Goal: Task Accomplishment & Management: Complete application form

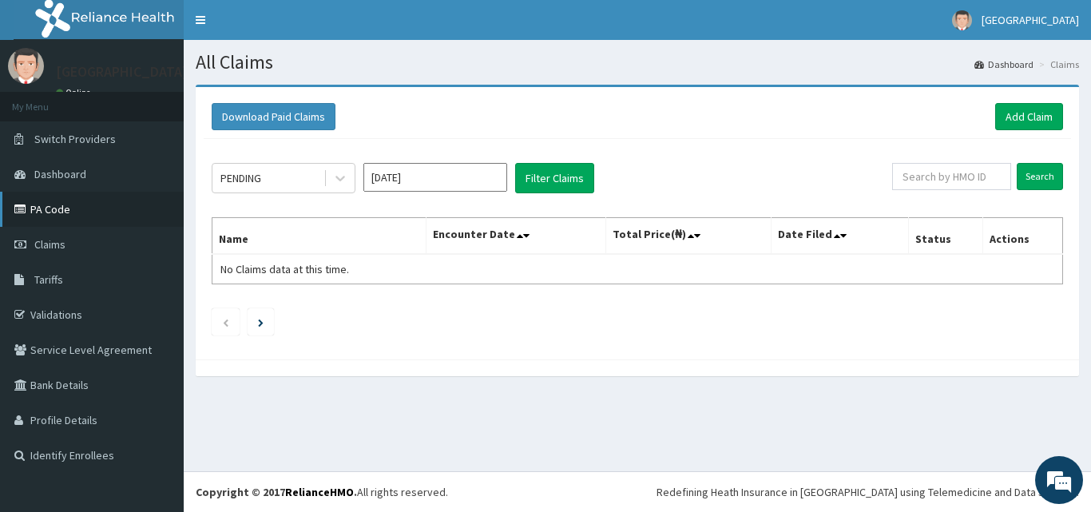
click at [130, 198] on link "PA Code" at bounding box center [92, 209] width 184 height 35
click at [1030, 111] on link "Add Claim" at bounding box center [1029, 116] width 68 height 27
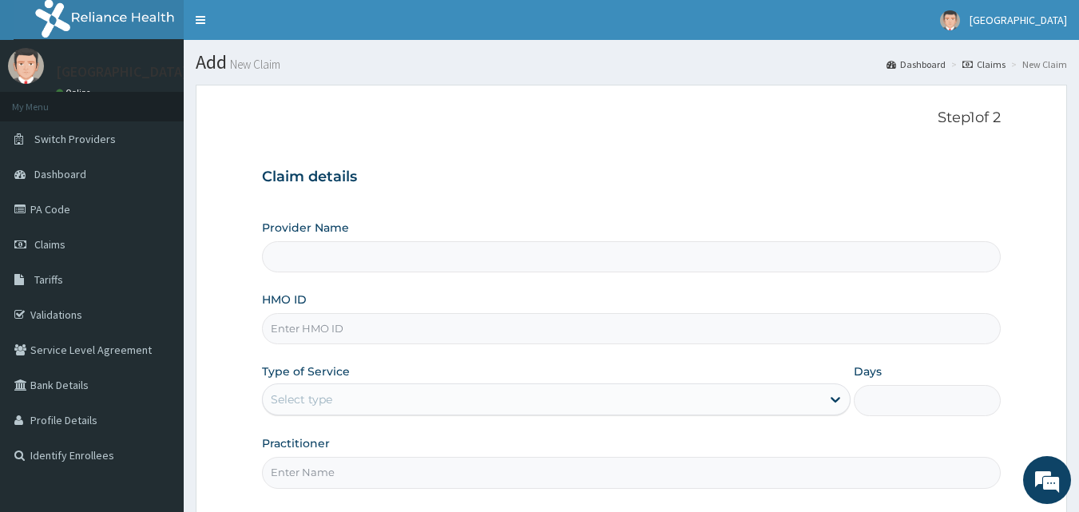
click at [520, 328] on input "HMO ID" at bounding box center [631, 328] width 739 height 31
paste input "CHL/10259/A"
type input "CHL/10259/A"
type input "Peaceful Health Hospital"
type input "CHL/10259/A"
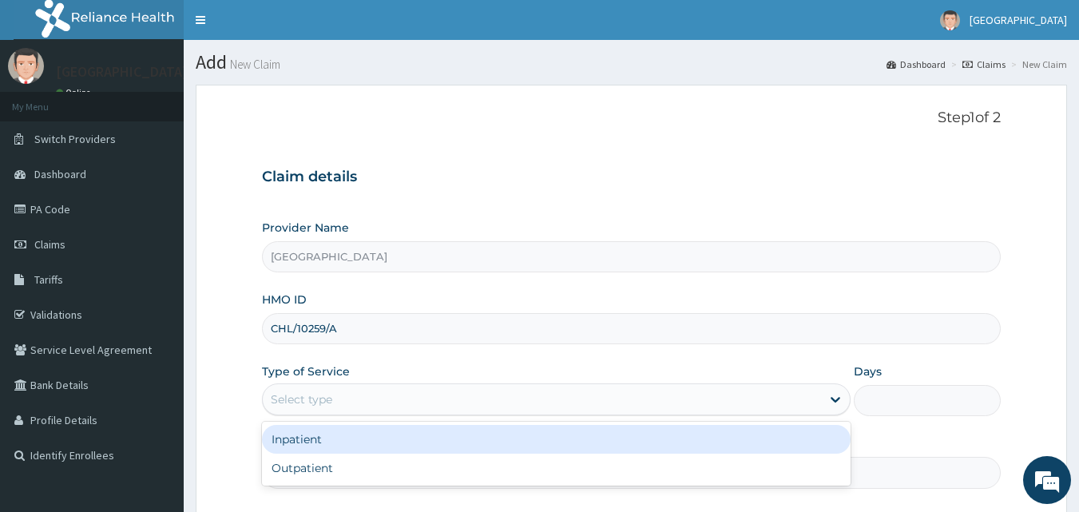
click at [509, 394] on div "Select type" at bounding box center [542, 399] width 558 height 26
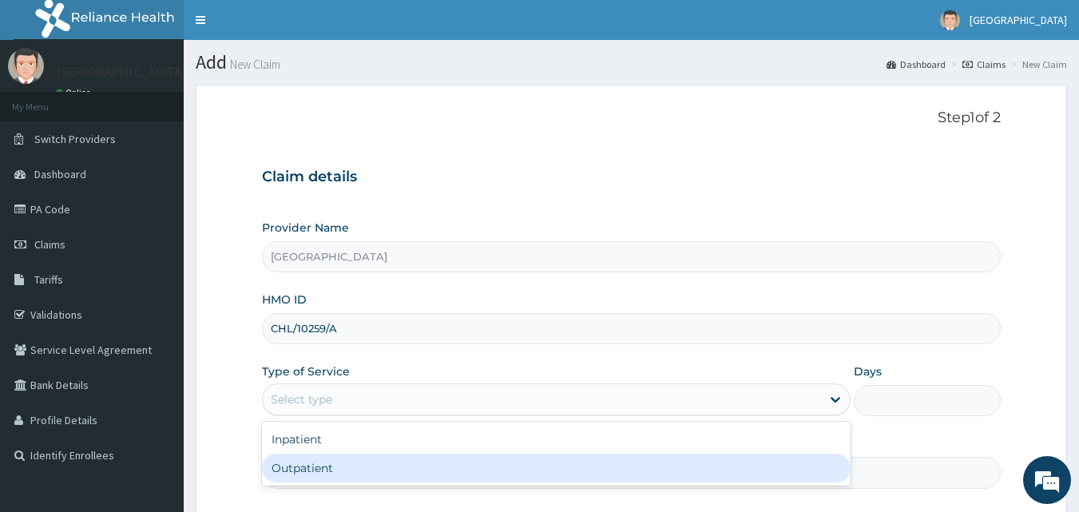
click at [468, 456] on div "Outpatient" at bounding box center [556, 467] width 588 height 29
type input "1"
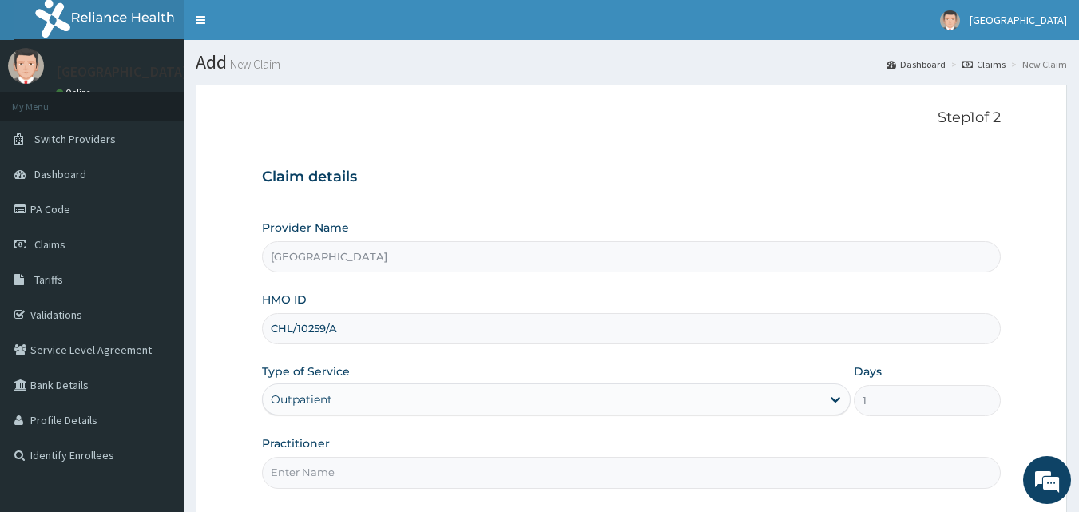
drag, startPoint x: 502, startPoint y: 491, endPoint x: 498, endPoint y: 474, distance: 17.2
click at [498, 474] on div "Step 1 of 2 Claim details Provider Name Peaceful Health Hospital HMO ID CHL/102…" at bounding box center [631, 301] width 739 height 384
click at [498, 474] on input "Practitioner" at bounding box center [631, 472] width 739 height 31
type input "DR. ADENIYI"
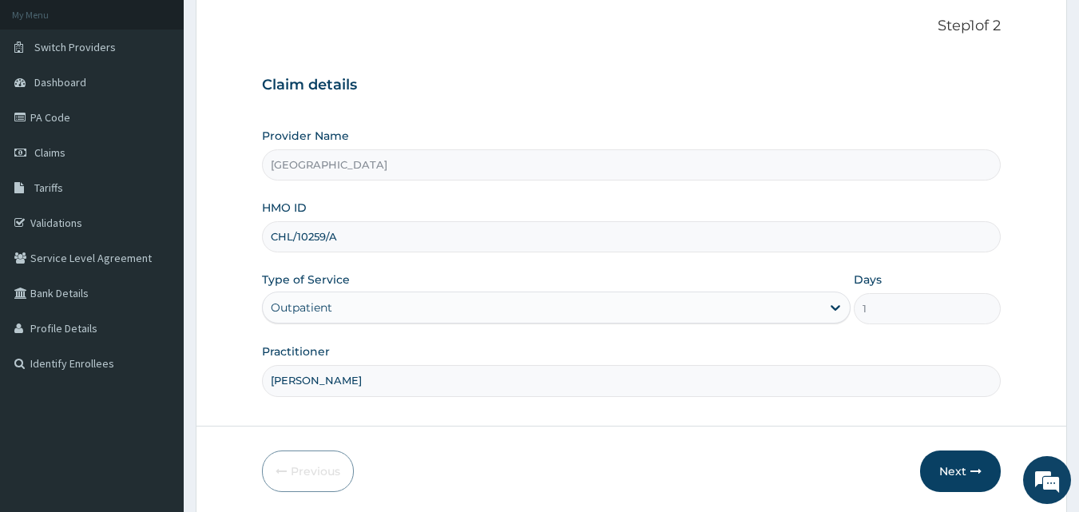
scroll to position [149, 0]
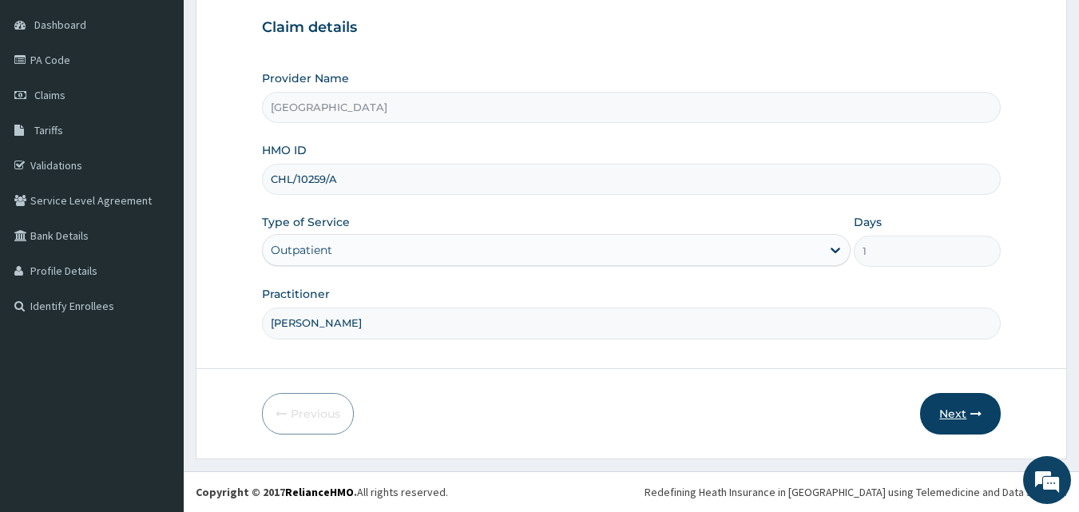
click at [953, 414] on button "Next" at bounding box center [960, 414] width 81 height 42
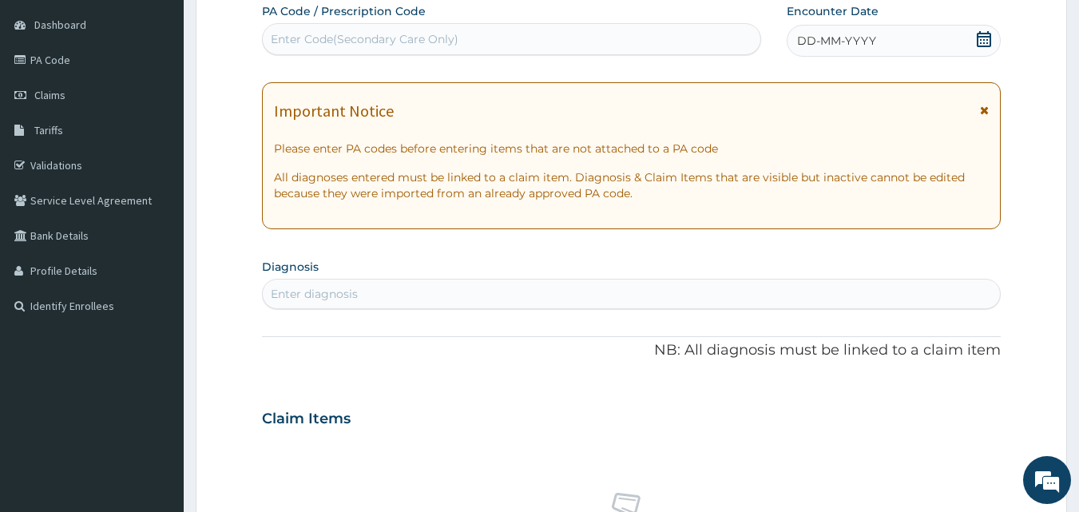
scroll to position [0, 0]
click at [984, 34] on icon at bounding box center [984, 39] width 16 height 16
click at [830, 309] on div "Enter diagnosis" at bounding box center [631, 294] width 739 height 30
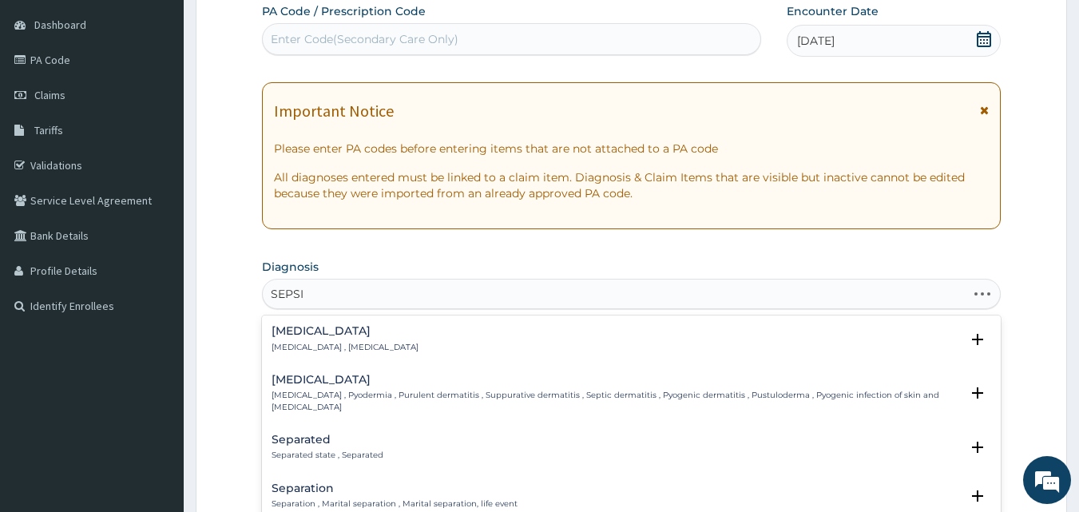
type input "SEPSIS"
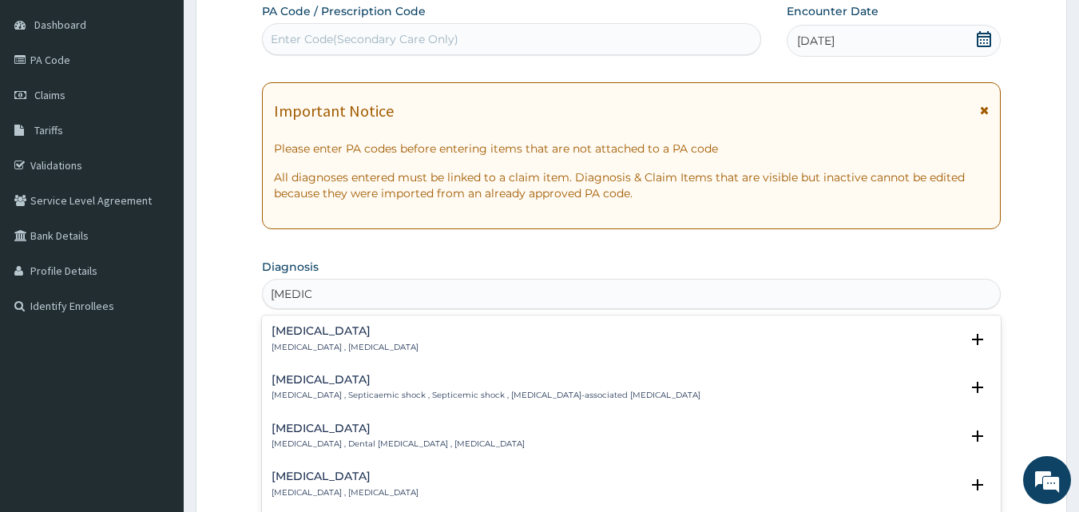
click at [298, 339] on div "Sepsis Systemic infection , Sepsis" at bounding box center [344, 339] width 147 height 28
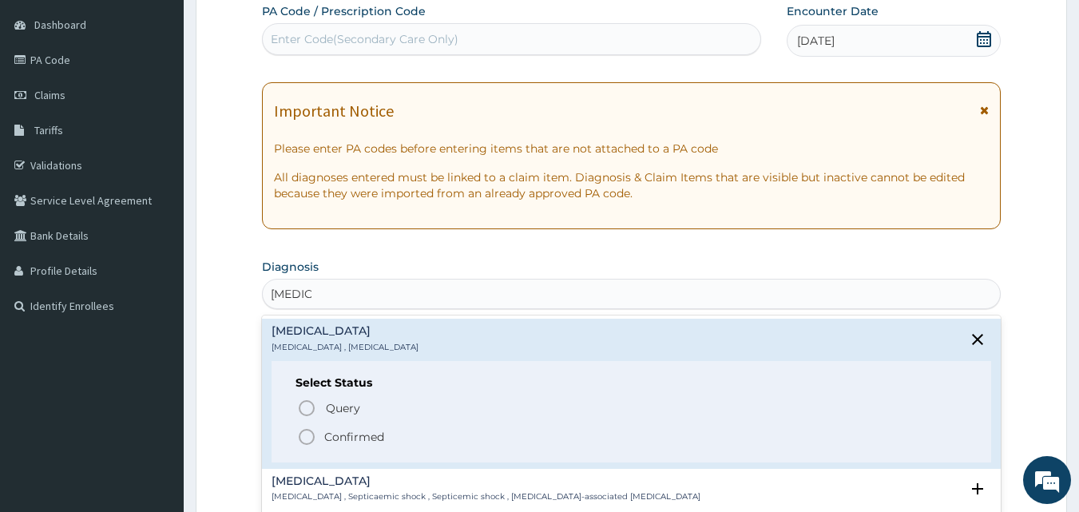
click at [308, 437] on icon "status option filled" at bounding box center [306, 436] width 19 height 19
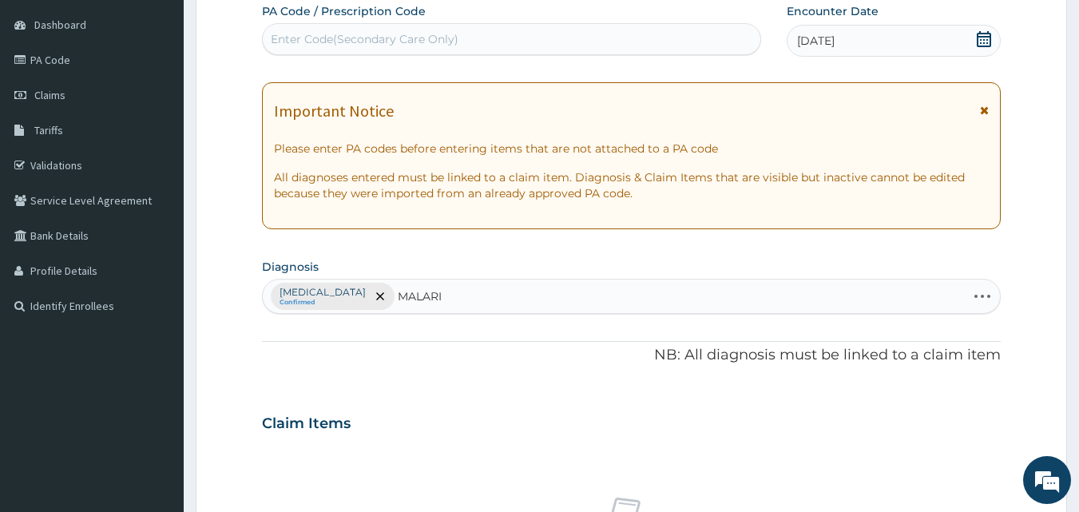
type input "MALARIA"
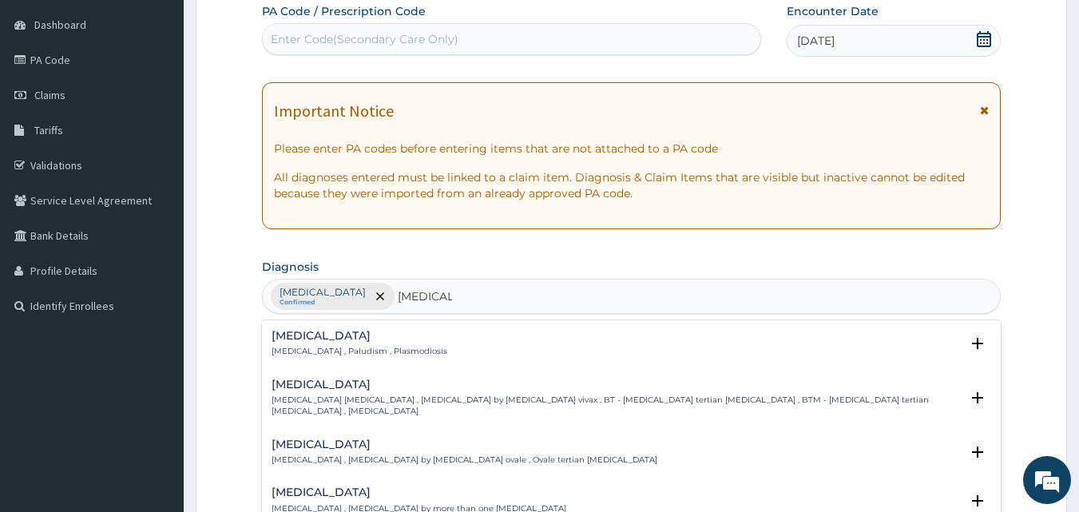
click at [330, 340] on h4 "[MEDICAL_DATA]" at bounding box center [359, 336] width 176 height 12
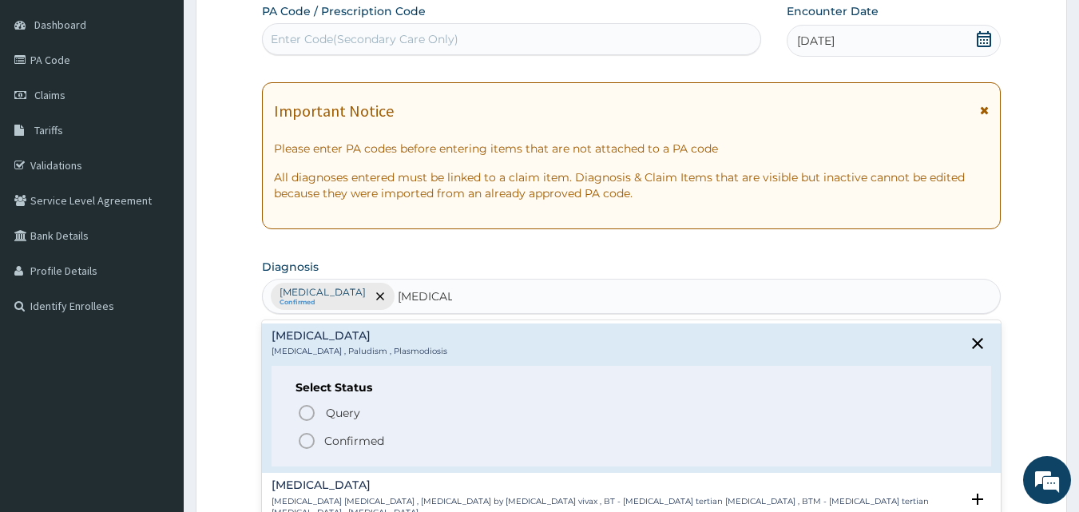
click at [303, 441] on icon "status option filled" at bounding box center [306, 440] width 19 height 19
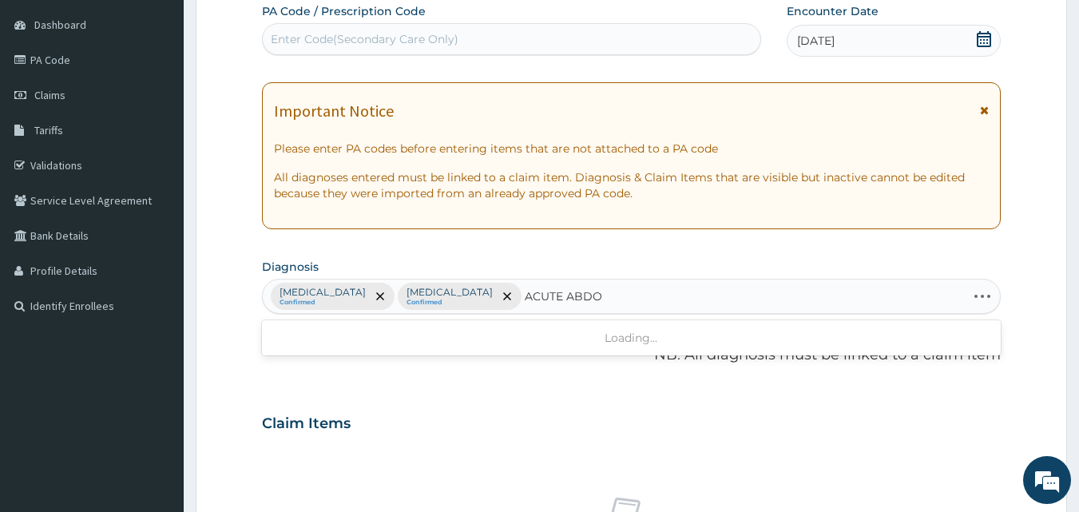
type input "ACUTE ABDOM"
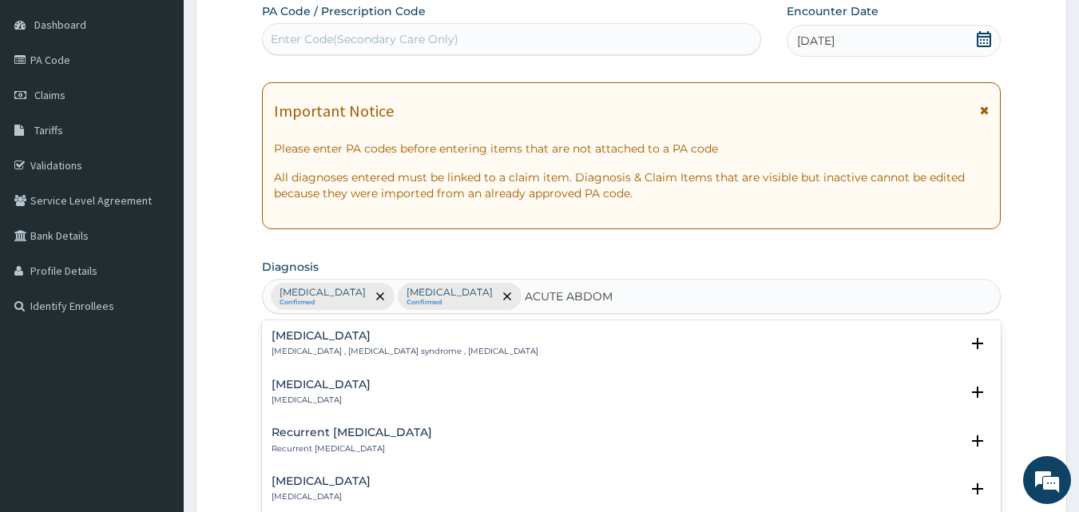
click at [339, 335] on h4 "Acute abdomen" at bounding box center [404, 336] width 267 height 12
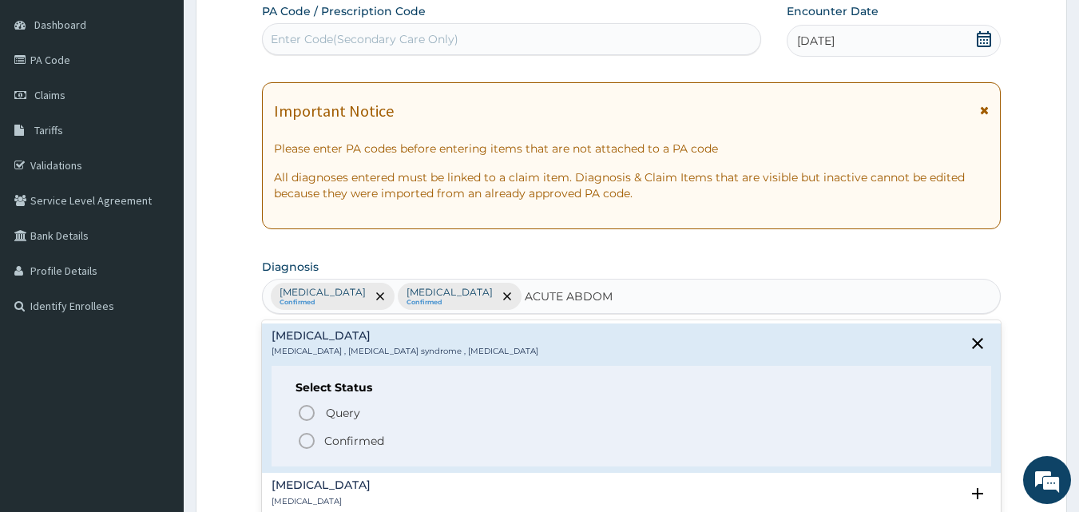
click at [344, 489] on h4 "Acute abdominal pain" at bounding box center [320, 485] width 99 height 12
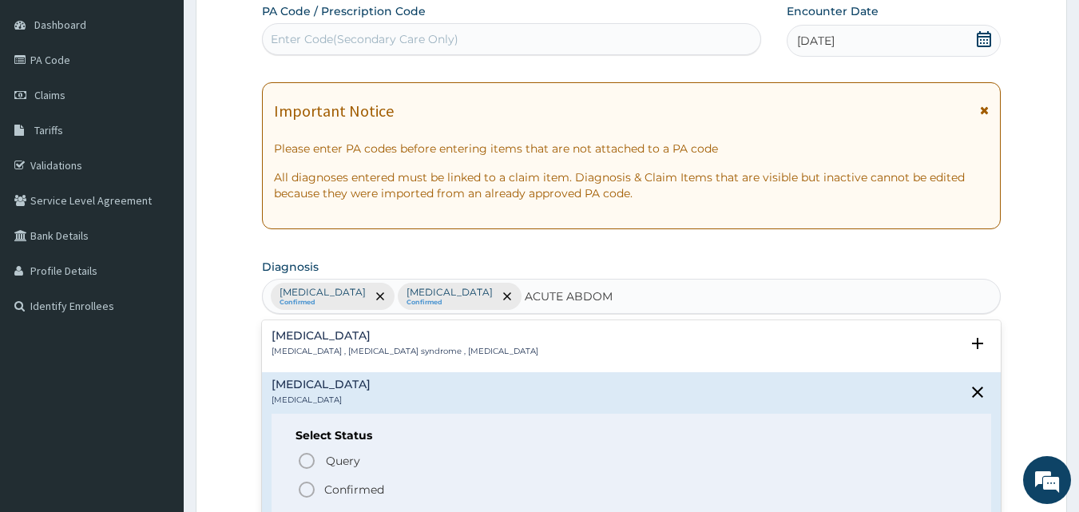
click at [306, 490] on icon "status option filled" at bounding box center [306, 489] width 19 height 19
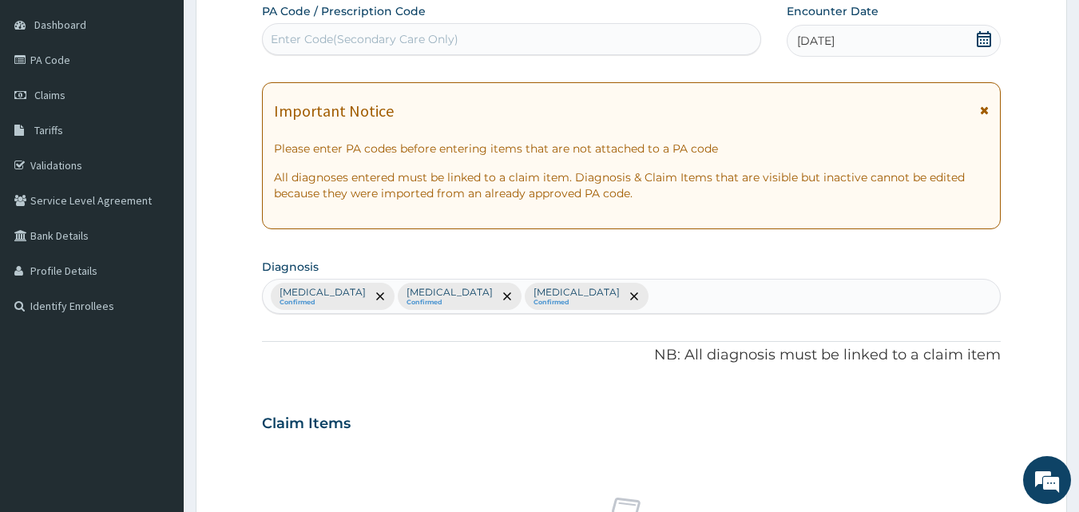
scroll to position [596, 0]
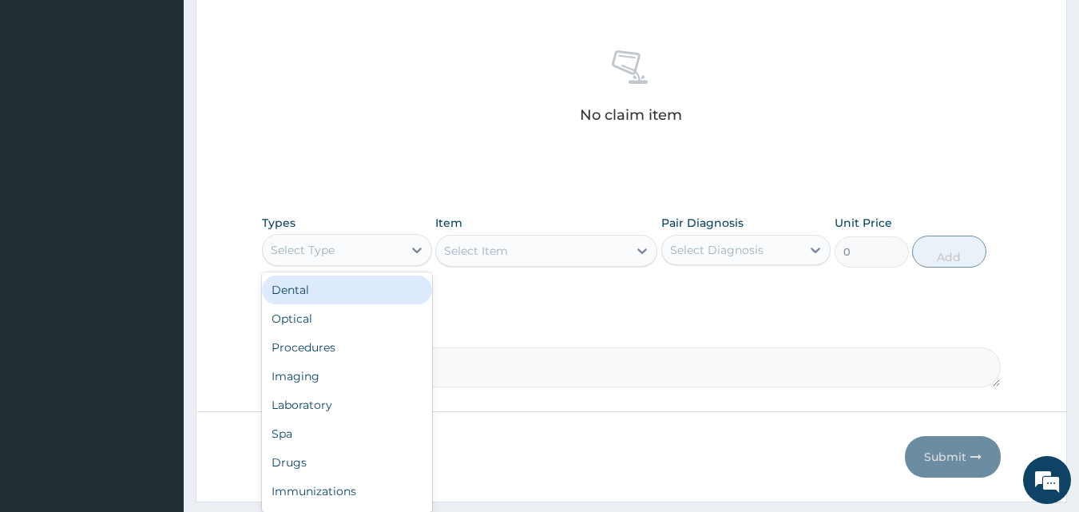
click at [354, 254] on div "Select Type" at bounding box center [333, 250] width 140 height 26
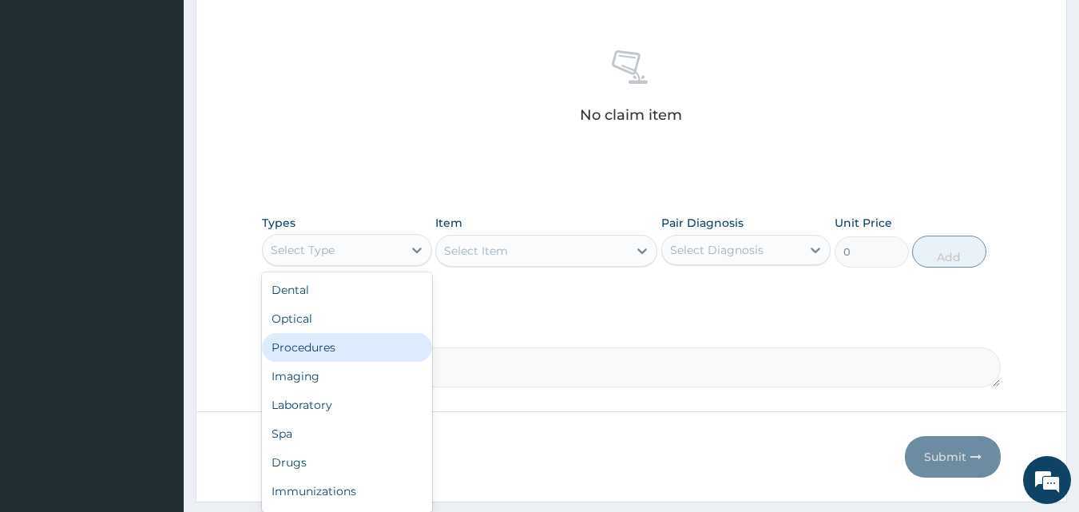
click at [336, 349] on div "Procedures" at bounding box center [347, 347] width 170 height 29
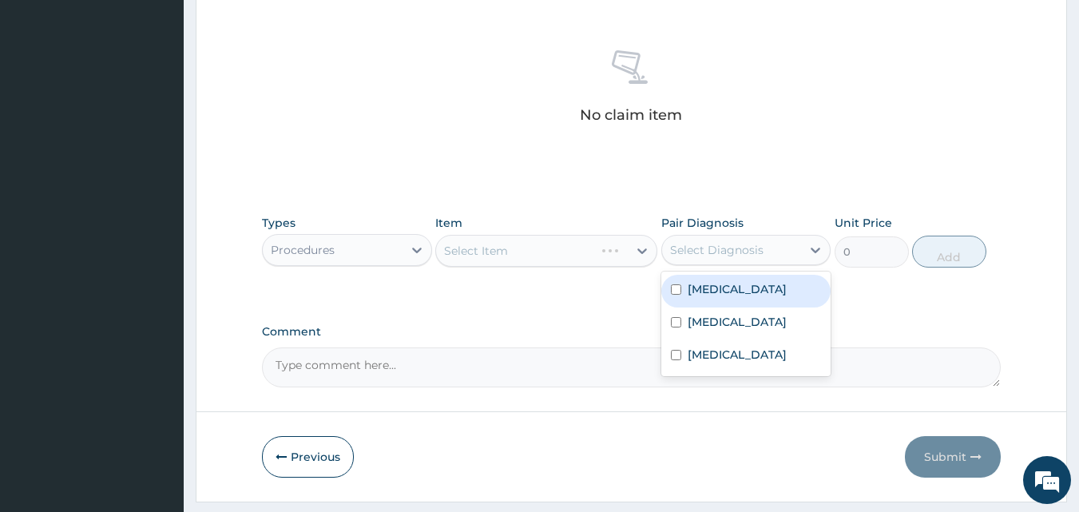
click at [702, 255] on div "Select Diagnosis" at bounding box center [716, 250] width 93 height 16
click at [701, 273] on div "Sepsis Malaria Acute abdominal pain" at bounding box center [746, 323] width 170 height 105
click at [702, 283] on label "Sepsis" at bounding box center [736, 289] width 99 height 16
checkbox input "true"
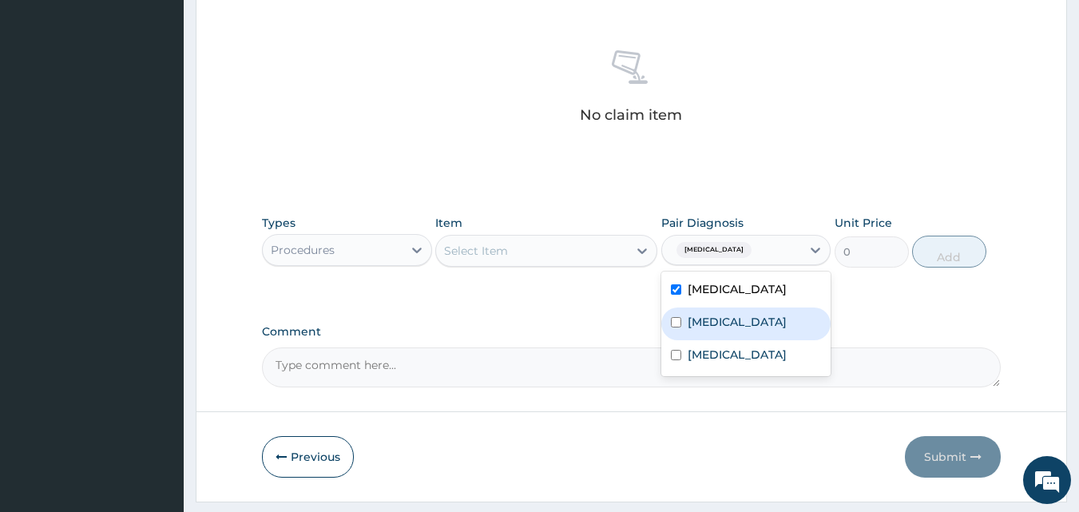
click at [700, 334] on div "Malaria" at bounding box center [746, 323] width 170 height 33
checkbox input "true"
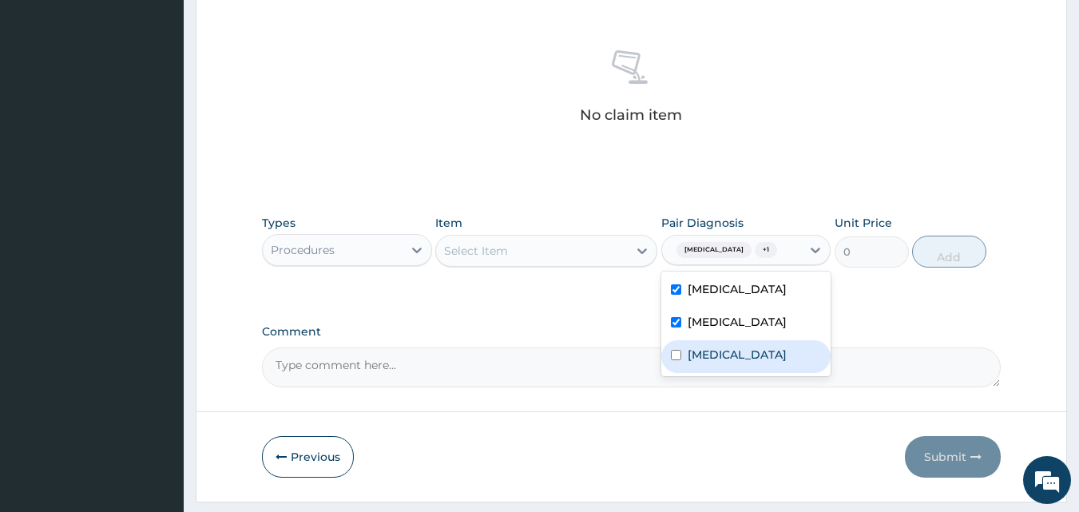
click at [700, 342] on div "Acute abdominal pain" at bounding box center [746, 356] width 170 height 33
checkbox input "true"
click at [579, 246] on div "Select Item" at bounding box center [532, 251] width 192 height 26
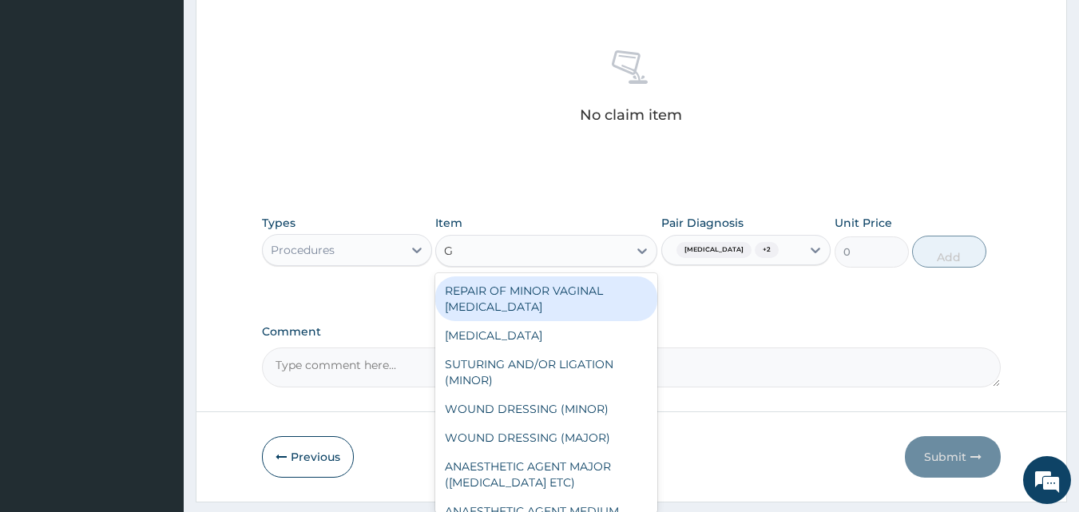
type input "GP"
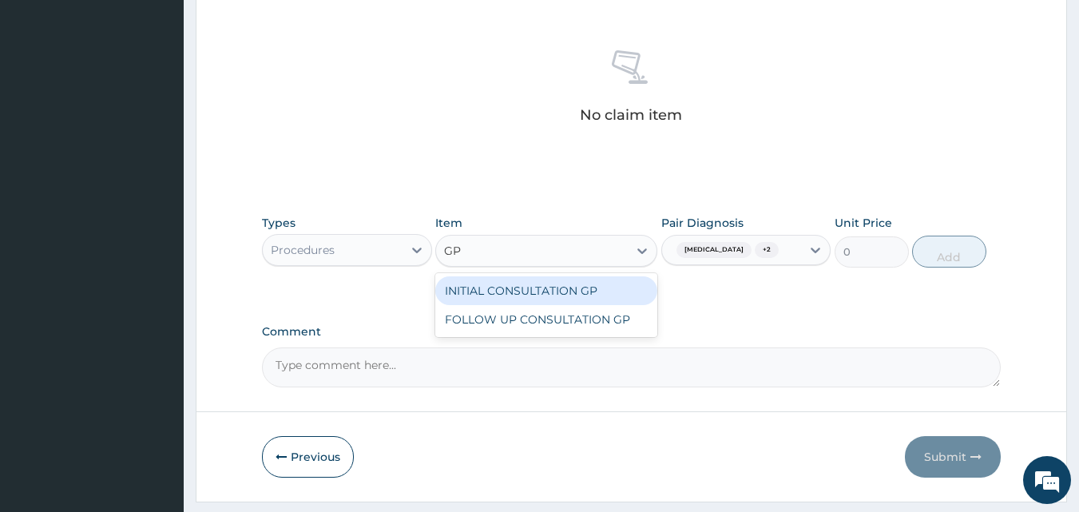
click at [583, 302] on div "INITIAL CONSULTATION GP" at bounding box center [546, 290] width 222 height 29
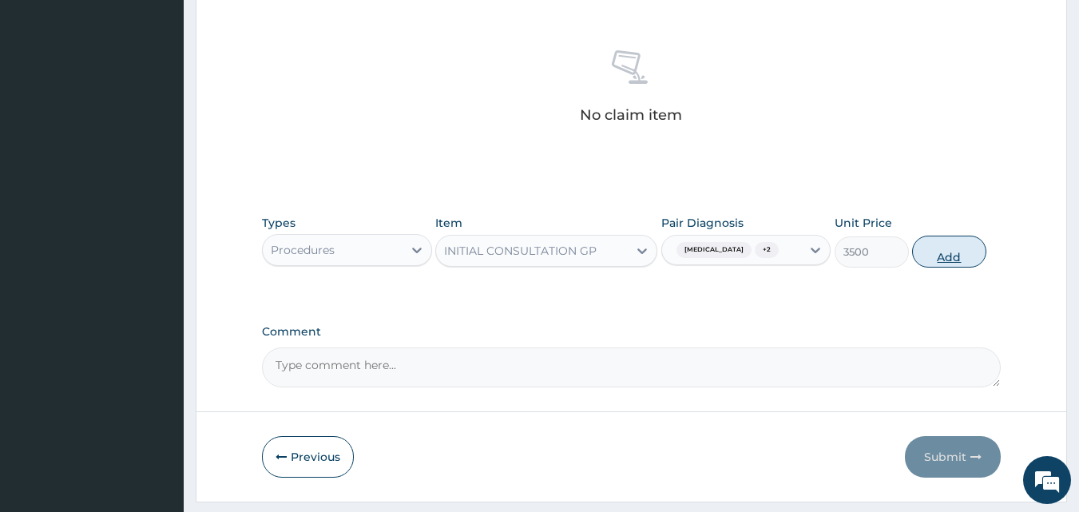
click at [959, 250] on button "Add" at bounding box center [949, 252] width 74 height 32
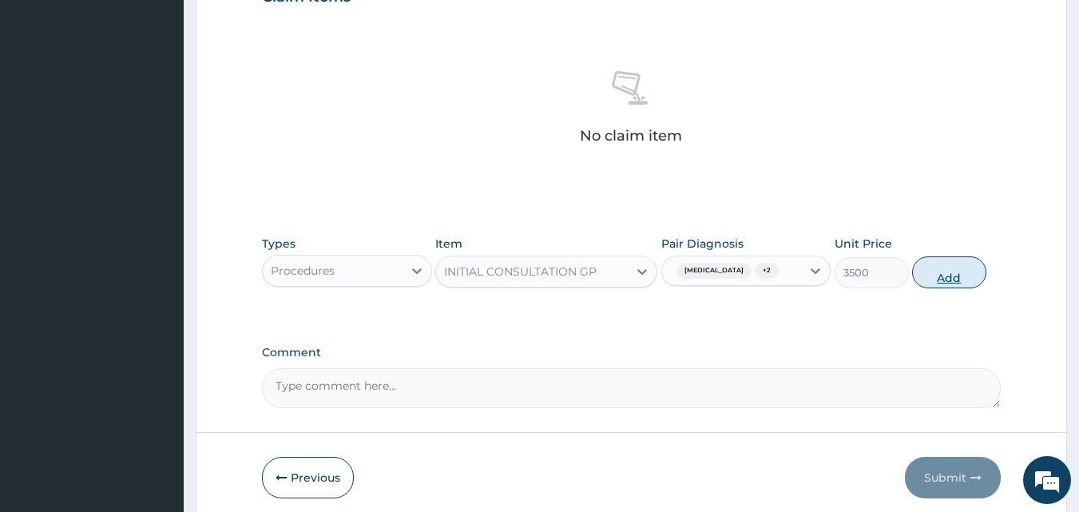
type input "0"
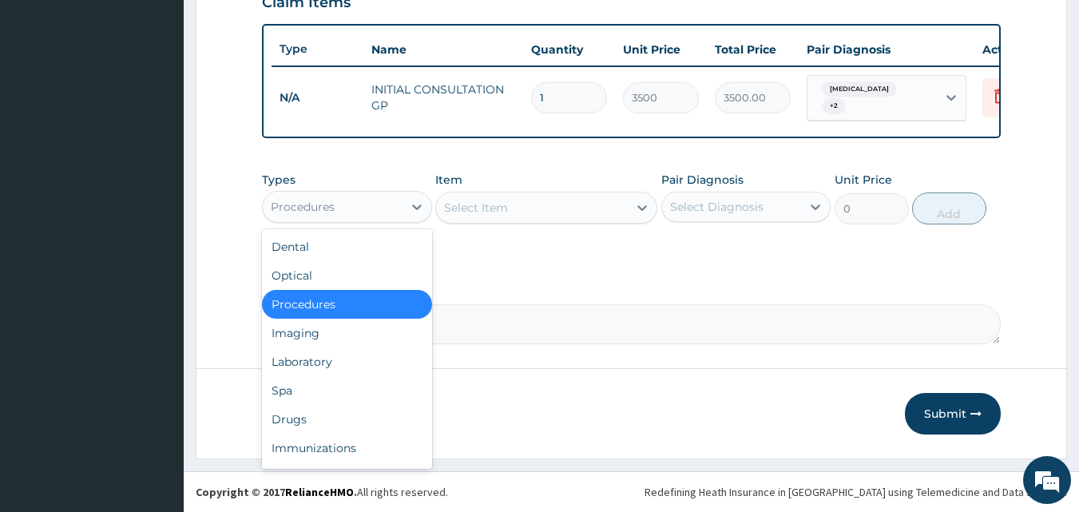
click at [343, 209] on div "Procedures" at bounding box center [333, 207] width 140 height 26
click at [331, 362] on div "Laboratory" at bounding box center [347, 361] width 170 height 29
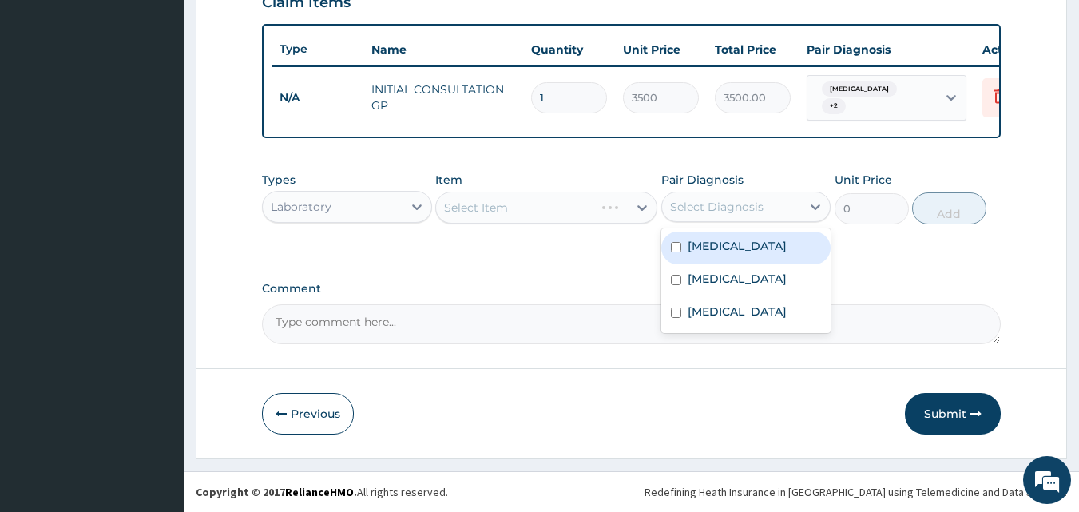
drag, startPoint x: 735, startPoint y: 221, endPoint x: 725, endPoint y: 251, distance: 32.1
click at [725, 222] on div "option Acute abdominal pain, selected. option Sepsis focused, 1 of 3. 3 results…" at bounding box center [746, 207] width 170 height 30
click at [725, 251] on div "Sepsis" at bounding box center [746, 248] width 170 height 33
checkbox input "true"
click at [593, 207] on div "Select Item" at bounding box center [532, 208] width 192 height 26
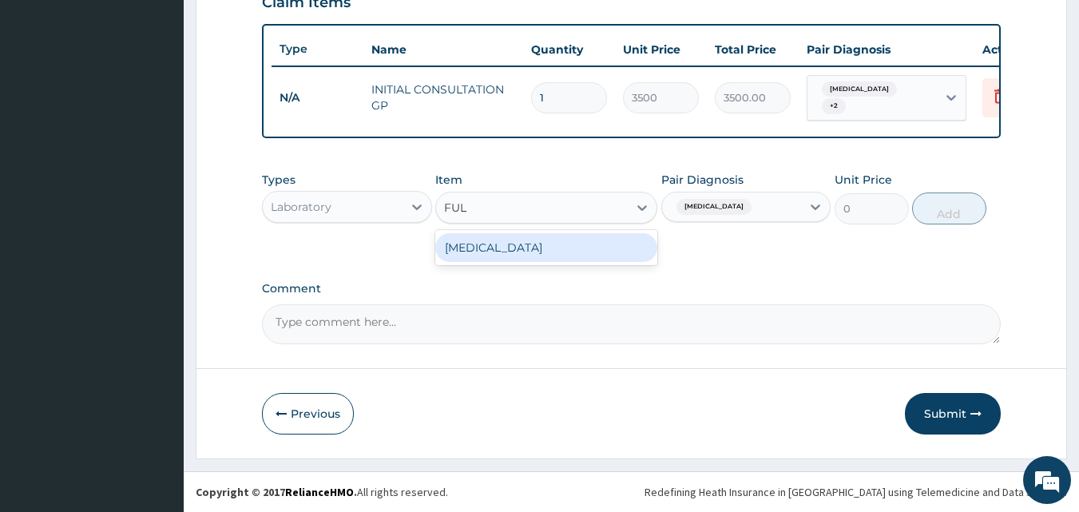
type input "FULL"
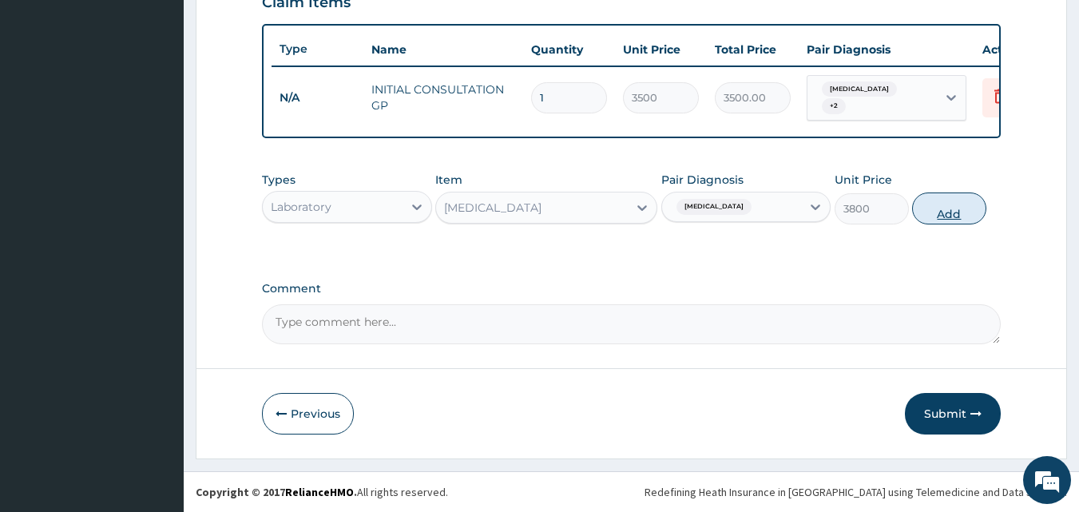
click at [956, 198] on button "Add" at bounding box center [949, 208] width 74 height 32
type input "0"
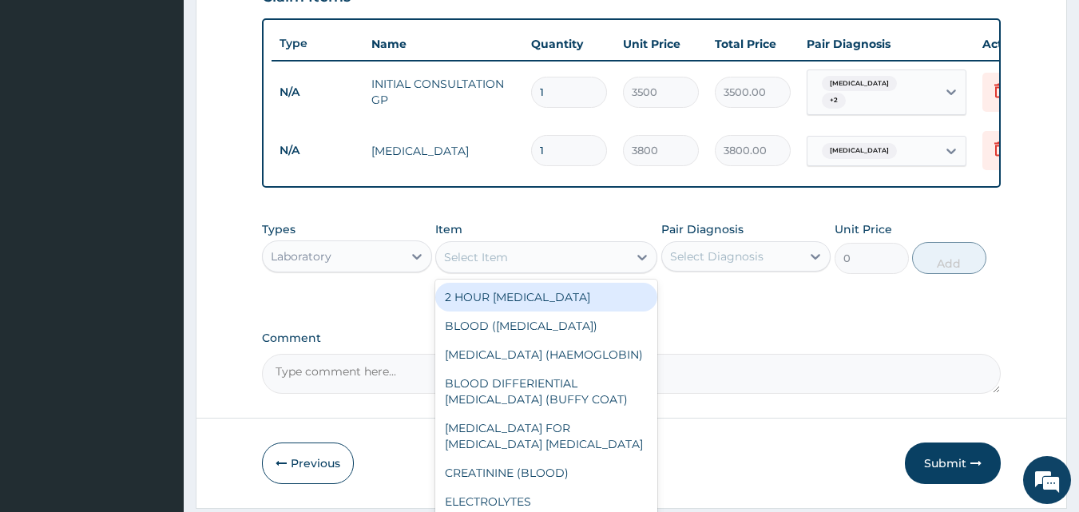
click at [500, 262] on div "Select Item" at bounding box center [476, 257] width 64 height 16
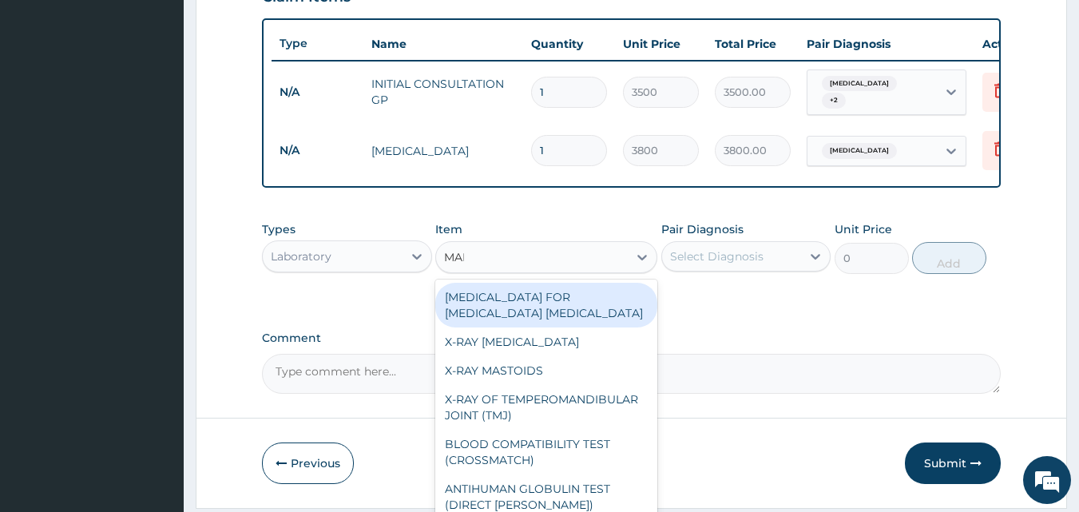
type input "MALA"
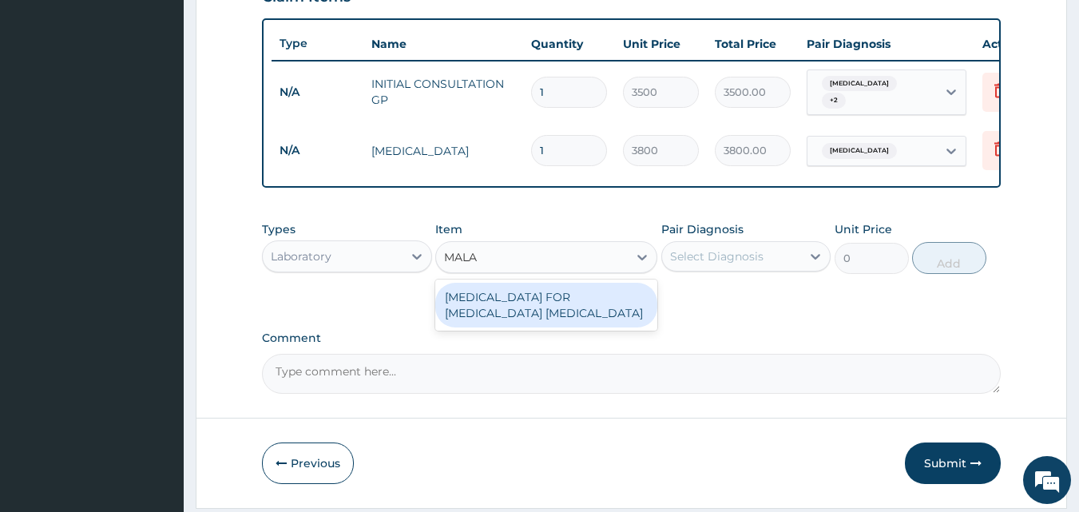
type input "2200"
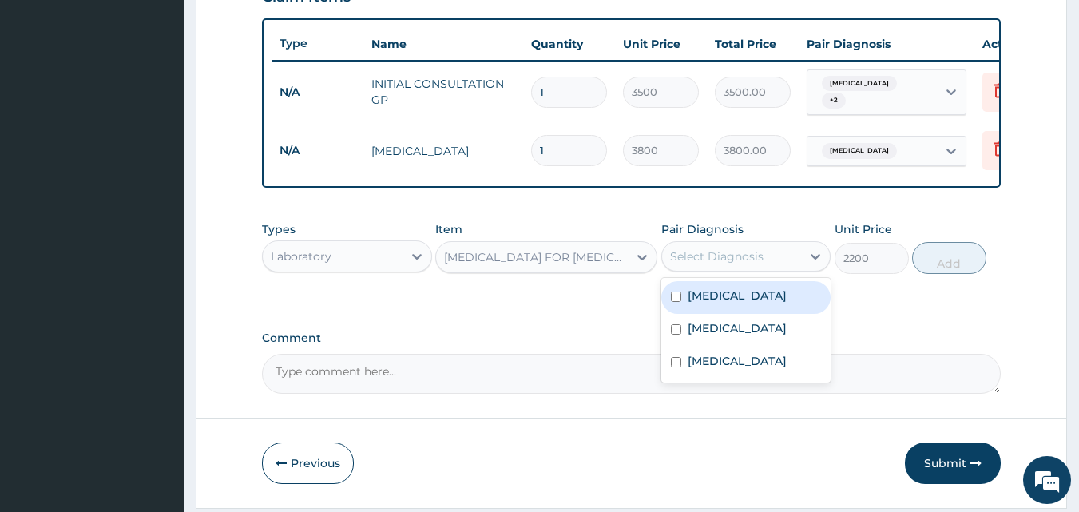
click at [729, 247] on div "Select Diagnosis" at bounding box center [746, 256] width 170 height 30
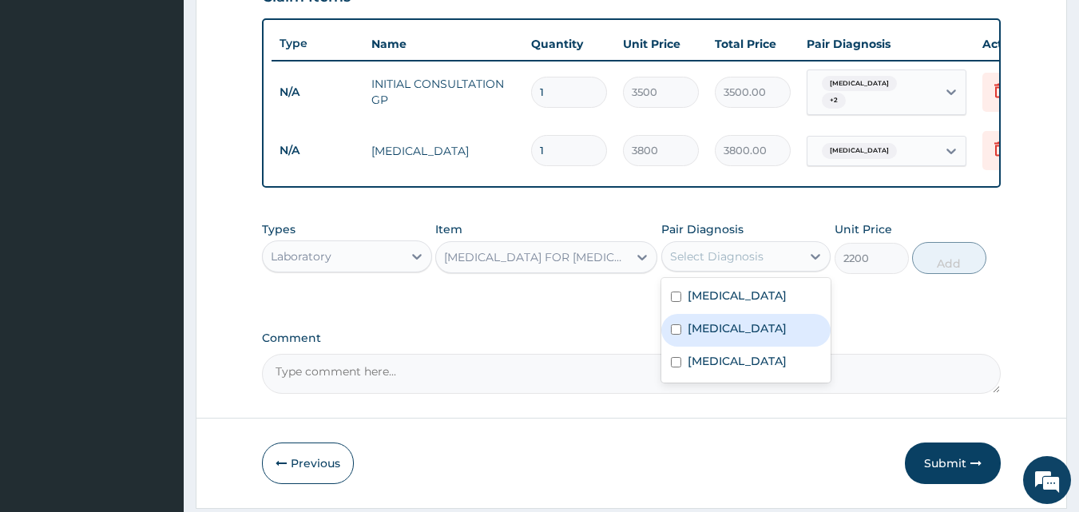
click at [695, 333] on label "Malaria" at bounding box center [736, 328] width 99 height 16
checkbox input "true"
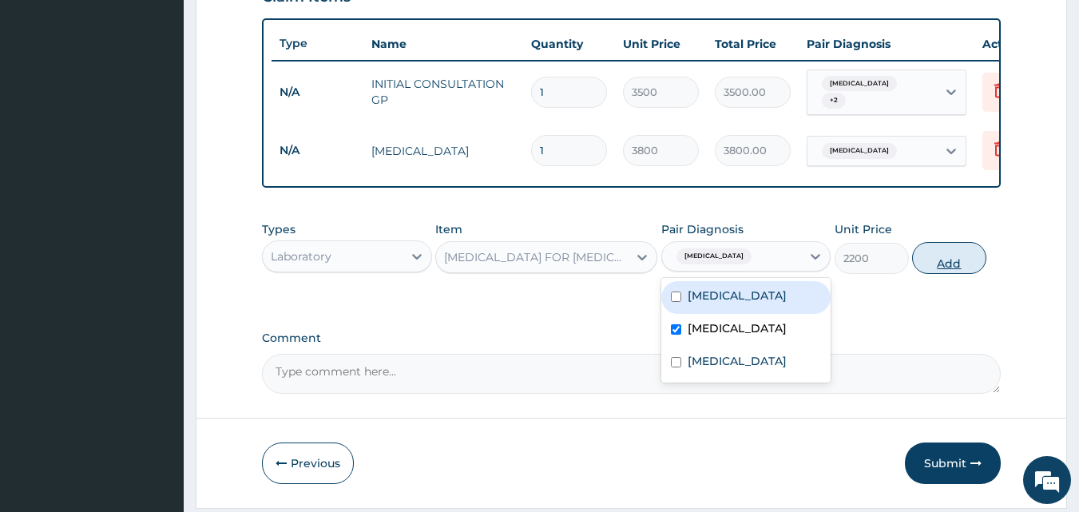
click at [945, 267] on button "Add" at bounding box center [949, 258] width 74 height 32
type input "0"
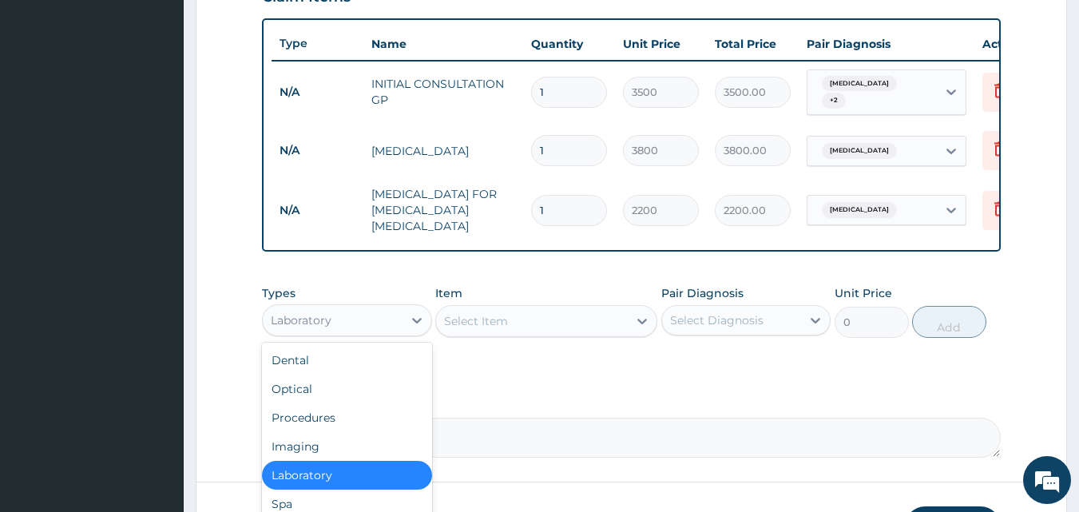
click at [320, 331] on div "Laboratory" at bounding box center [347, 320] width 170 height 32
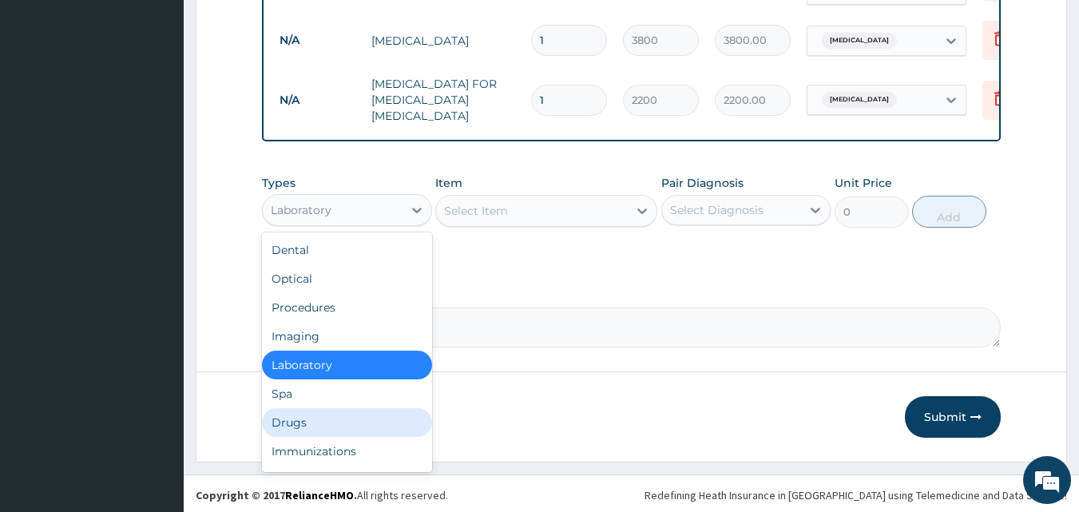
click at [382, 427] on div "Drugs" at bounding box center [347, 422] width 170 height 29
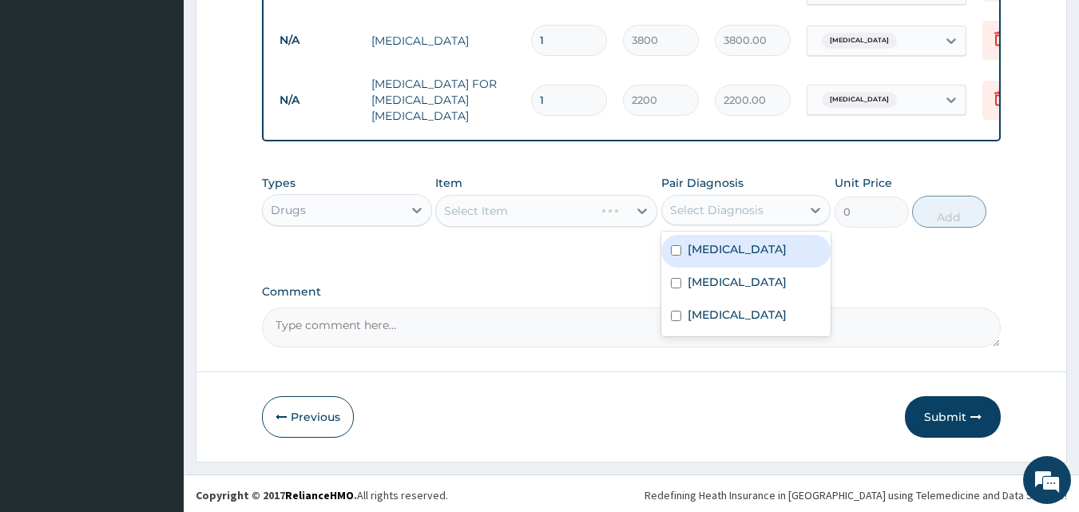
click at [768, 197] on div "Select Diagnosis" at bounding box center [732, 210] width 140 height 26
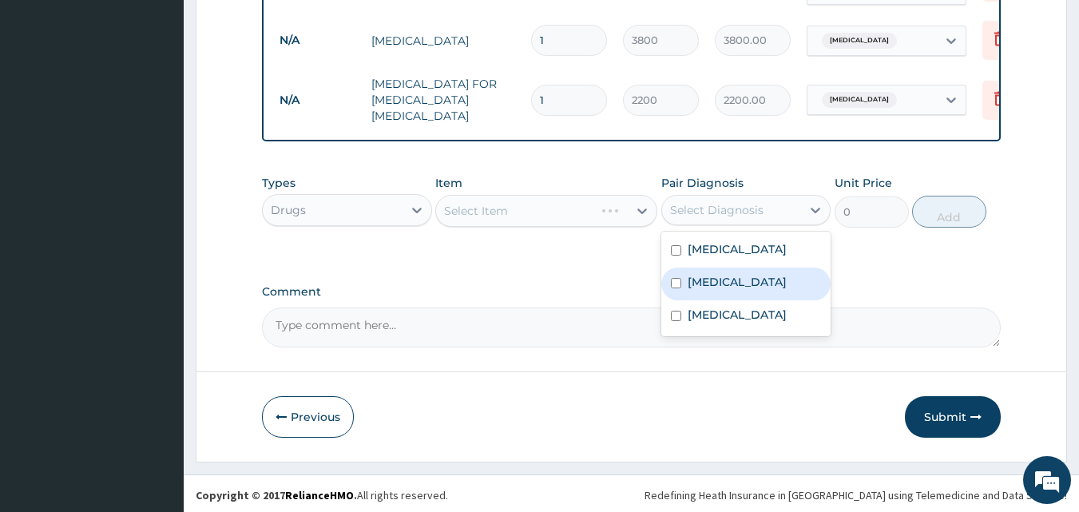
click at [722, 269] on div "Malaria" at bounding box center [746, 283] width 170 height 33
checkbox input "true"
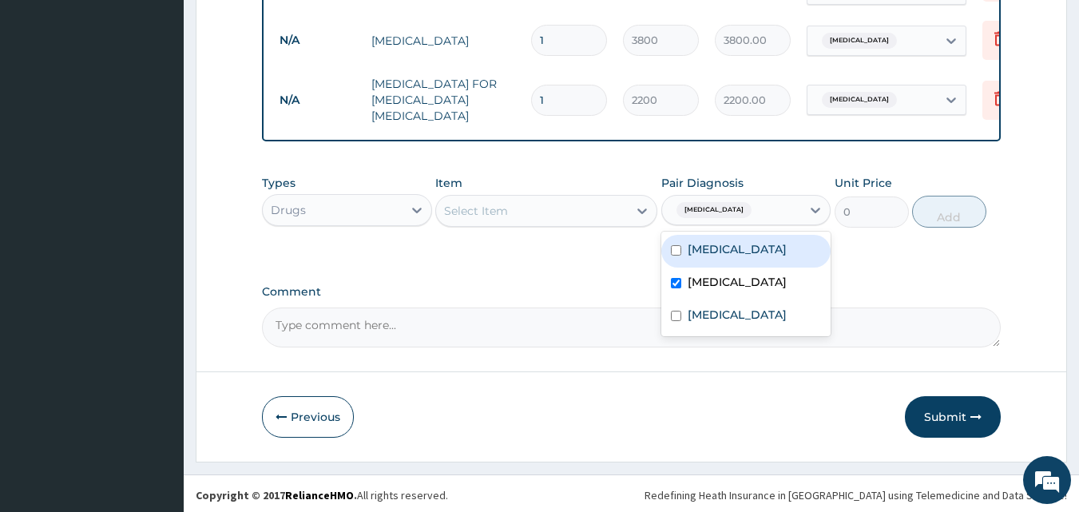
click at [580, 201] on div "Select Item" at bounding box center [532, 211] width 192 height 26
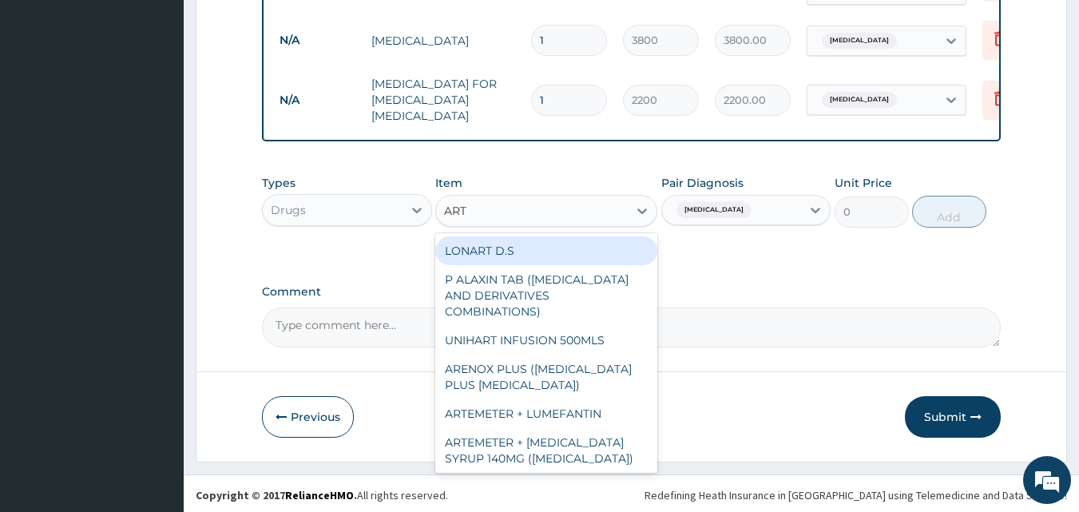
type input "ARTE"
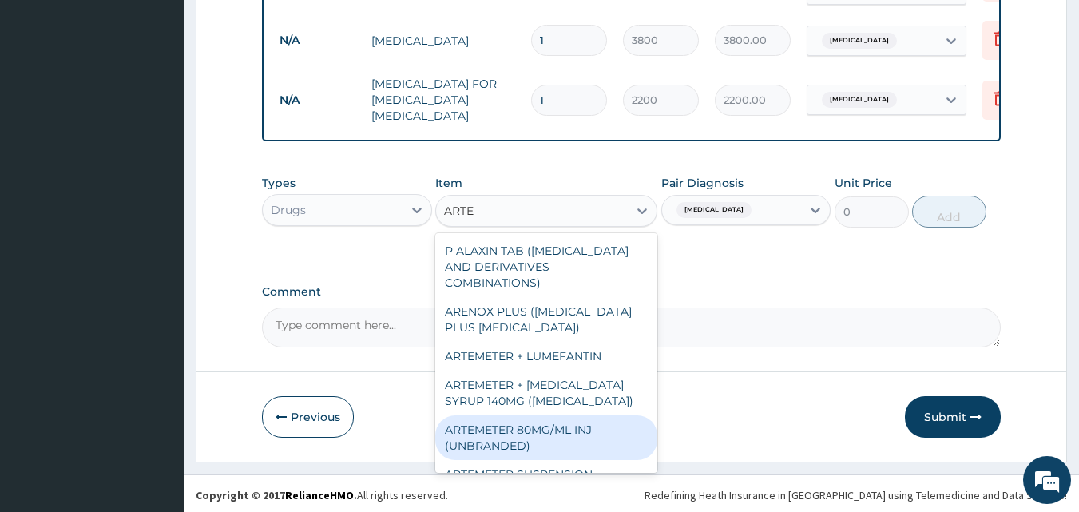
click at [601, 415] on div "ARTEMETER 80MG/ML INJ (UNBRANDED)" at bounding box center [546, 437] width 222 height 45
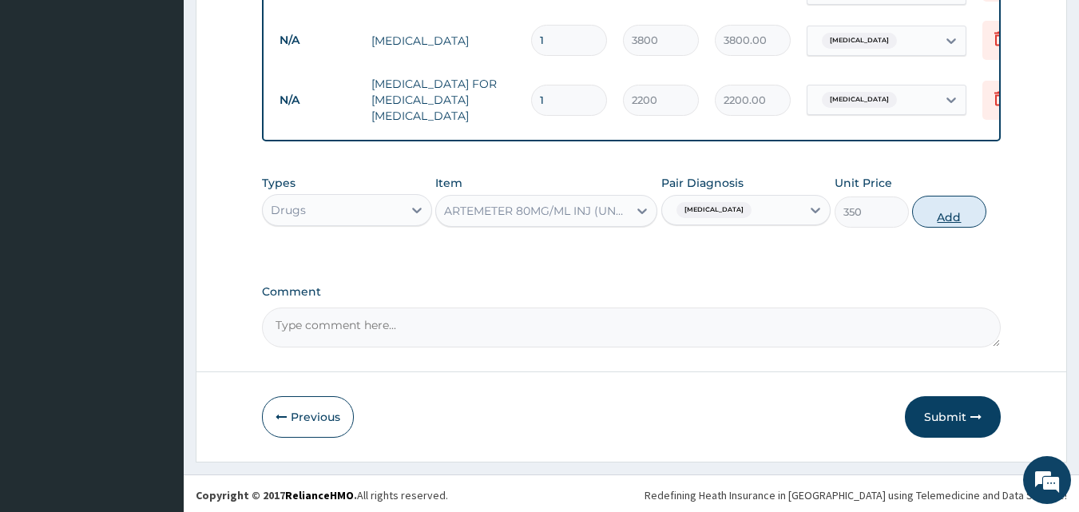
click at [930, 209] on button "Add" at bounding box center [949, 212] width 74 height 32
type input "0"
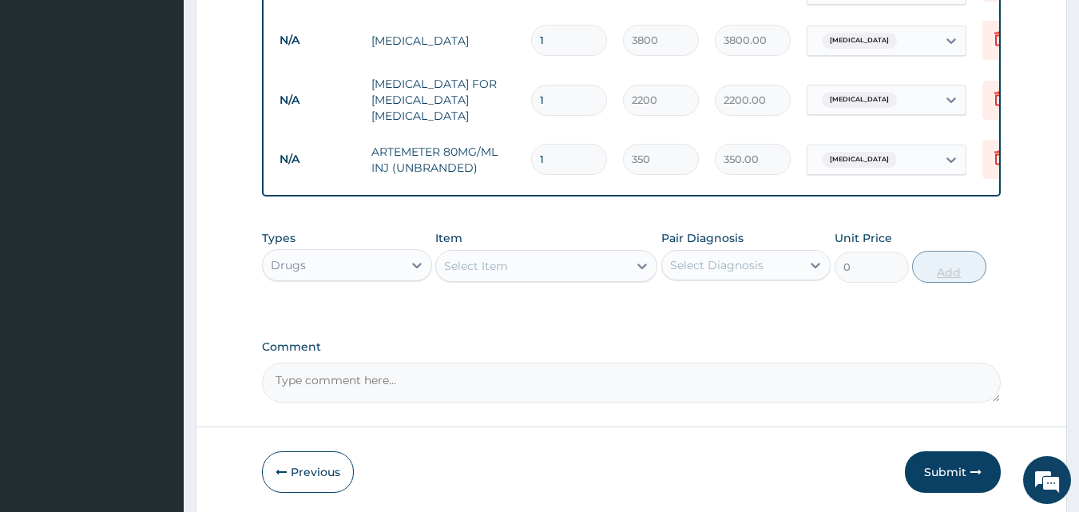
type input "2"
type input "700.00"
type input "3"
type input "1050.00"
type input "4"
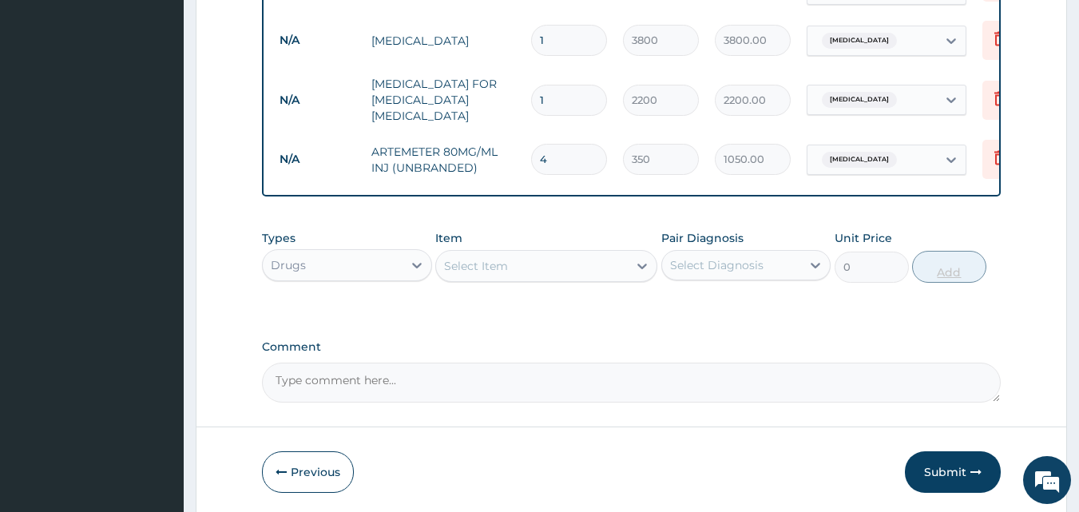
type input "1400.00"
type input "5"
type input "1750.00"
type input "6"
type input "2100.00"
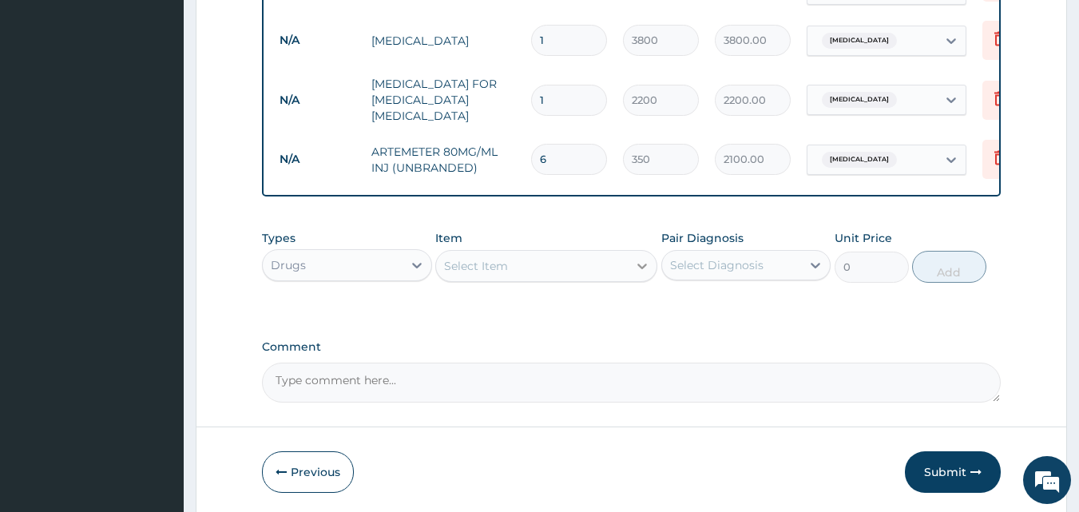
click at [634, 267] on icon at bounding box center [642, 266] width 16 height 16
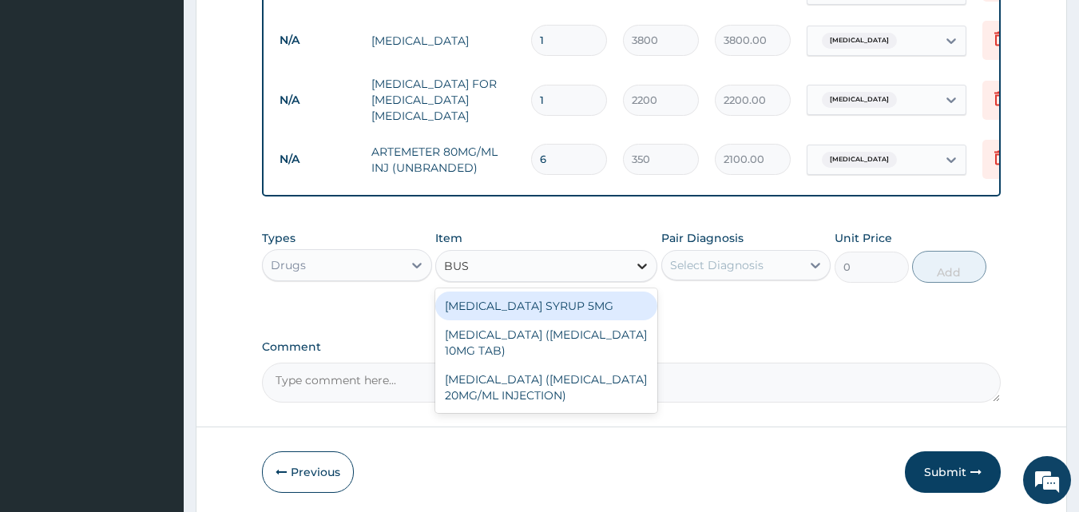
type input "BUSC"
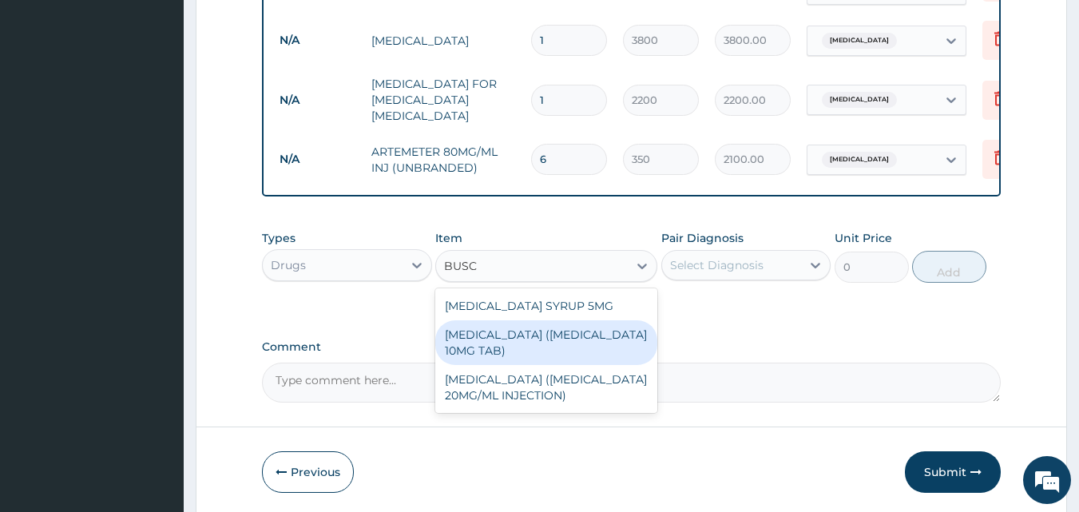
click at [620, 346] on div "BUTYLSCOPOLAMINE (BUSCOPAN 10MG TAB)" at bounding box center [546, 342] width 222 height 45
type input "60"
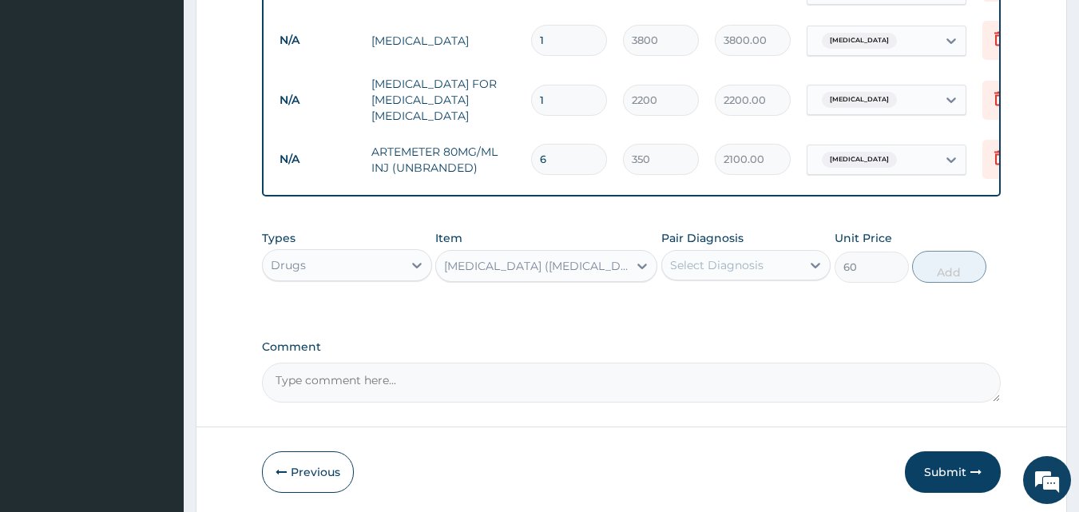
click at [528, 261] on div "BUTYLSCOPOLAMINE (BUSCOPAN 10MG TAB)" at bounding box center [536, 266] width 185 height 16
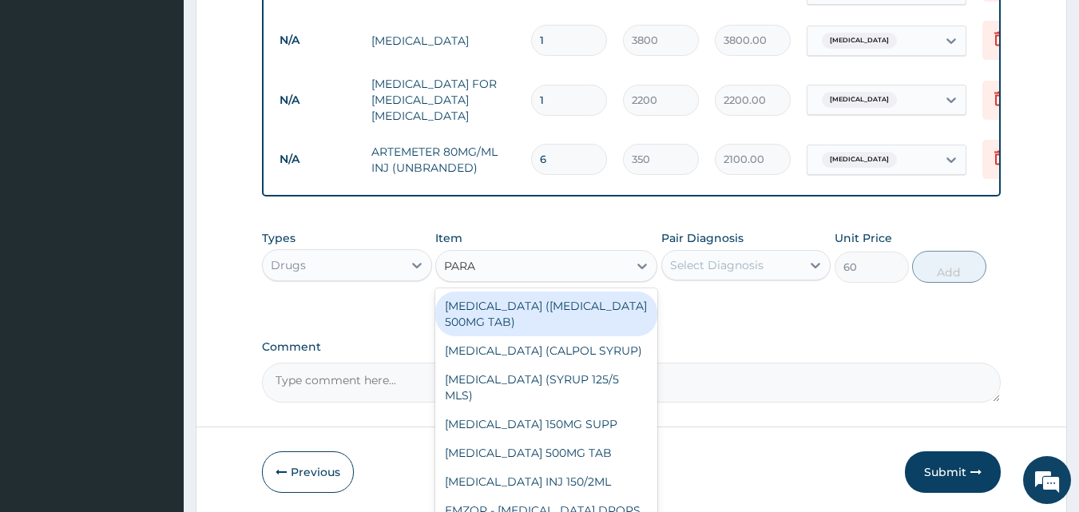
type input "PARAC"
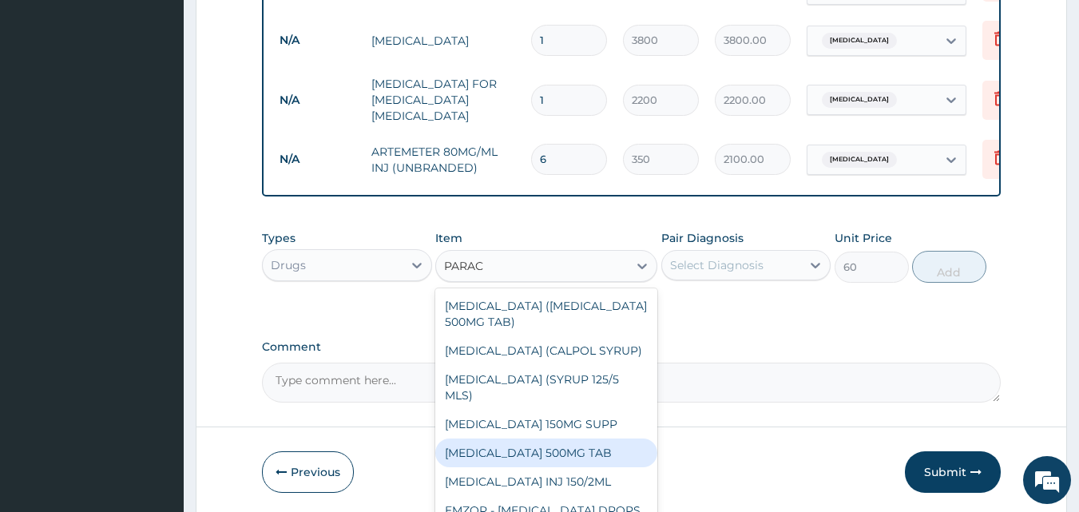
click at [591, 449] on div "PARACETAMOL 500MG TAB" at bounding box center [546, 452] width 222 height 29
type input "35"
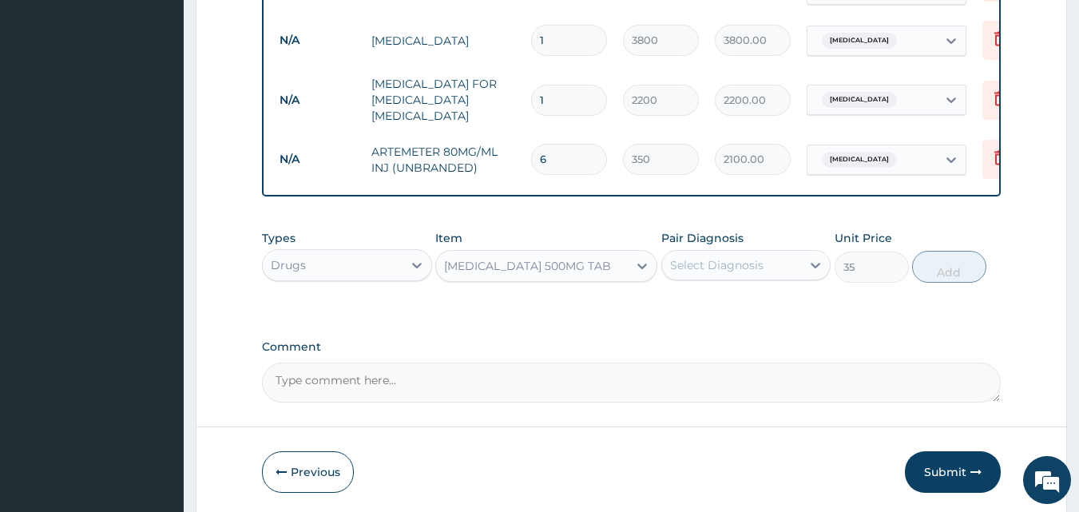
click at [746, 244] on div "Pair Diagnosis Select Diagnosis" at bounding box center [746, 256] width 170 height 53
click at [745, 260] on div "Select Diagnosis" at bounding box center [716, 265] width 93 height 16
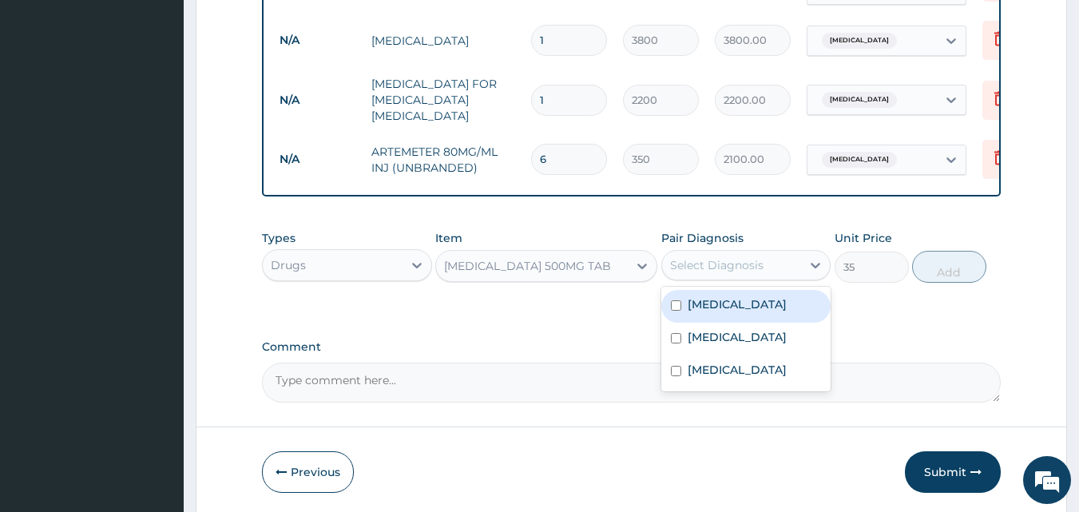
click at [738, 310] on div "Sepsis" at bounding box center [746, 306] width 170 height 33
checkbox input "true"
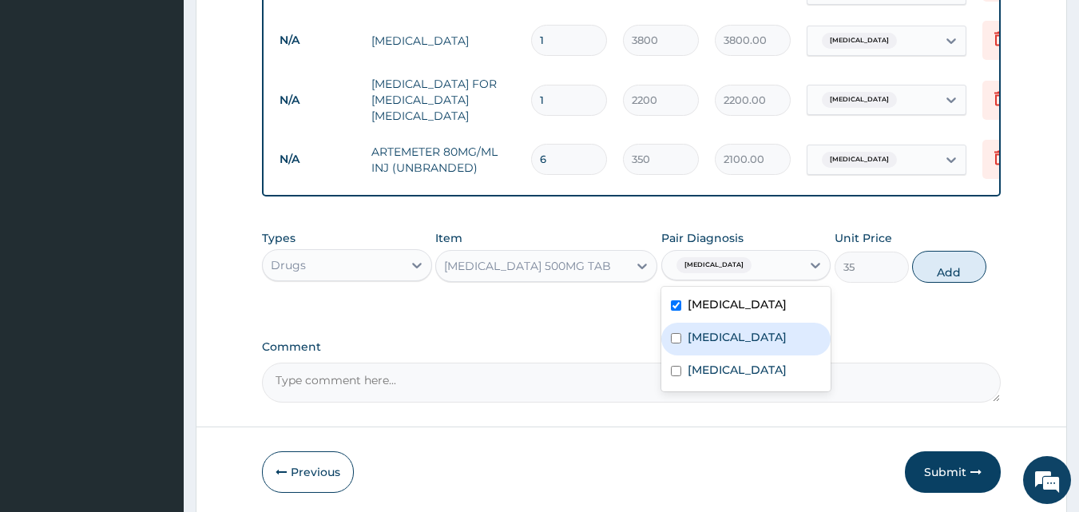
click at [734, 326] on div "Malaria" at bounding box center [746, 339] width 170 height 33
checkbox input "true"
click at [735, 306] on div "Sepsis" at bounding box center [746, 306] width 170 height 33
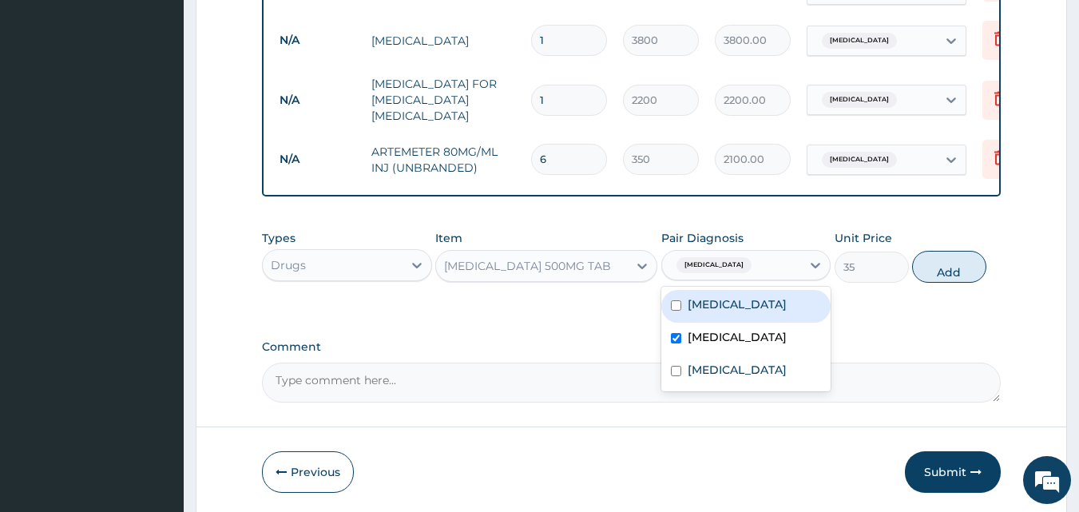
checkbox input "false"
click at [922, 259] on button "Add" at bounding box center [949, 267] width 74 height 32
type input "0"
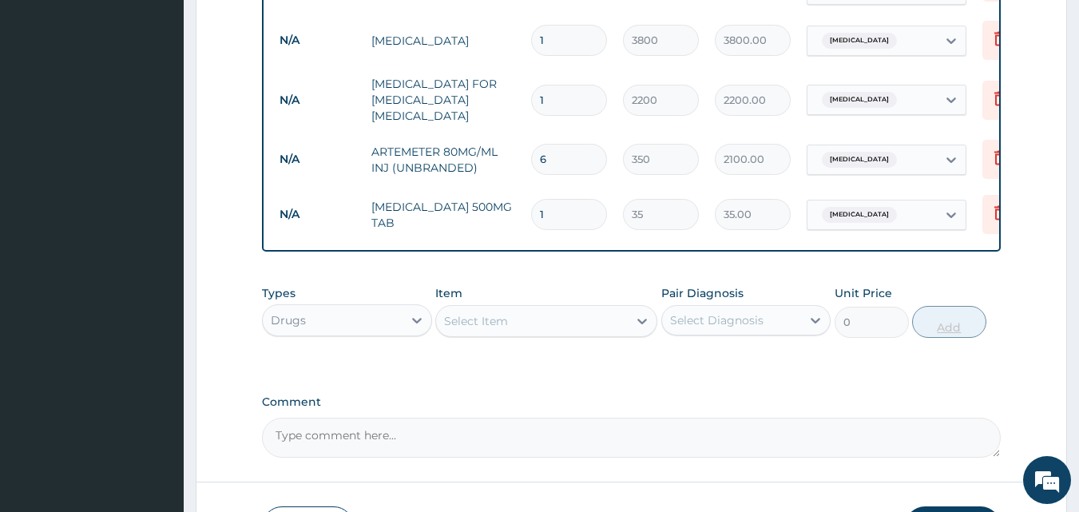
type input "18"
type input "630.00"
type input "18"
click at [593, 311] on div "Select Item" at bounding box center [532, 321] width 192 height 26
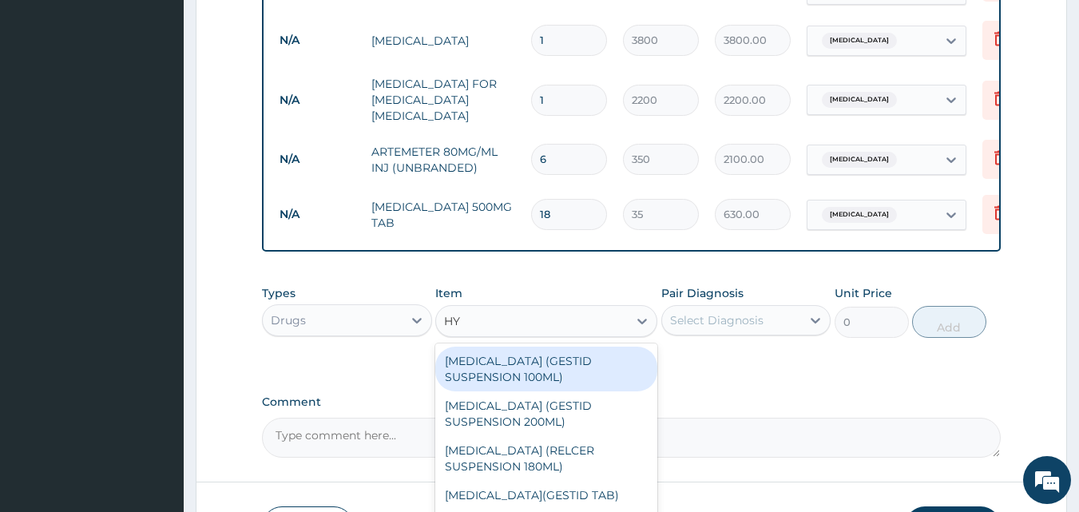
type input "HYO"
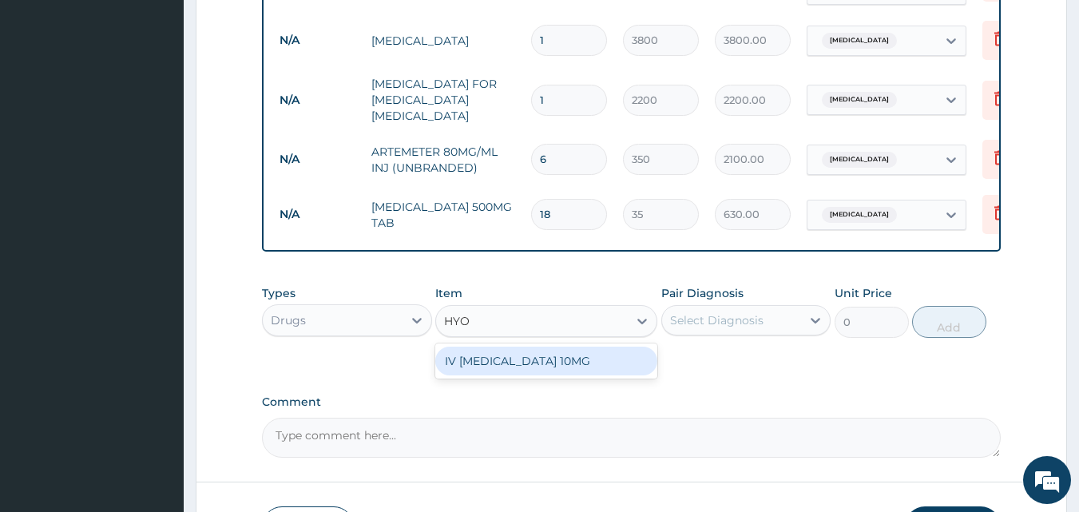
click at [590, 361] on div "IV HYOSCINE 10MG" at bounding box center [546, 360] width 222 height 29
type input "200"
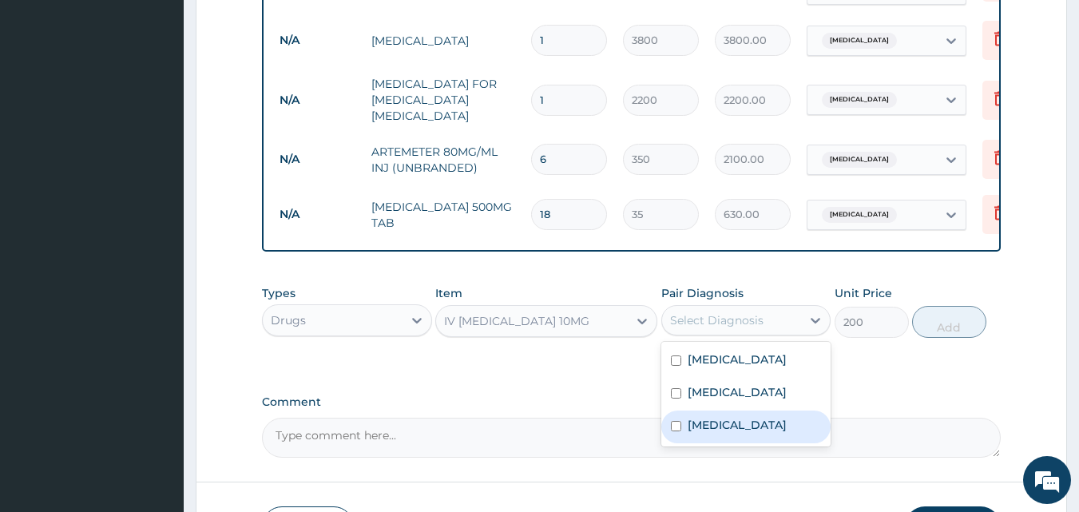
drag, startPoint x: 746, startPoint y: 314, endPoint x: 733, endPoint y: 416, distance: 103.1
click at [733, 335] on div "option Sepsis, deselected. option Acute abdominal pain focused, 3 of 3. 3 resul…" at bounding box center [746, 320] width 170 height 30
click at [733, 417] on label "Acute abdominal pain" at bounding box center [736, 425] width 99 height 16
checkbox input "true"
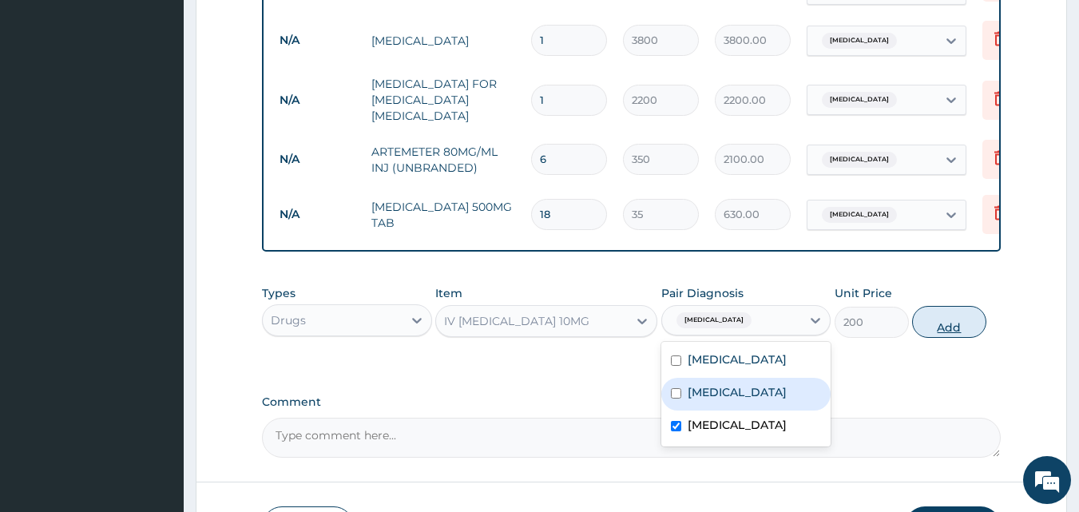
click at [950, 311] on button "Add" at bounding box center [949, 322] width 74 height 32
type input "0"
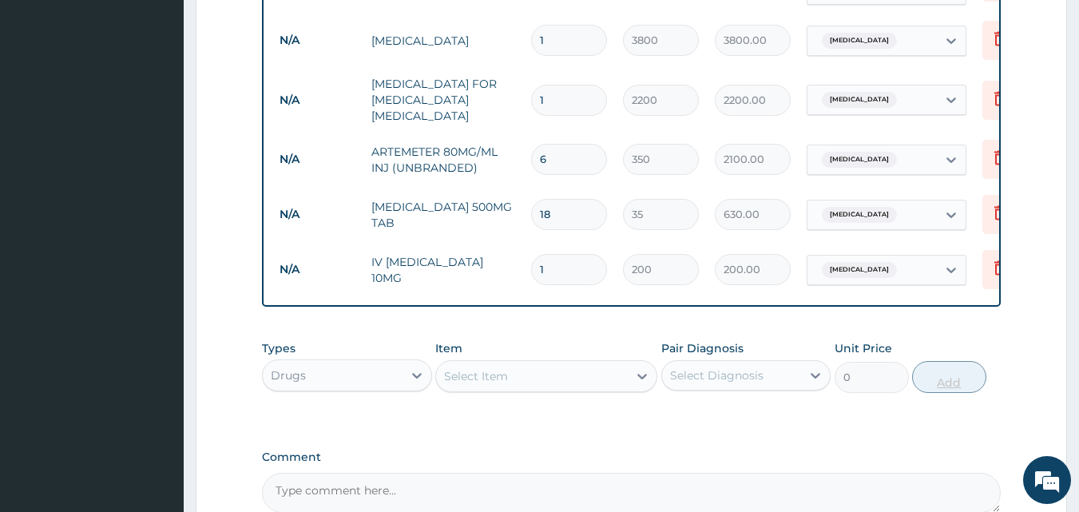
type input "2"
type input "400.00"
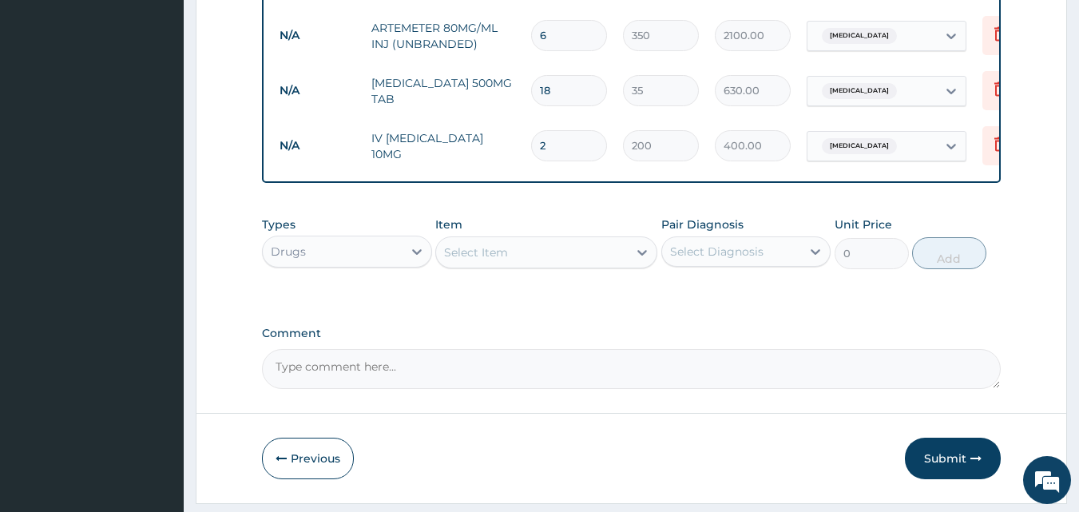
scroll to position [851, 0]
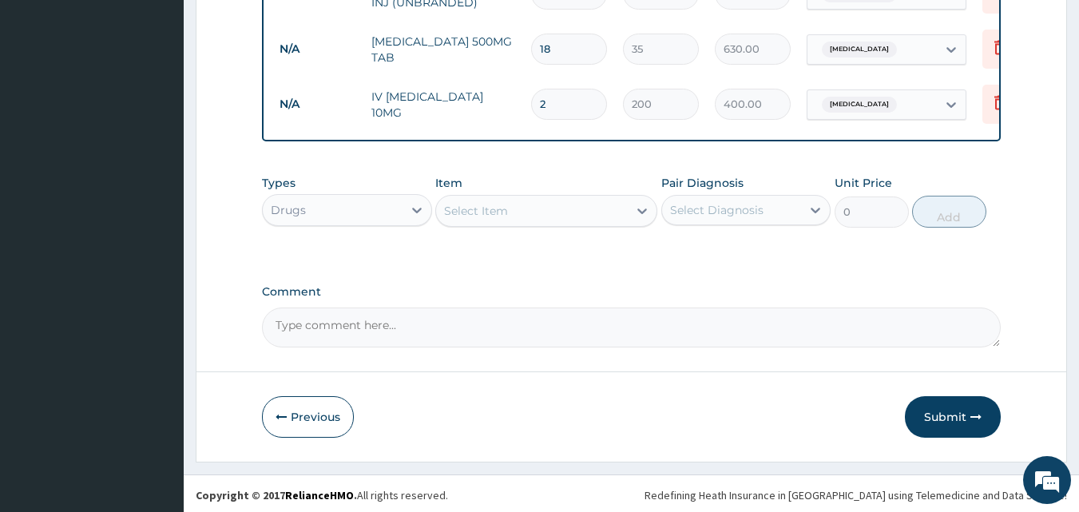
click at [630, 36] on input "35" at bounding box center [661, 49] width 76 height 31
click at [944, 410] on button "Submit" at bounding box center [953, 417] width 96 height 42
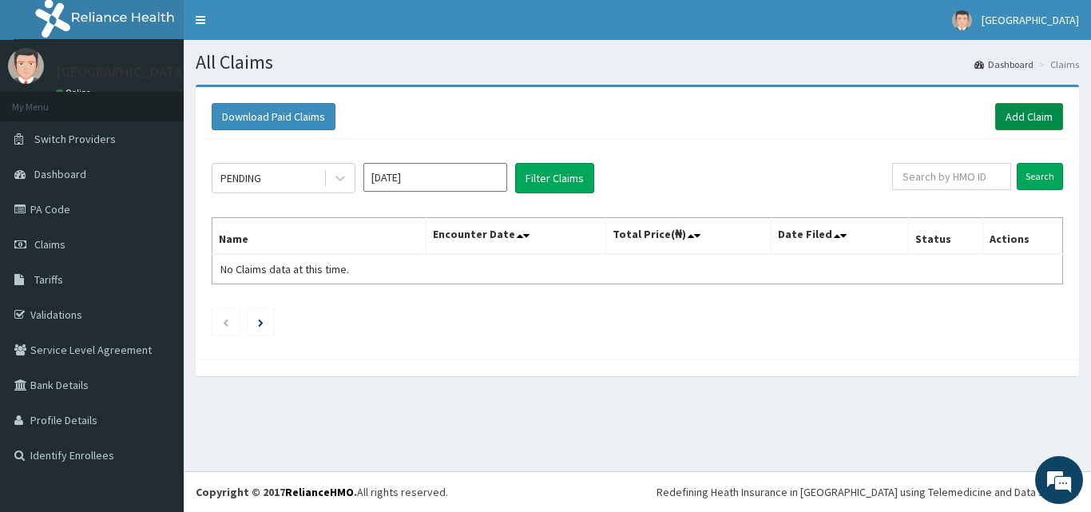
click at [1035, 117] on link "Add Claim" at bounding box center [1029, 116] width 68 height 27
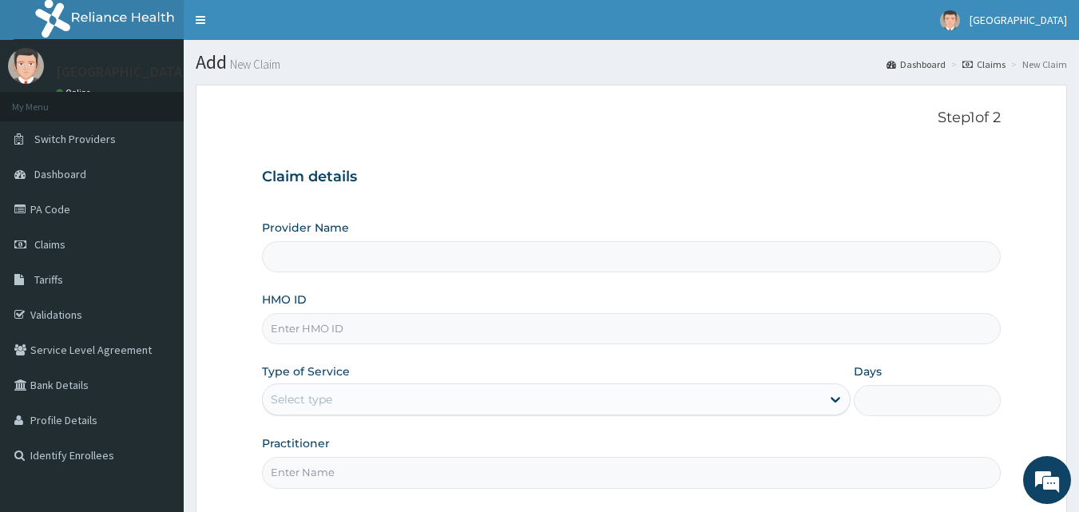
click at [382, 327] on input "HMO ID" at bounding box center [631, 328] width 739 height 31
paste input "CHL/10259/A"
type input "CHL/10259/A"
type input "Peaceful Health Hospital"
type input "CHL/10259/A"
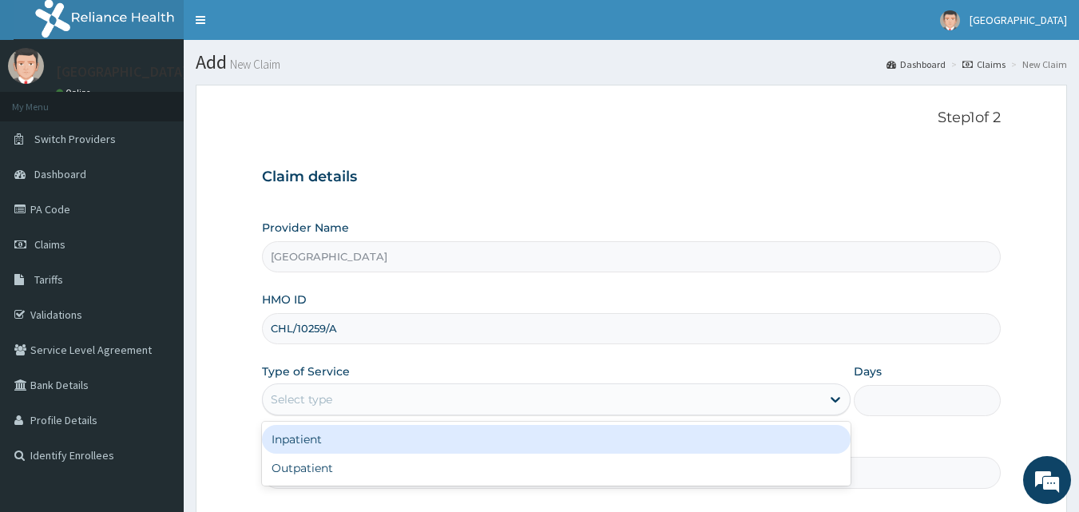
drag, startPoint x: 535, startPoint y: 397, endPoint x: 501, endPoint y: 463, distance: 74.3
click at [501, 415] on div "option Inpatient focused, 1 of 2. 2 results available. Use Up and Down to choos…" at bounding box center [556, 399] width 588 height 32
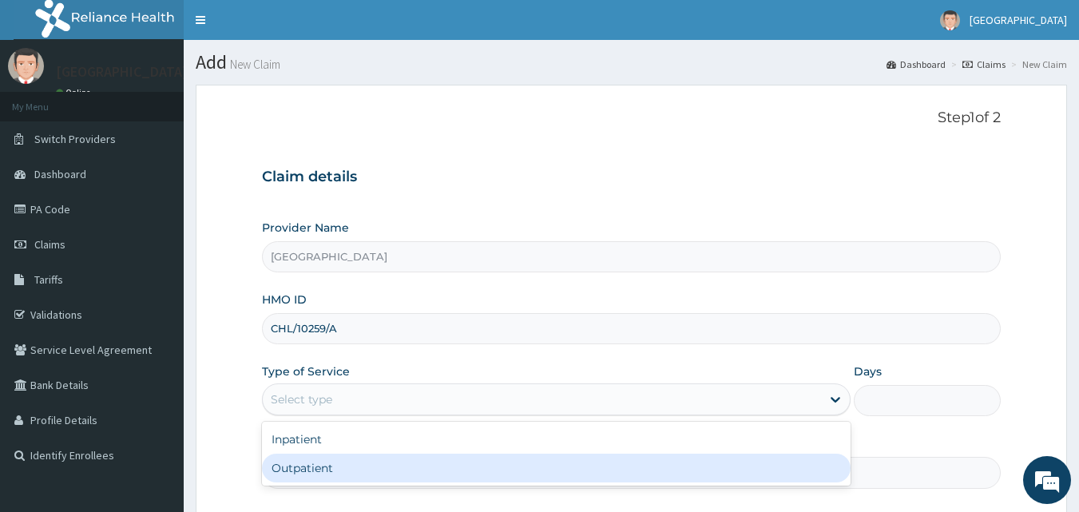
click at [501, 463] on div "Outpatient" at bounding box center [556, 467] width 588 height 29
type input "1"
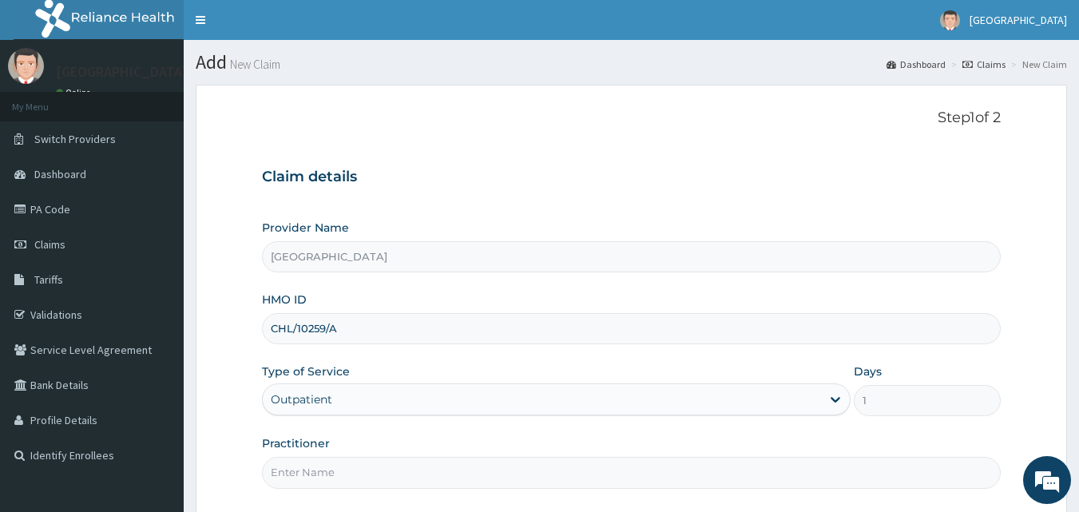
click at [501, 463] on input "Practitioner" at bounding box center [631, 472] width 739 height 31
type input "DR. ADEMOLA"
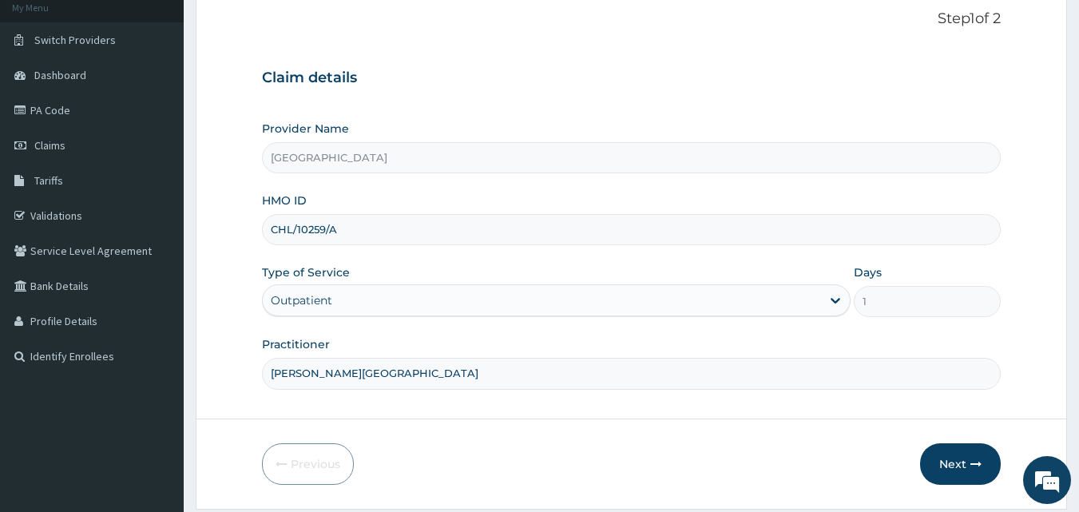
scroll to position [149, 0]
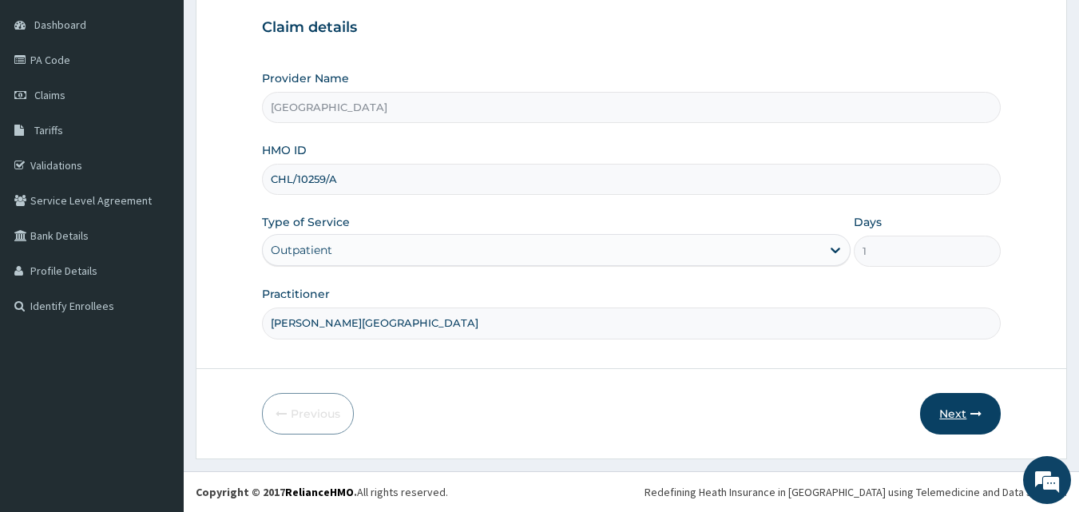
click at [948, 412] on button "Next" at bounding box center [960, 414] width 81 height 42
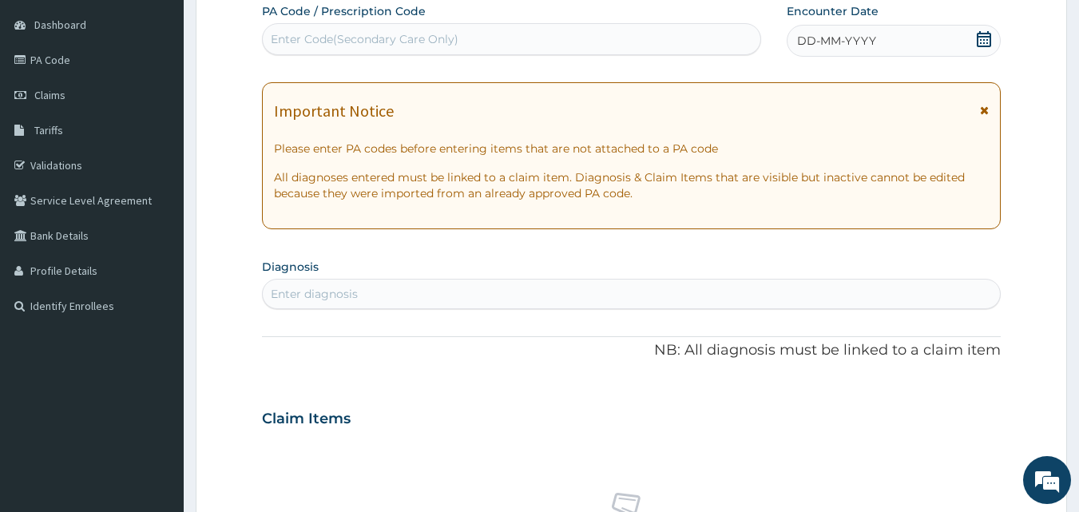
scroll to position [0, 0]
click at [489, 51] on div "Enter Code(Secondary Care Only)" at bounding box center [512, 39] width 498 height 26
paste input "PA/521FC7"
type input "PA/521FC7"
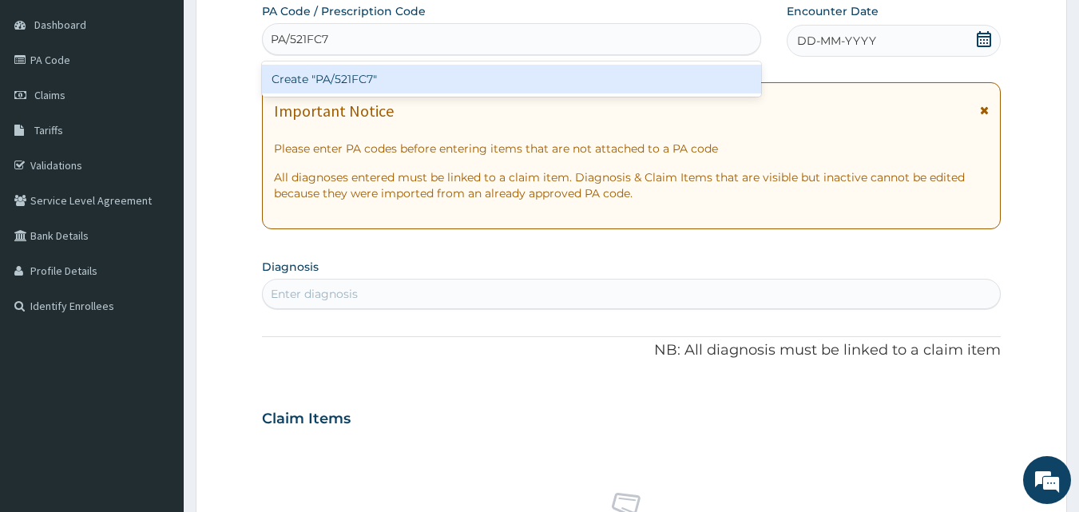
click at [466, 76] on div "Create "PA/521FC7"" at bounding box center [512, 79] width 500 height 29
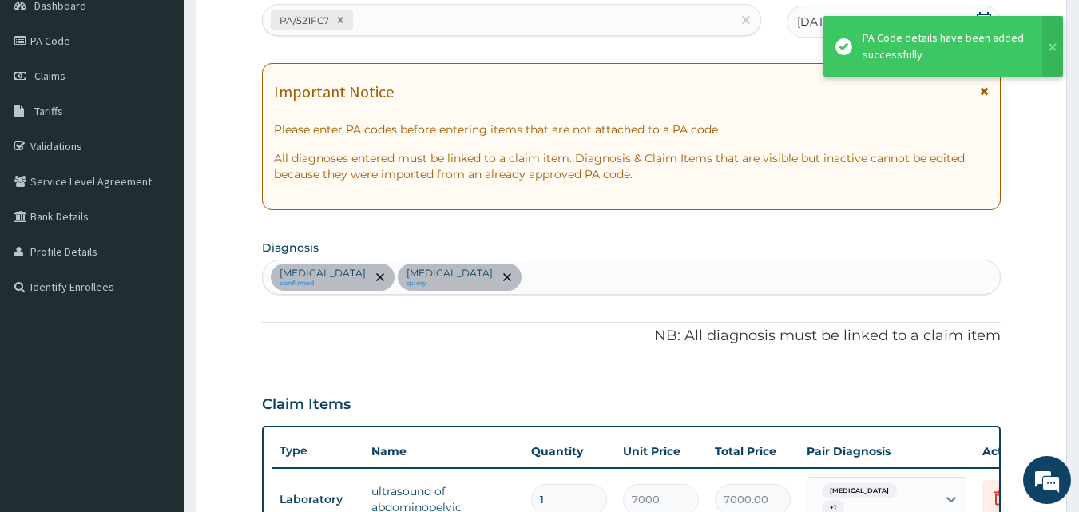
scroll to position [576, 0]
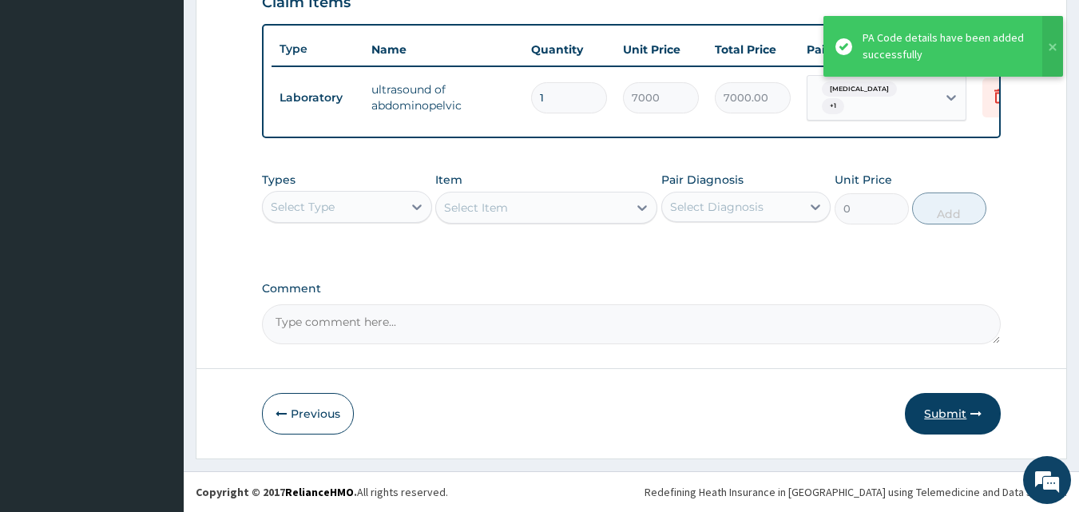
click at [957, 405] on button "Submit" at bounding box center [953, 414] width 96 height 42
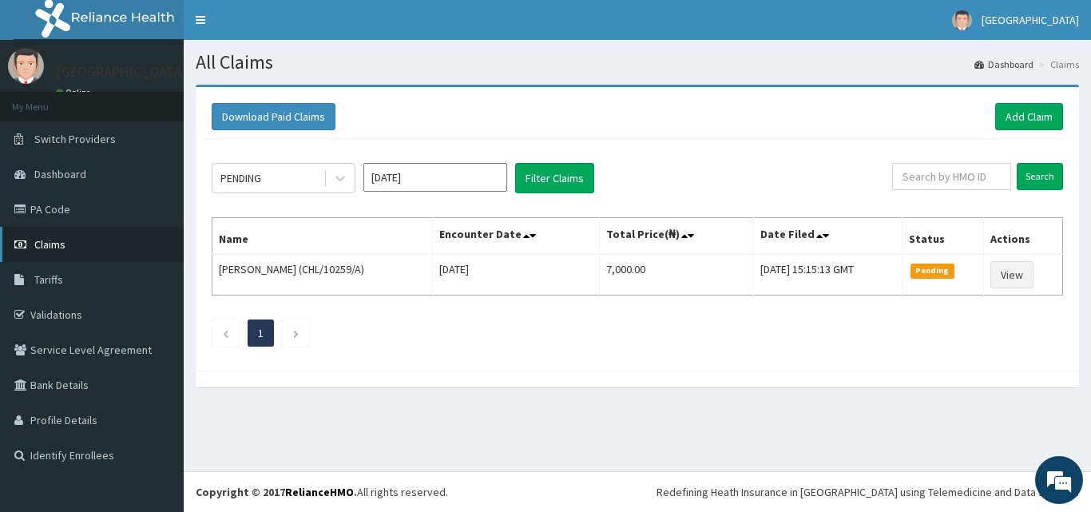
click at [71, 250] on link "Claims" at bounding box center [92, 244] width 184 height 35
click at [1003, 115] on link "Add Claim" at bounding box center [1029, 116] width 68 height 27
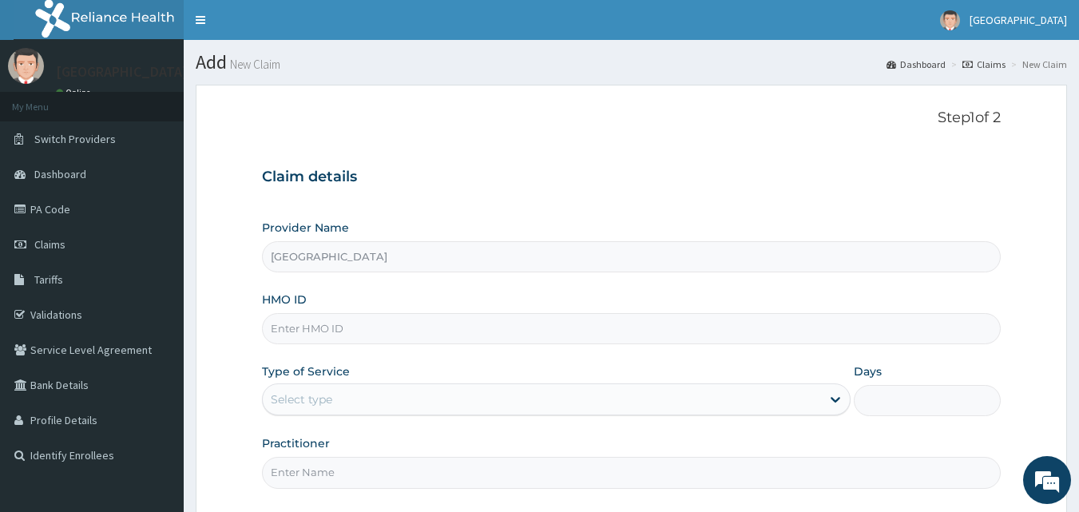
click at [638, 316] on input "HMO ID" at bounding box center [631, 328] width 739 height 31
paste input "CHL/11503/D"
type input "CHL/11503/D"
click at [657, 382] on div "Type of Service Select type" at bounding box center [556, 389] width 588 height 53
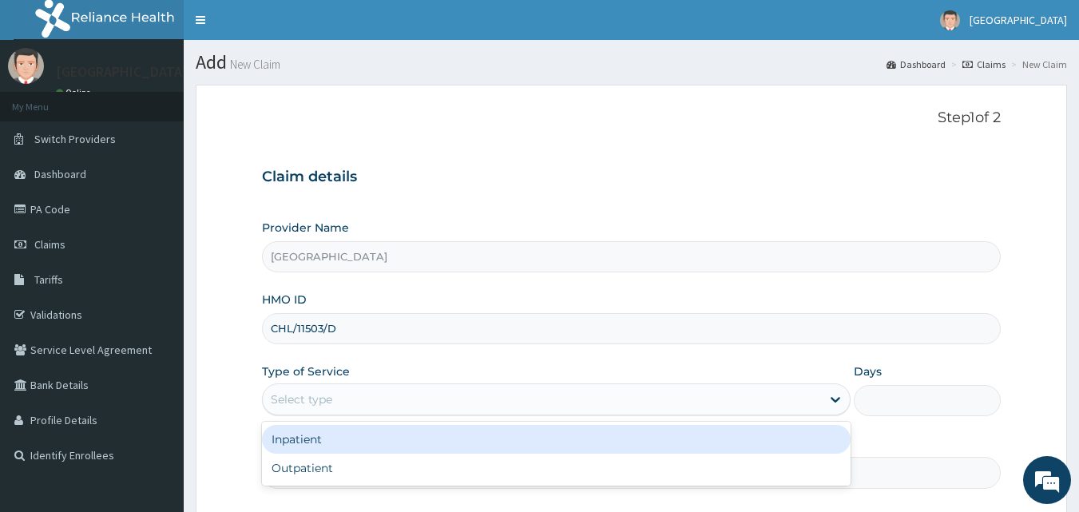
drag, startPoint x: 652, startPoint y: 400, endPoint x: 640, endPoint y: 441, distance: 42.4
click at [640, 415] on div "option Inpatient focused, 1 of 2. 2 results available. Use Up and Down to choos…" at bounding box center [556, 399] width 588 height 32
click at [640, 441] on div "Inpatient" at bounding box center [556, 439] width 588 height 29
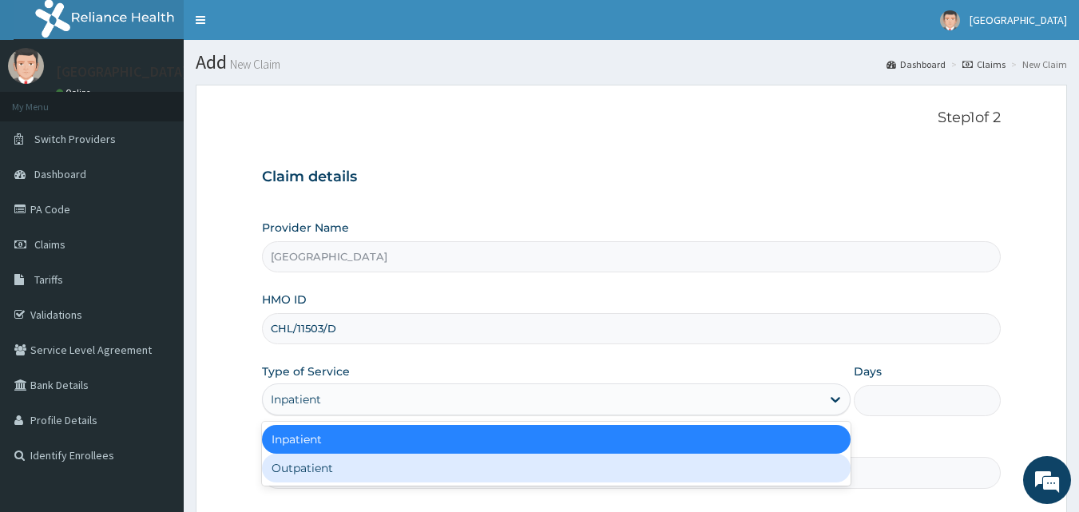
type input "1"
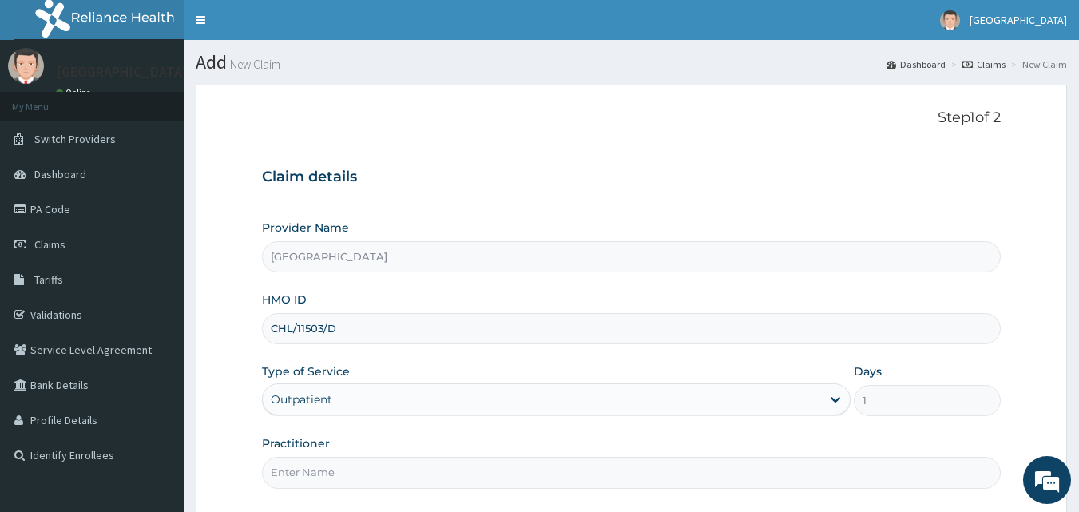
click at [677, 466] on input "Practitioner" at bounding box center [631, 472] width 739 height 31
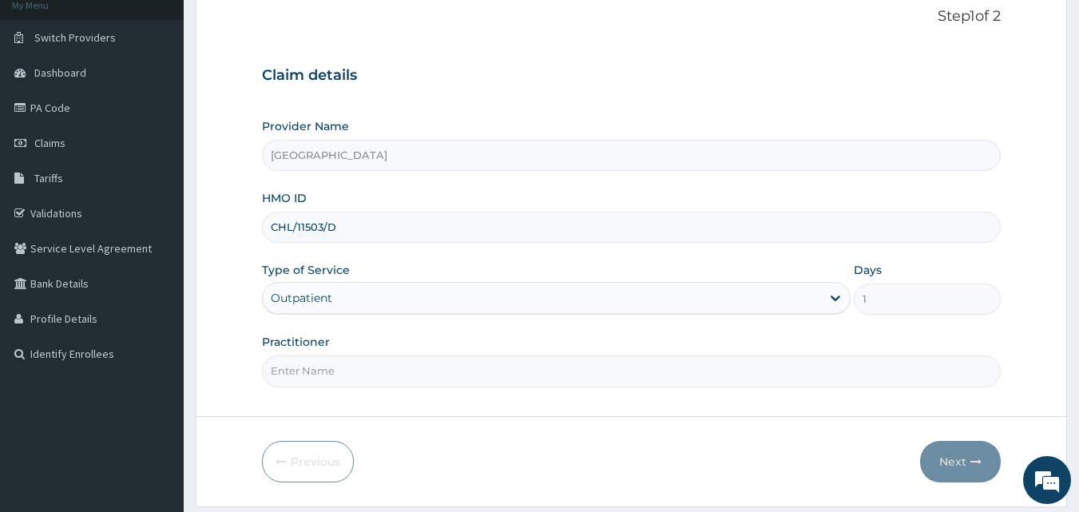
scroll to position [149, 0]
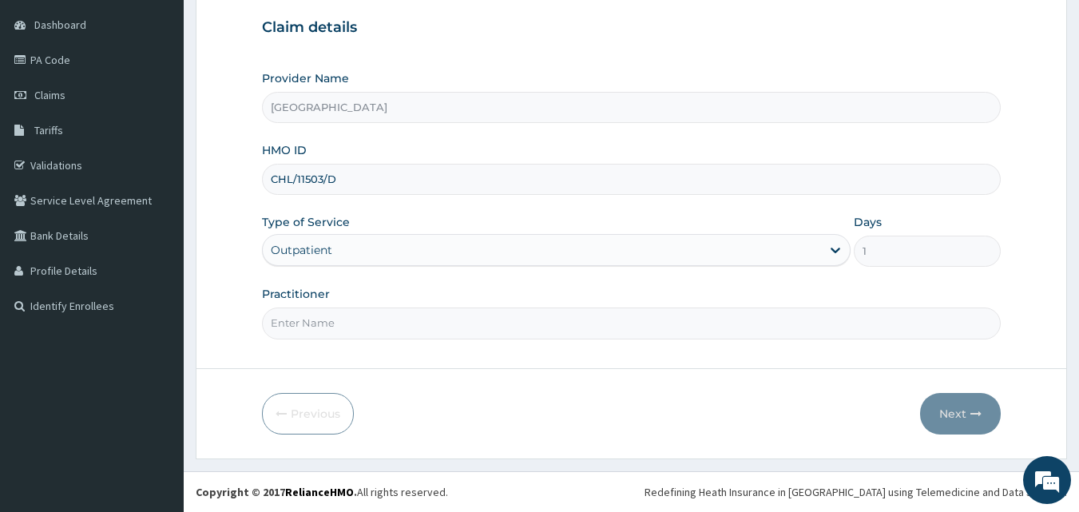
click at [832, 331] on input "Practitioner" at bounding box center [631, 322] width 739 height 31
type input "DR. ADEMOLA"
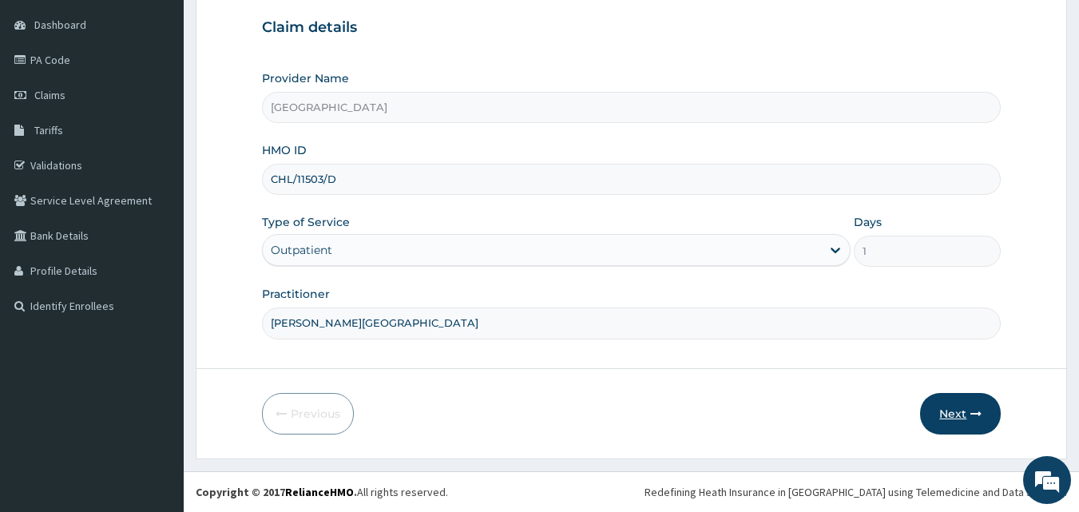
click at [948, 409] on button "Next" at bounding box center [960, 414] width 81 height 42
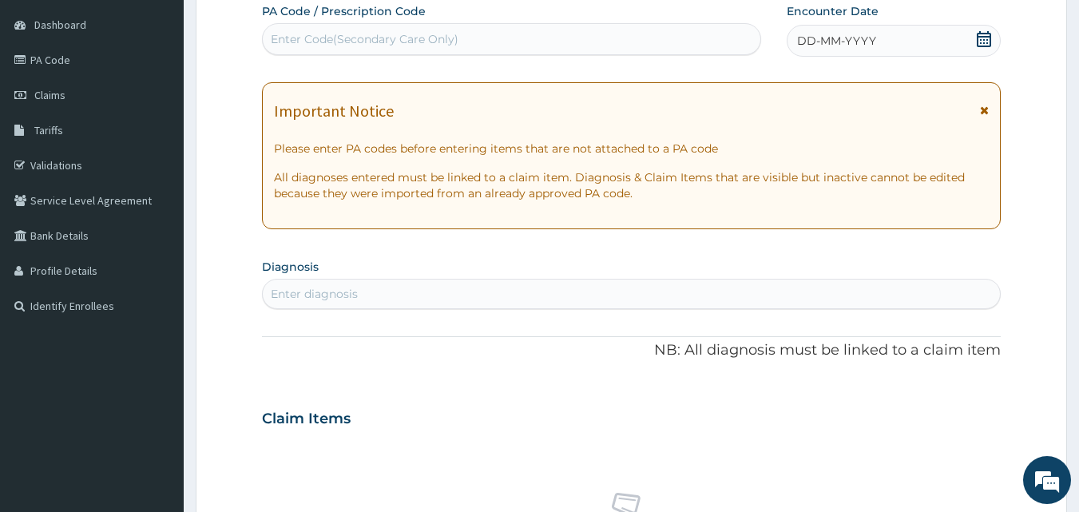
click at [975, 39] on div "DD-MM-YYYY" at bounding box center [893, 41] width 214 height 32
click at [425, 289] on div "Enter diagnosis" at bounding box center [632, 294] width 738 height 26
click at [409, 293] on div "Enter diagnosis" at bounding box center [632, 294] width 738 height 26
type input "MALARIA"
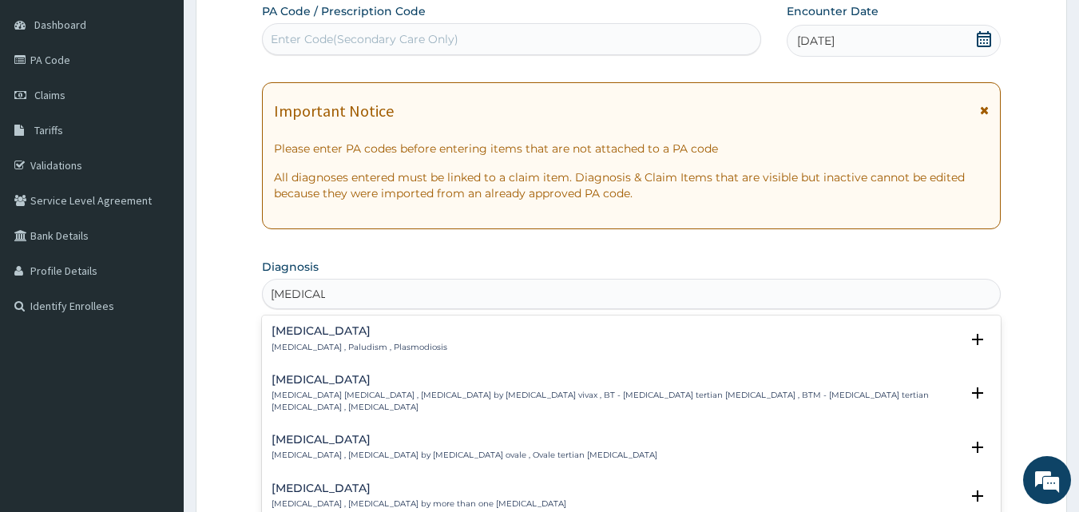
click at [350, 322] on div "Malaria Malaria , Paludism , Plasmodiosis Select Status Query Query covers susp…" at bounding box center [631, 343] width 739 height 49
click at [323, 342] on p "Malaria , Paludism , Plasmodiosis" at bounding box center [359, 347] width 176 height 11
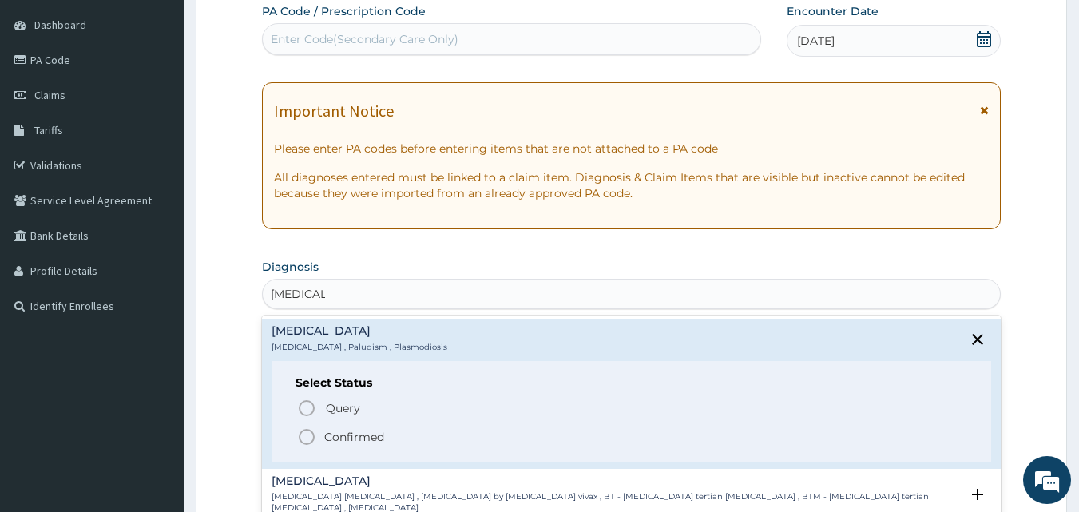
click at [307, 438] on icon "status option filled" at bounding box center [306, 436] width 19 height 19
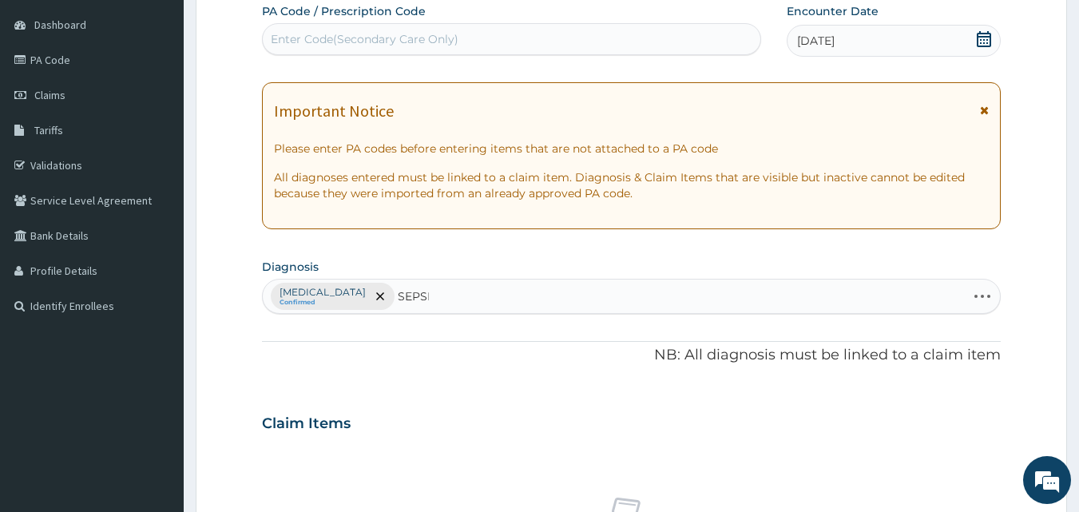
type input "SEPSIS"
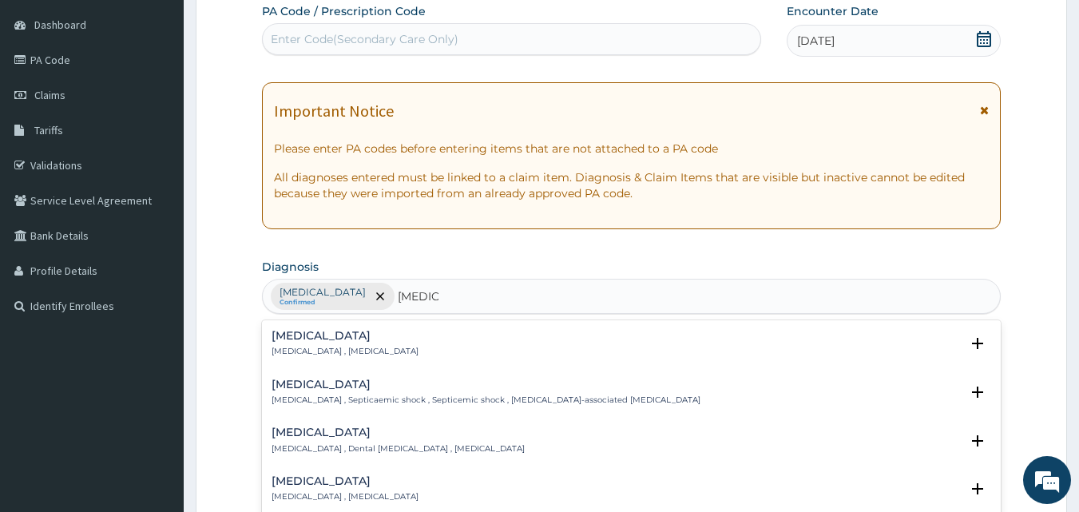
click at [322, 335] on h4 "Sepsis" at bounding box center [344, 336] width 147 height 12
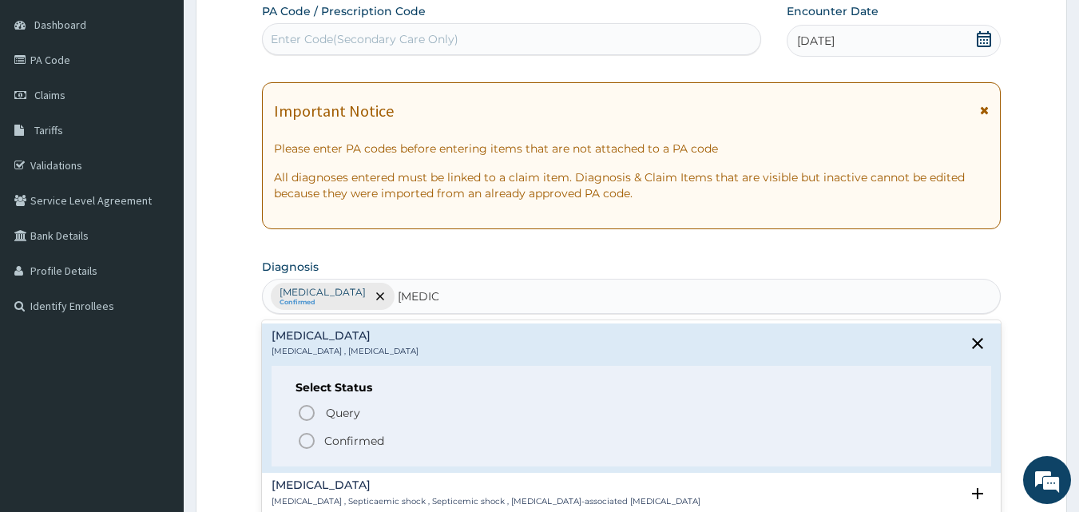
click at [303, 440] on icon "status option filled" at bounding box center [306, 440] width 19 height 19
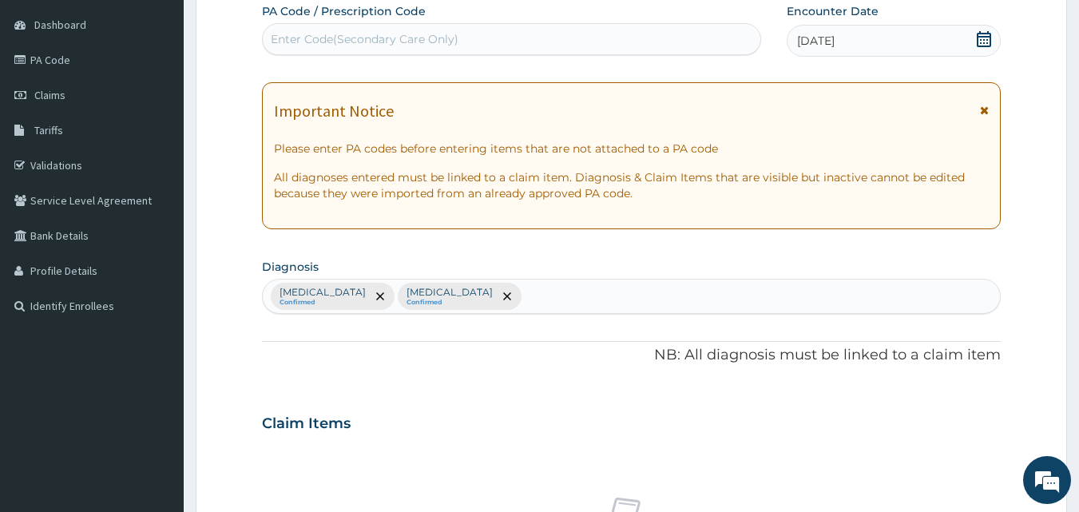
scroll to position [596, 0]
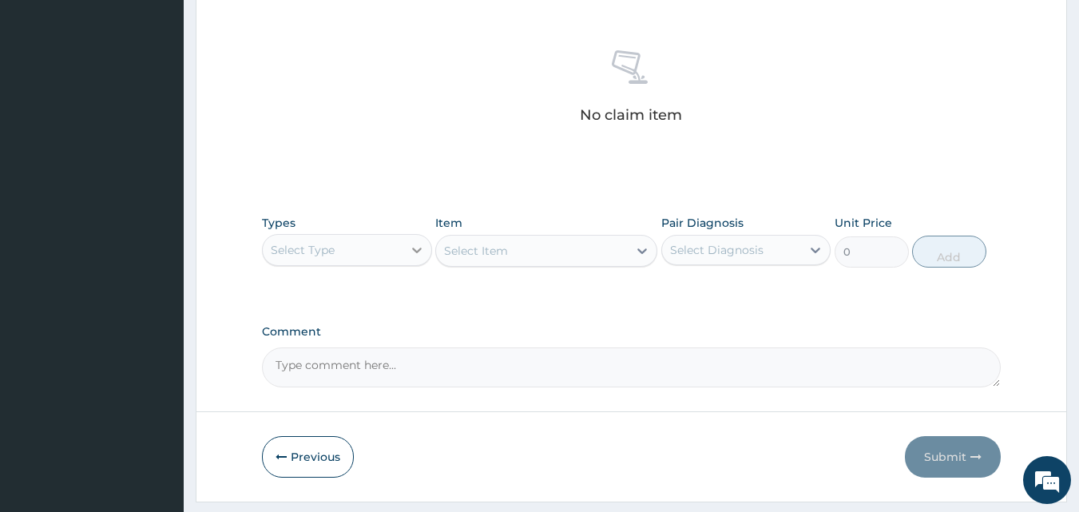
click at [416, 262] on div at bounding box center [416, 250] width 29 height 29
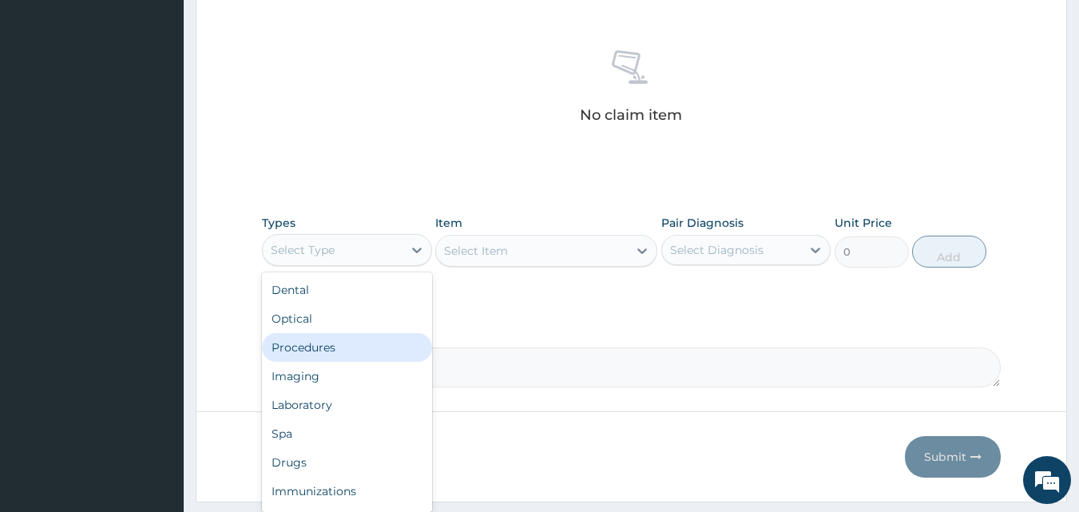
click at [365, 351] on div "Procedures" at bounding box center [347, 347] width 170 height 29
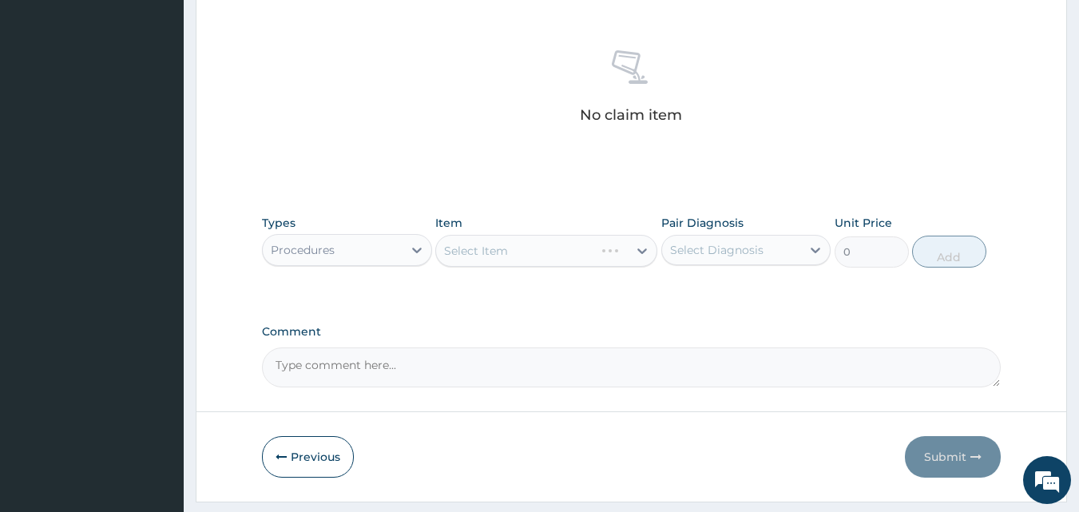
click at [779, 233] on div "Pair Diagnosis Select Diagnosis" at bounding box center [746, 241] width 170 height 53
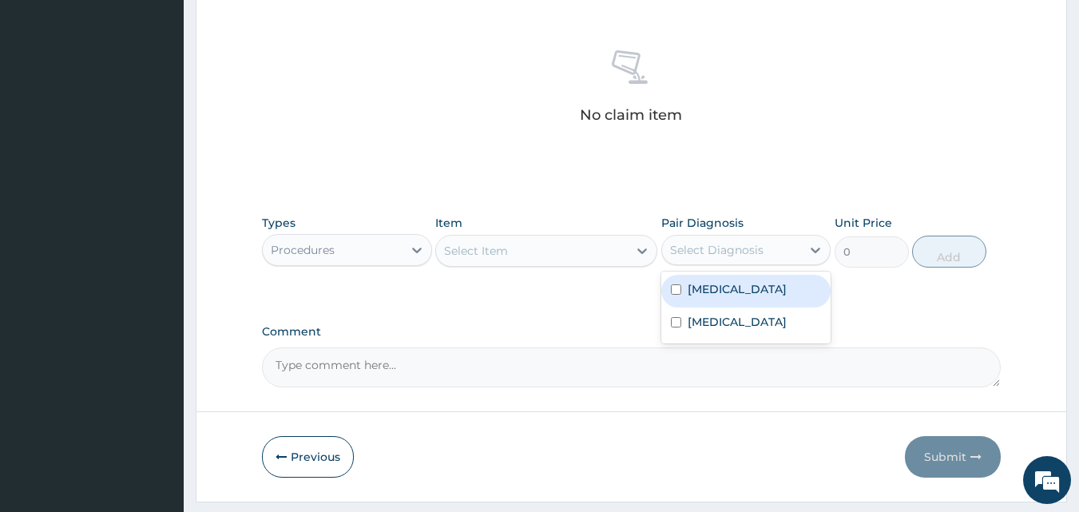
click at [772, 243] on div "Select Diagnosis" at bounding box center [732, 250] width 140 height 26
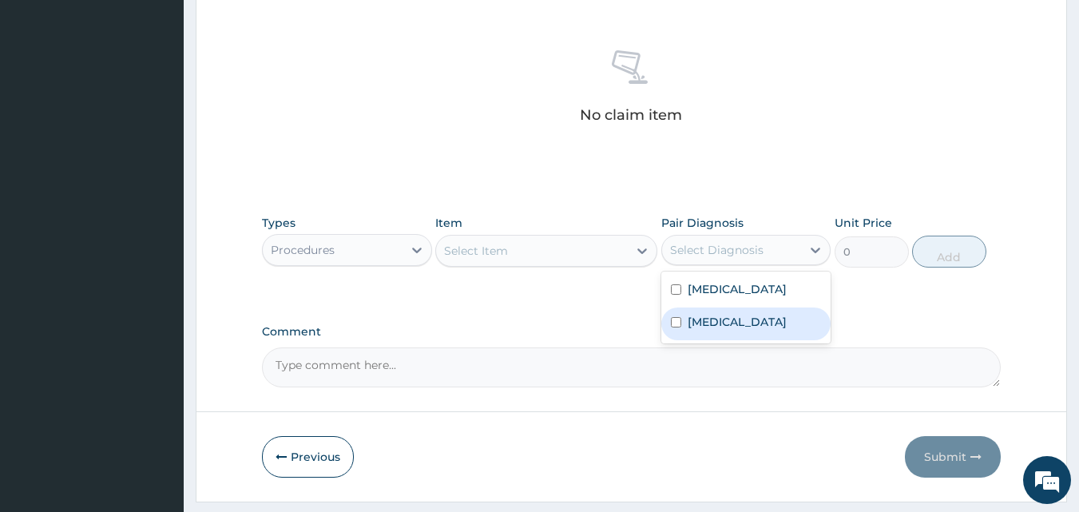
click at [715, 314] on label "Sepsis" at bounding box center [736, 322] width 99 height 16
checkbox input "true"
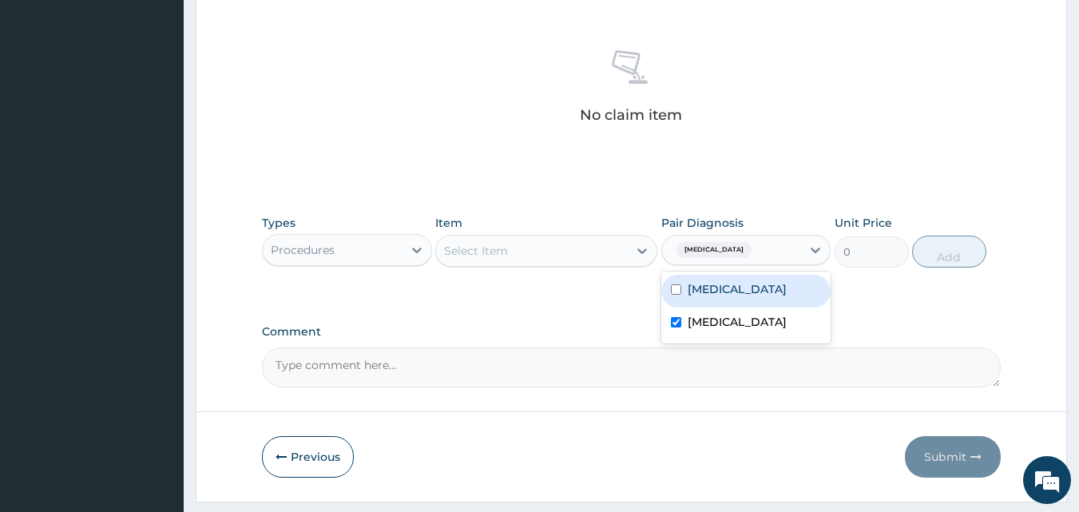
drag, startPoint x: 714, startPoint y: 310, endPoint x: 709, endPoint y: 298, distance: 12.9
click at [709, 298] on div "Malaria Sepsis" at bounding box center [746, 307] width 170 height 72
click at [709, 298] on div "Malaria" at bounding box center [746, 291] width 170 height 33
checkbox input "true"
click at [549, 255] on div "Select Item" at bounding box center [532, 251] width 192 height 26
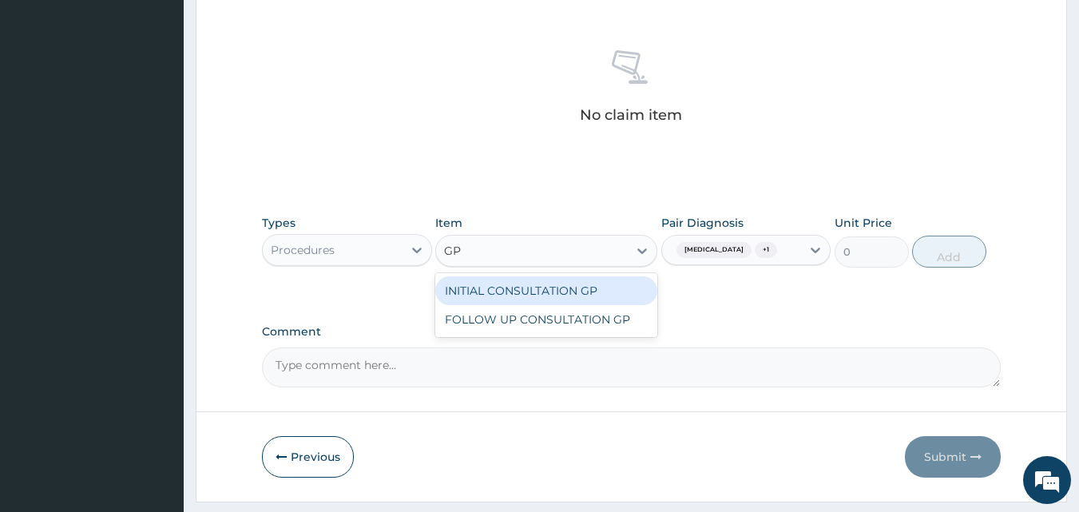
type input "GP"
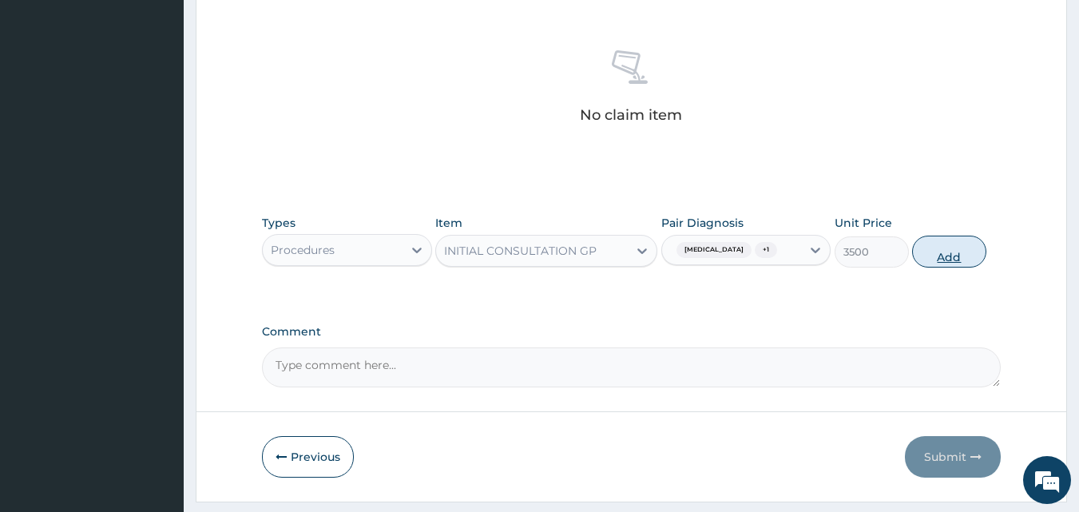
click at [937, 254] on button "Add" at bounding box center [949, 252] width 74 height 32
type input "0"
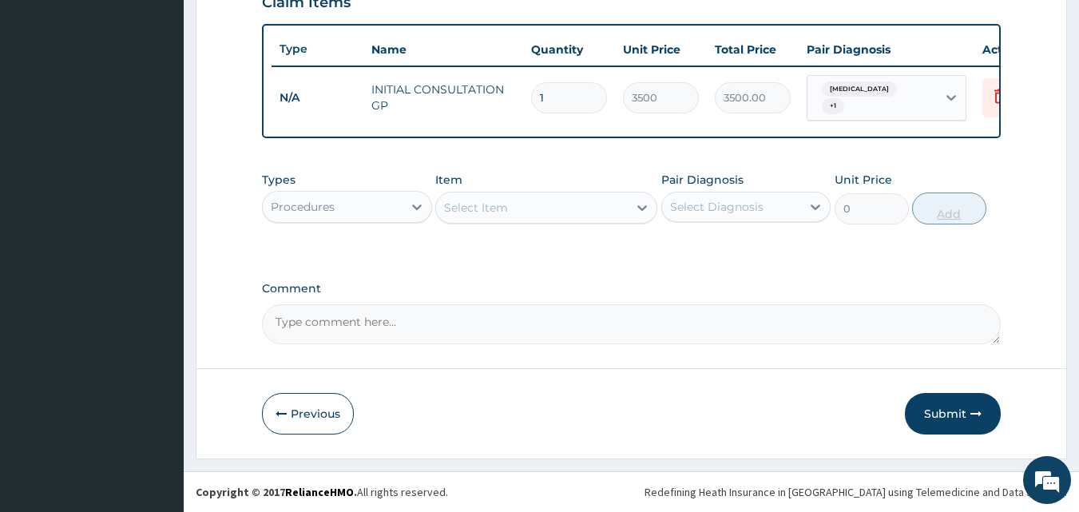
scroll to position [576, 0]
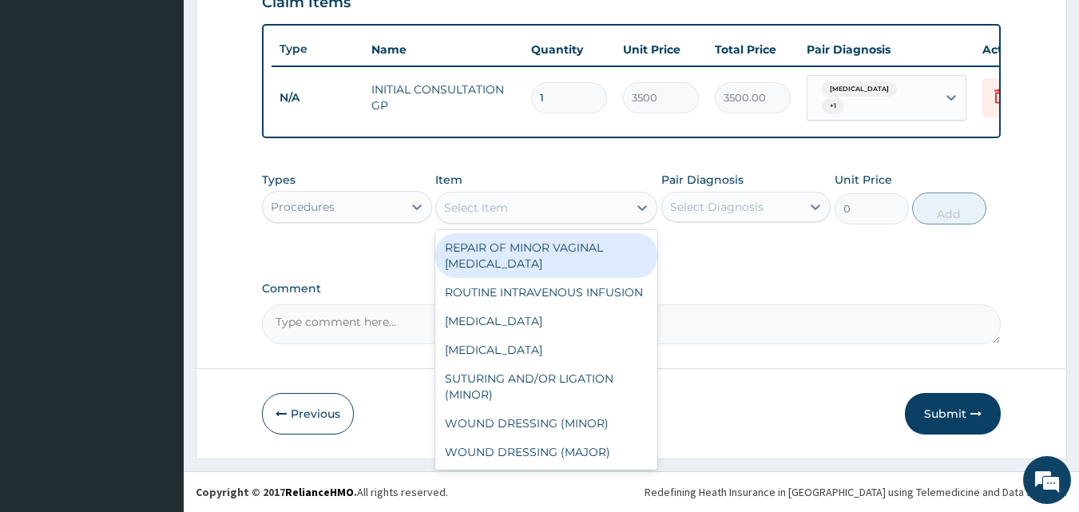
click at [510, 202] on div "Select Item" at bounding box center [532, 208] width 192 height 26
click at [385, 200] on div "Procedures" at bounding box center [333, 207] width 140 height 26
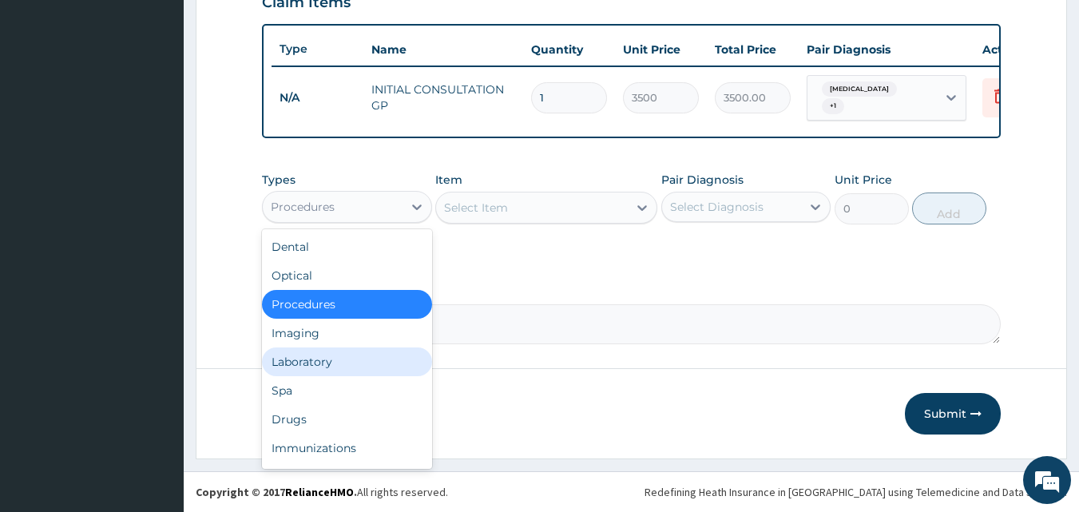
click at [339, 356] on div "Laboratory" at bounding box center [347, 361] width 170 height 29
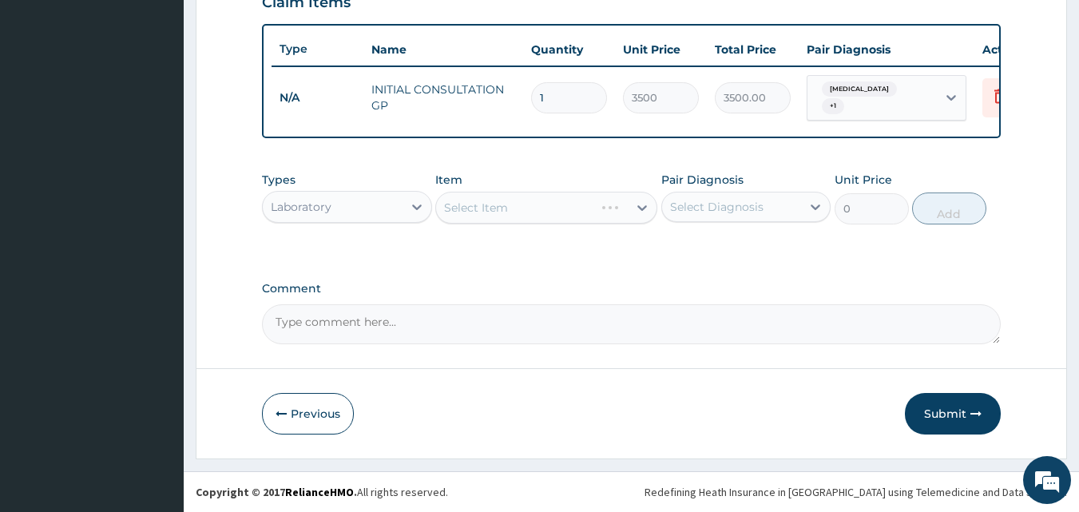
click at [783, 212] on div "Select Diagnosis" at bounding box center [732, 207] width 140 height 26
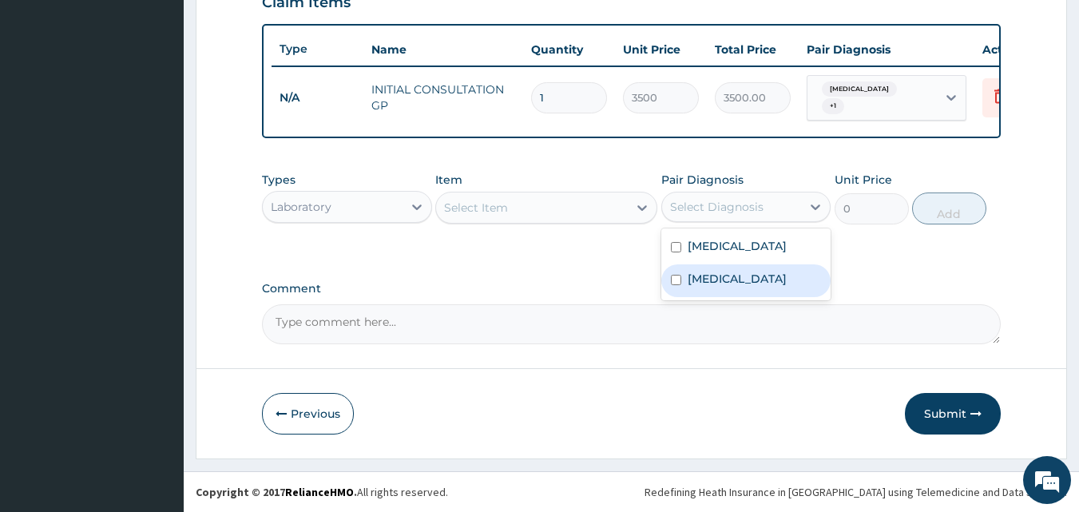
click at [761, 264] on div "Sepsis" at bounding box center [746, 280] width 170 height 33
checkbox input "true"
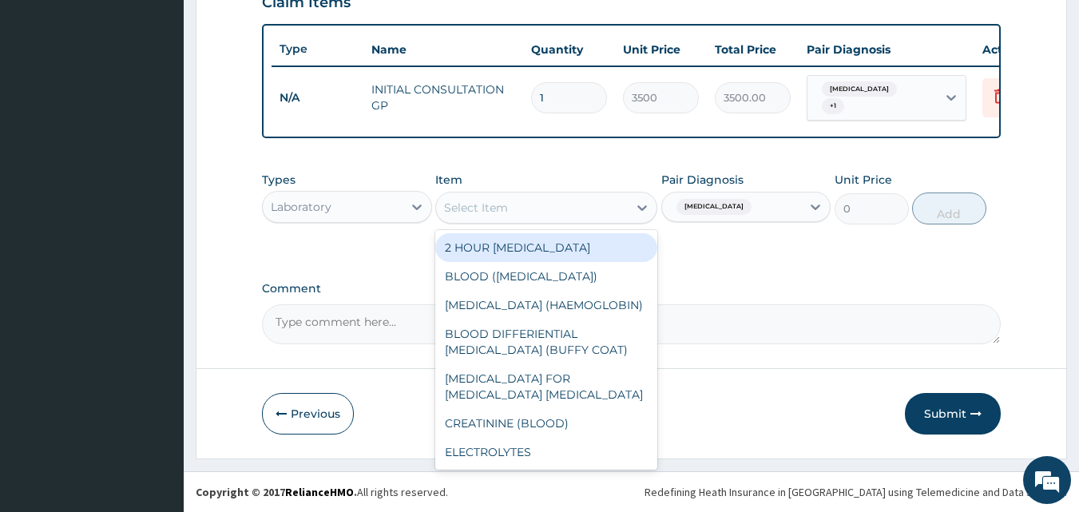
click at [623, 212] on div "Select Item" at bounding box center [532, 208] width 192 height 26
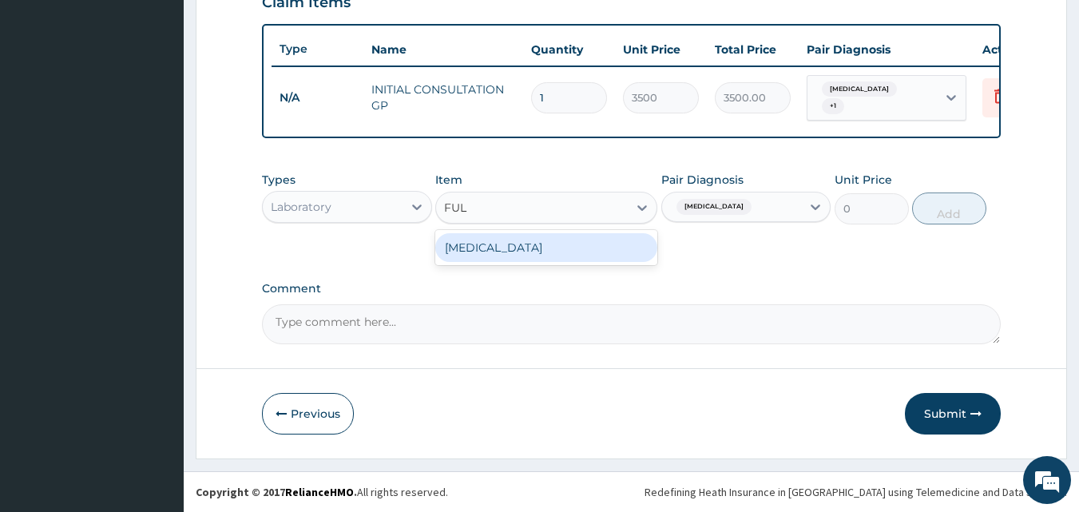
type input "FULL"
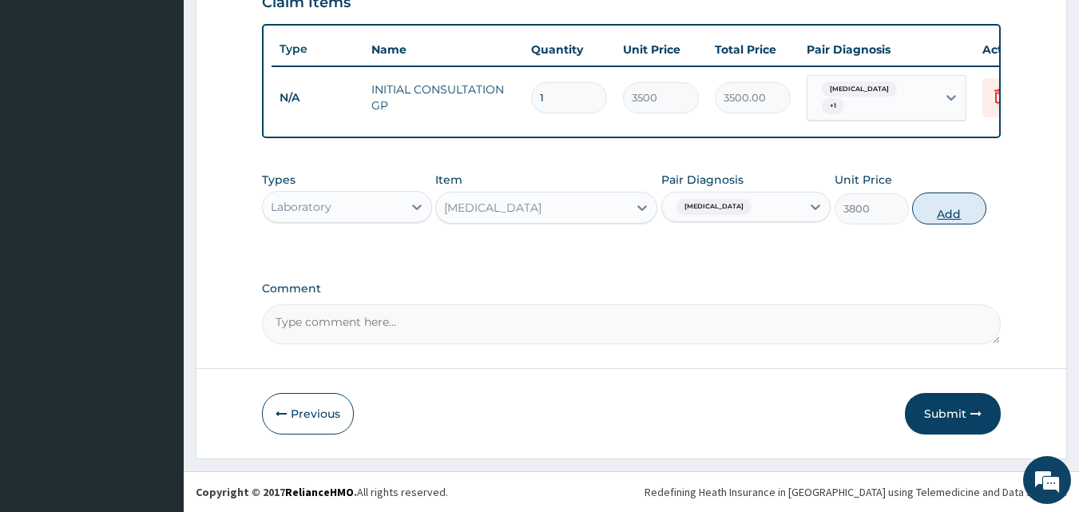
click at [919, 212] on button "Add" at bounding box center [949, 208] width 74 height 32
type input "0"
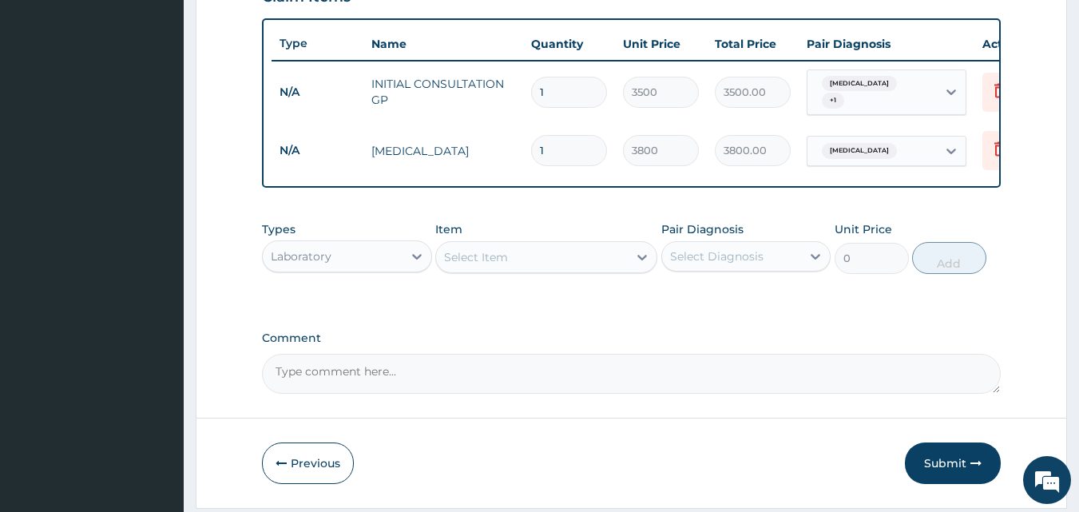
click at [479, 263] on div "Select Item" at bounding box center [476, 257] width 64 height 16
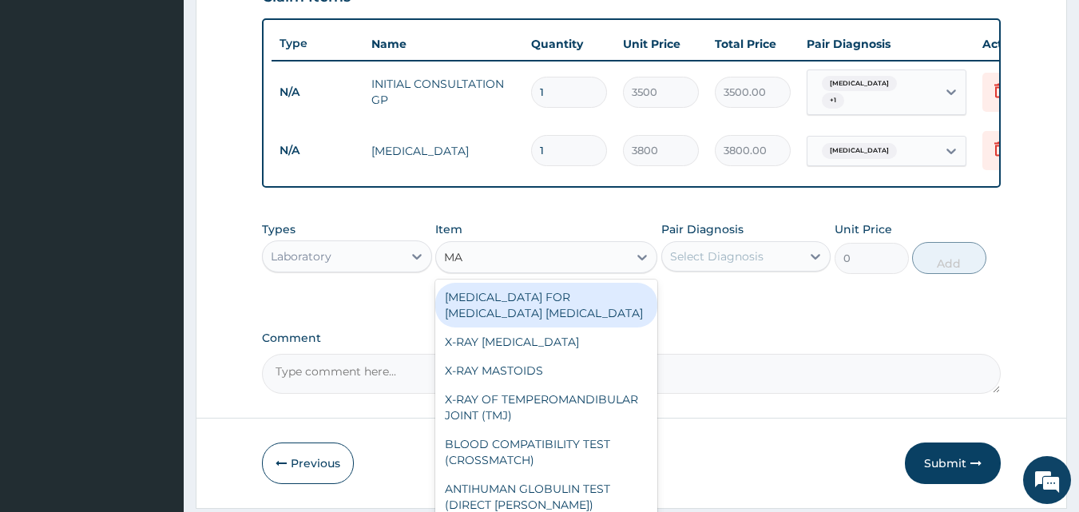
type input "MAL"
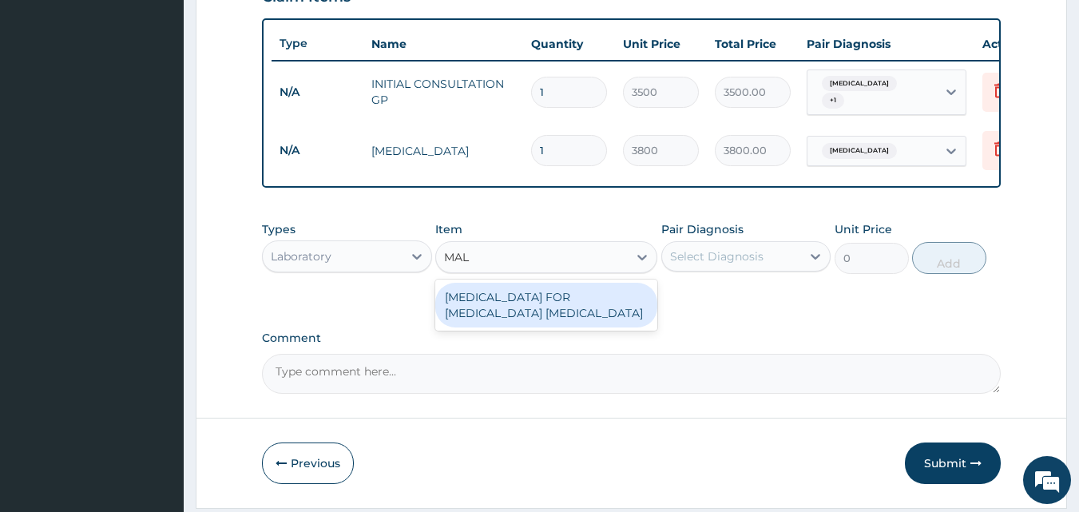
click at [540, 295] on div "BLOOD FILM FOR MALARIA PARASITE" at bounding box center [546, 305] width 222 height 45
type input "2200"
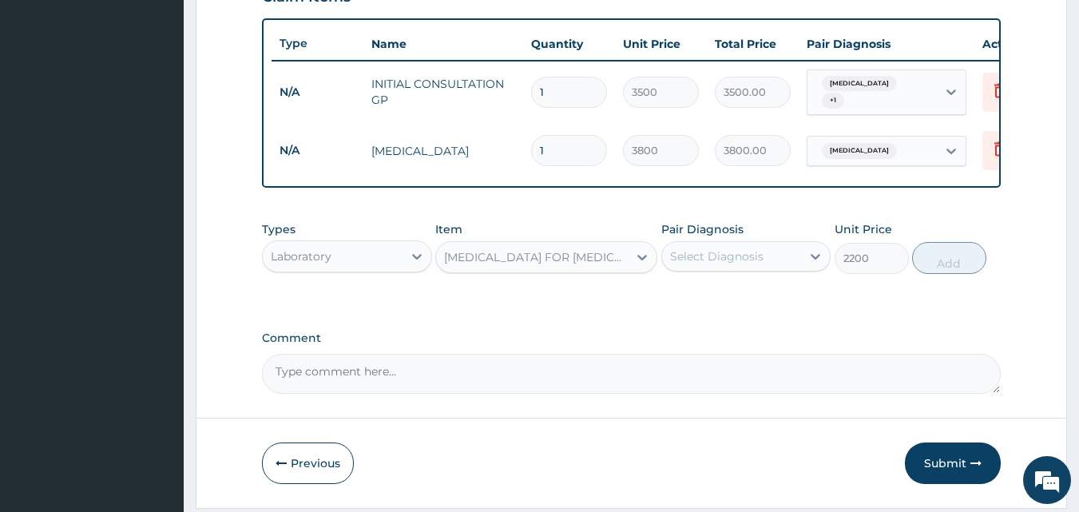
click at [748, 274] on div "Pair Diagnosis Select Diagnosis" at bounding box center [746, 247] width 170 height 53
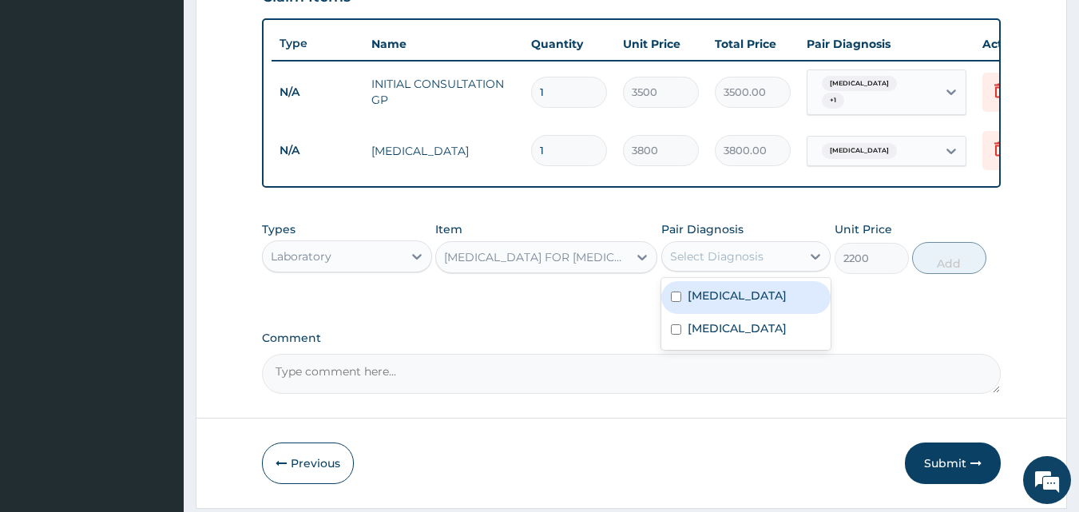
drag, startPoint x: 741, startPoint y: 263, endPoint x: 738, endPoint y: 294, distance: 31.2
click at [738, 271] on div "option Sepsis, selected. option Malaria focused, 1 of 2. 2 results available. U…" at bounding box center [746, 256] width 170 height 30
click at [738, 294] on div "Malaria" at bounding box center [746, 297] width 170 height 33
checkbox input "true"
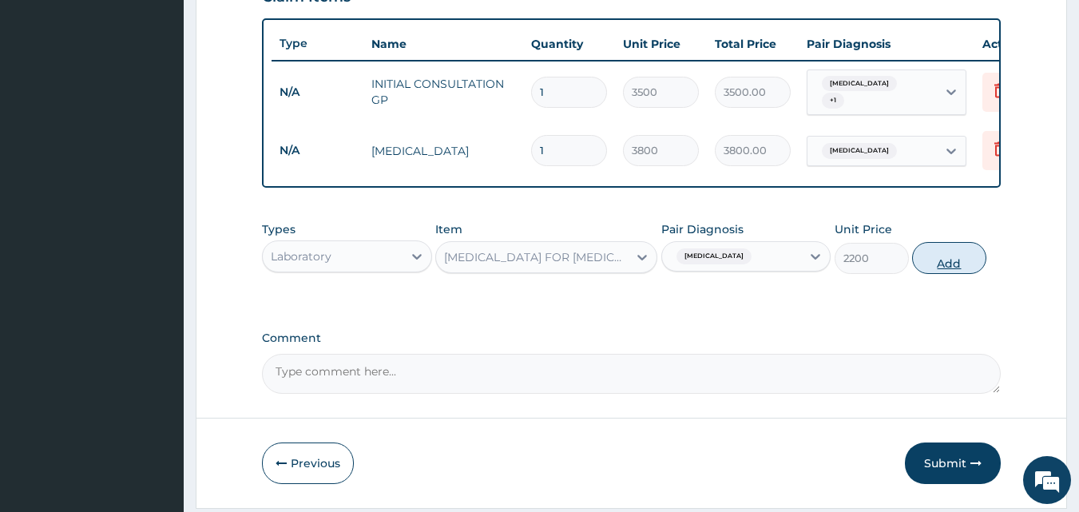
click at [918, 267] on button "Add" at bounding box center [949, 258] width 74 height 32
type input "0"
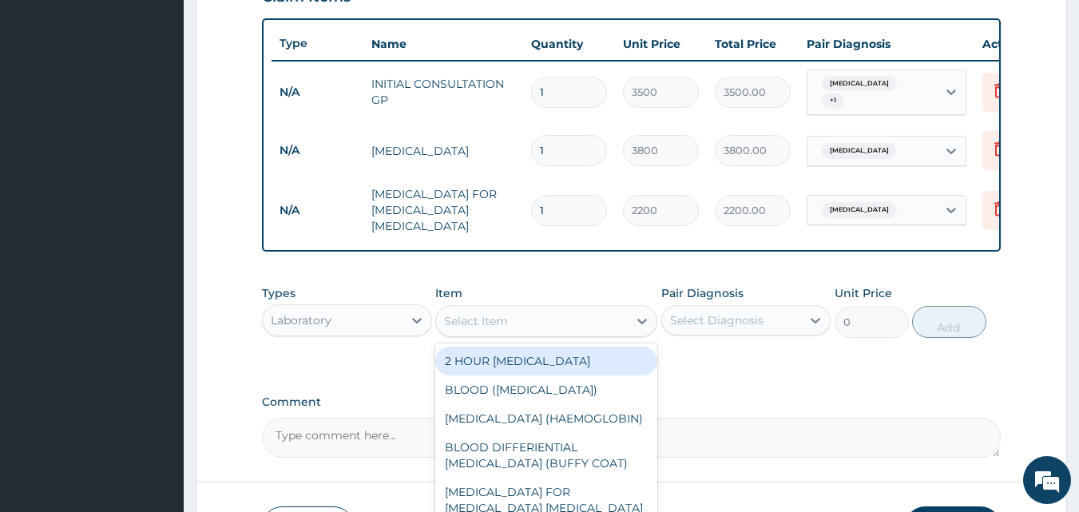
click at [505, 313] on div "Select Item" at bounding box center [476, 321] width 64 height 16
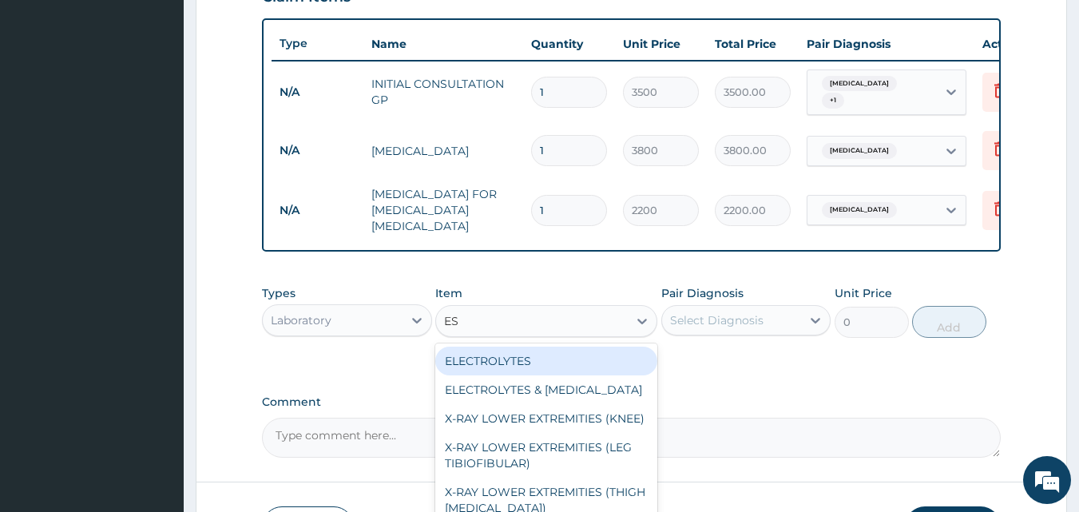
type input "ESR"
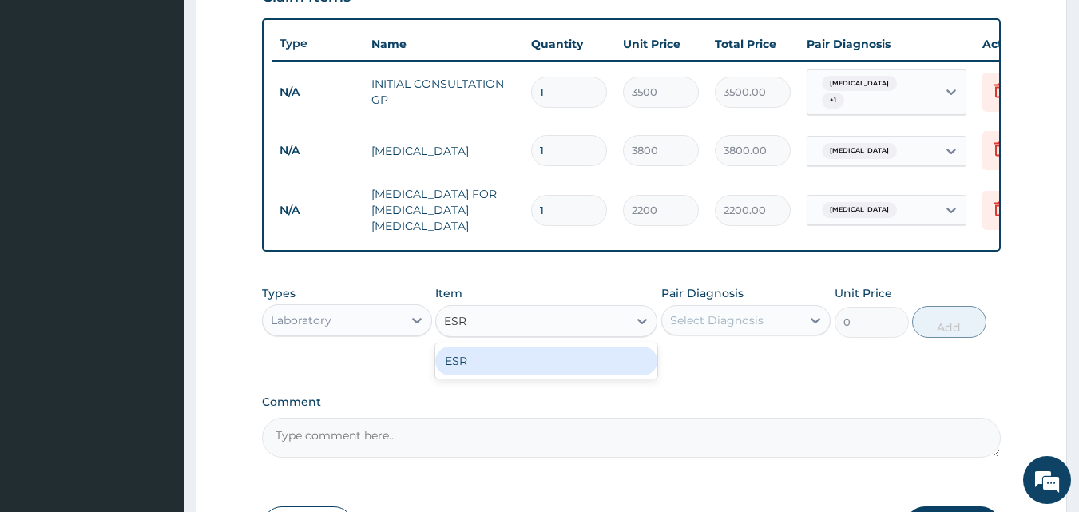
type input "3000"
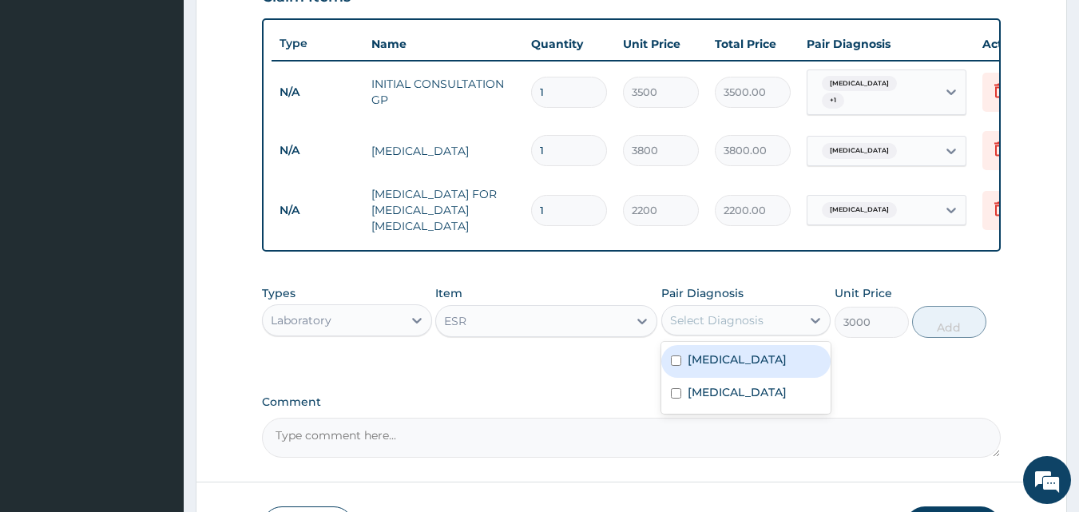
click at [738, 324] on div "Select Diagnosis" at bounding box center [716, 320] width 93 height 16
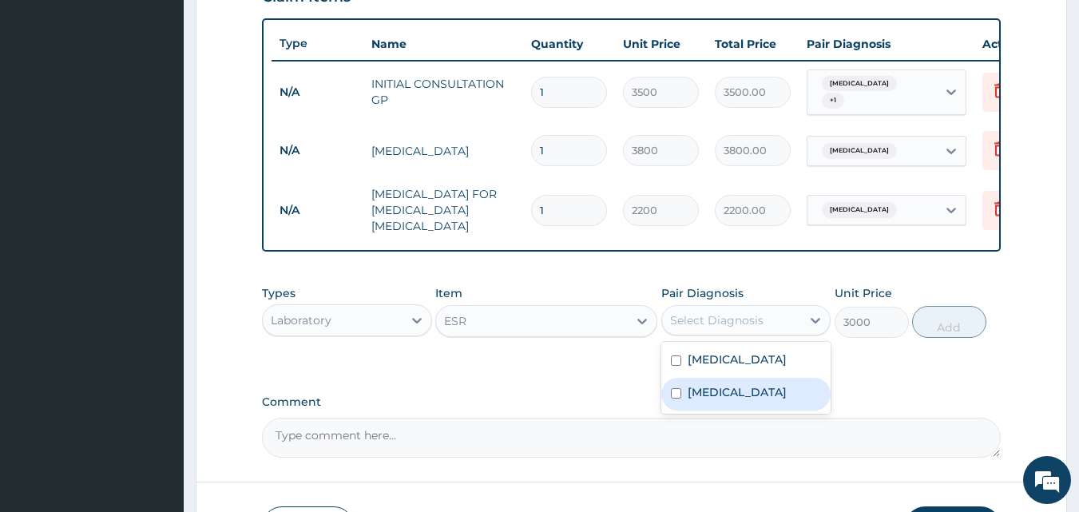
click at [716, 390] on label "Sepsis" at bounding box center [736, 392] width 99 height 16
checkbox input "true"
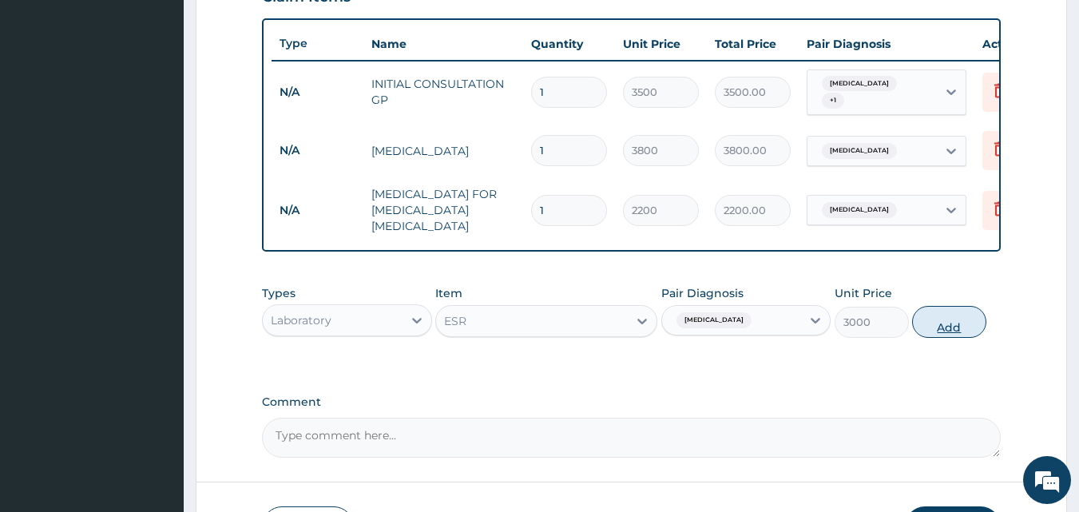
click at [960, 322] on button "Add" at bounding box center [949, 322] width 74 height 32
type input "0"
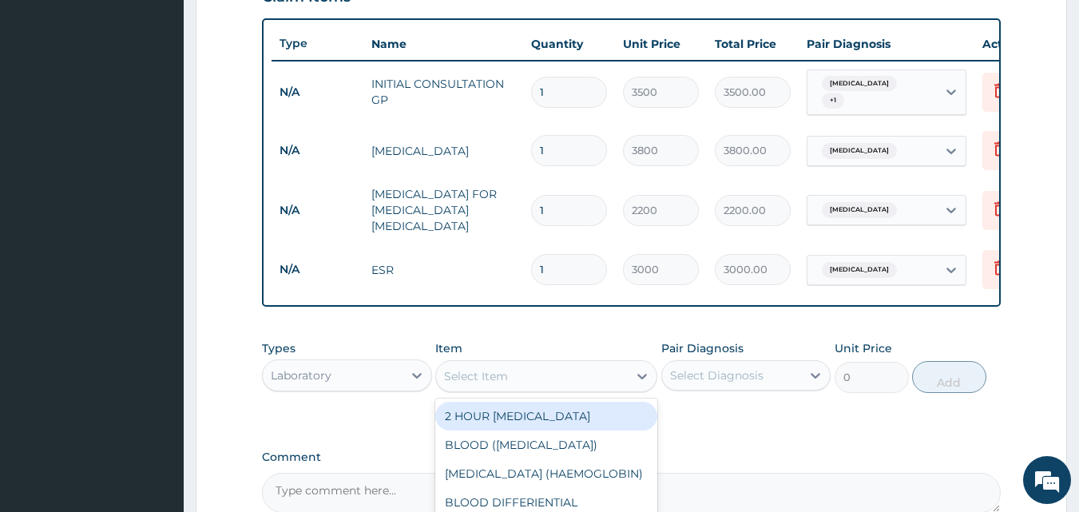
click at [453, 379] on div "Select Item" at bounding box center [476, 376] width 64 height 16
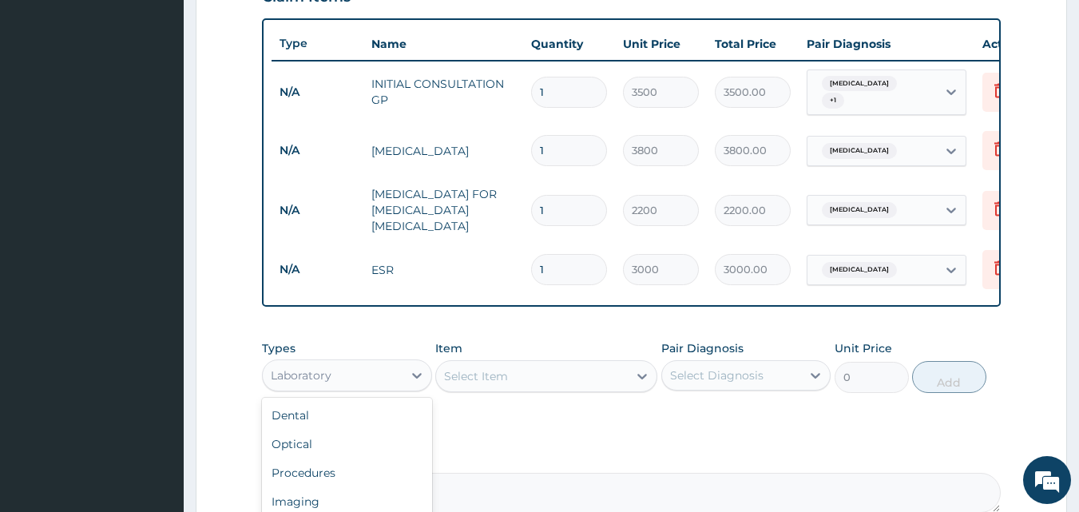
click at [327, 367] on div "Laboratory" at bounding box center [301, 375] width 61 height 16
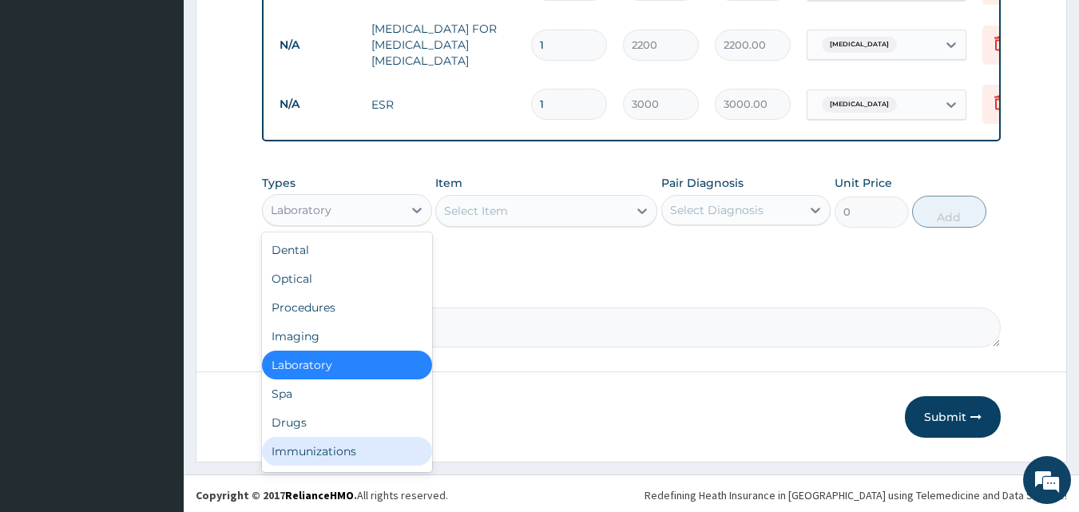
click at [319, 437] on div "Immunizations" at bounding box center [347, 451] width 170 height 29
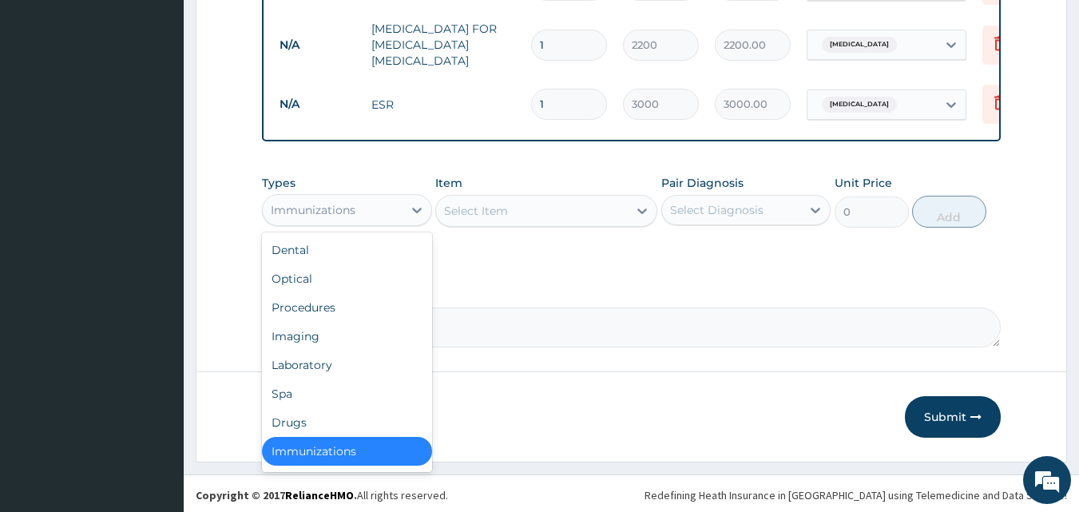
click at [369, 214] on div "Immunizations" at bounding box center [333, 210] width 140 height 26
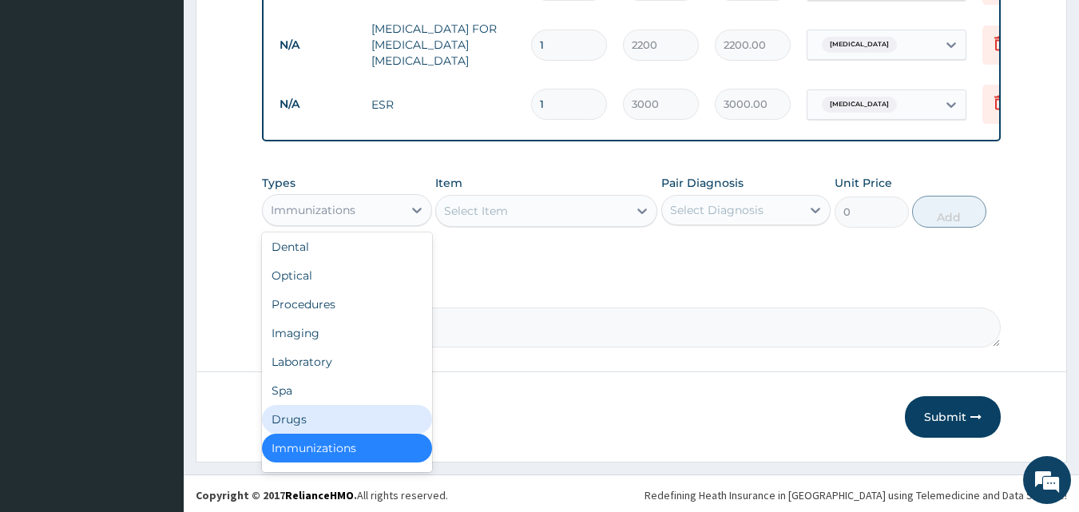
click at [312, 408] on div "Drugs" at bounding box center [347, 419] width 170 height 29
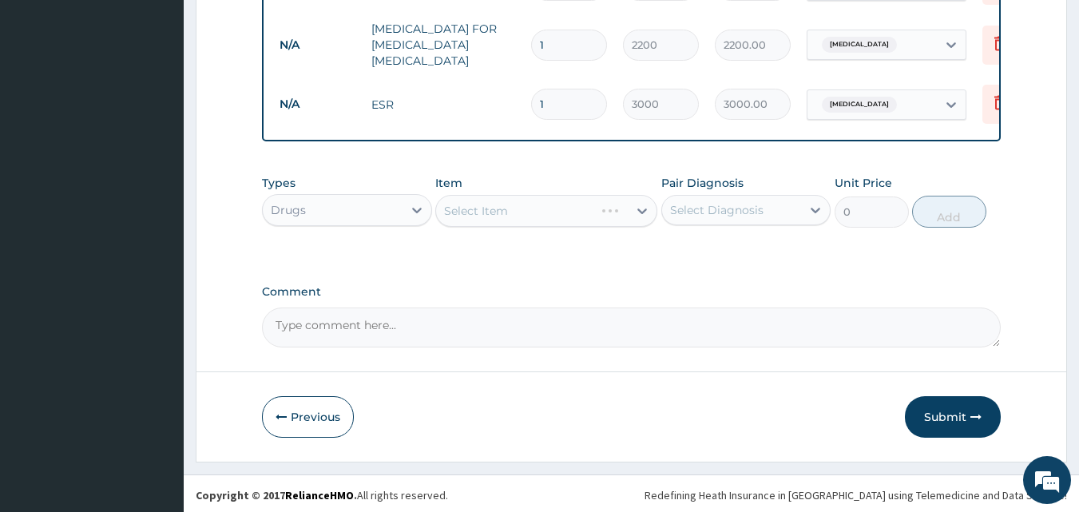
click at [726, 202] on div "Select Diagnosis" at bounding box center [716, 210] width 93 height 16
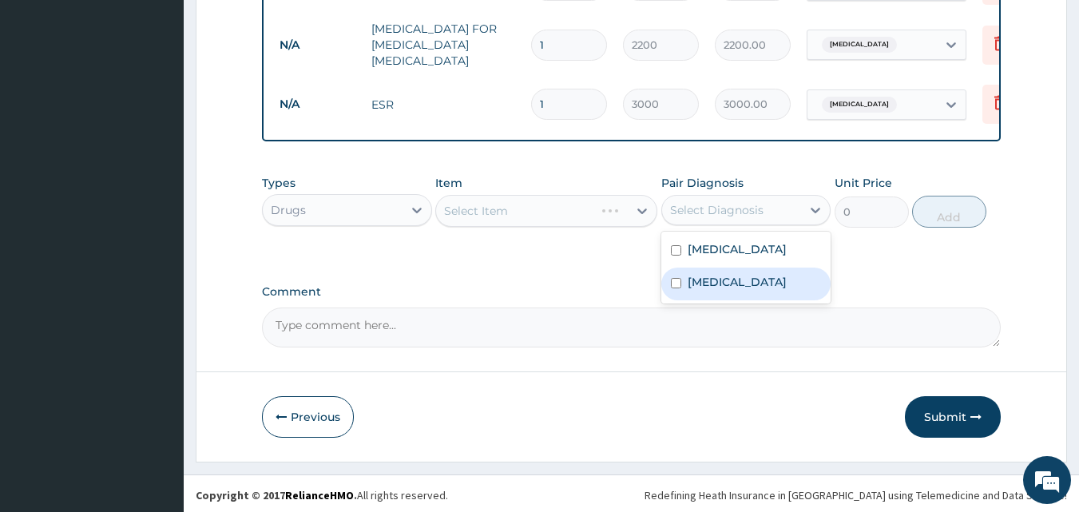
click at [687, 267] on div "Sepsis" at bounding box center [746, 283] width 170 height 33
checkbox input "true"
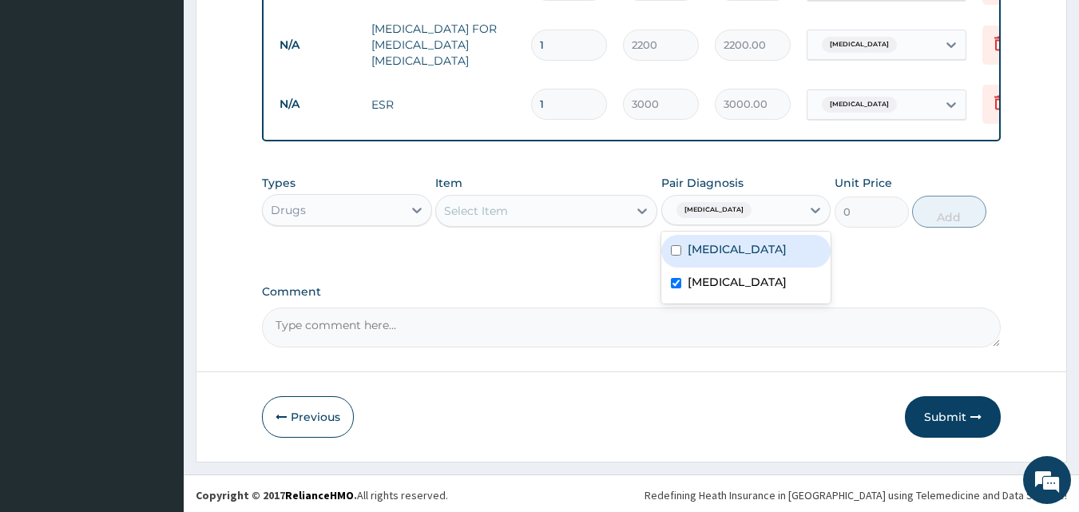
click at [698, 243] on label "Malaria" at bounding box center [736, 249] width 99 height 16
checkbox input "true"
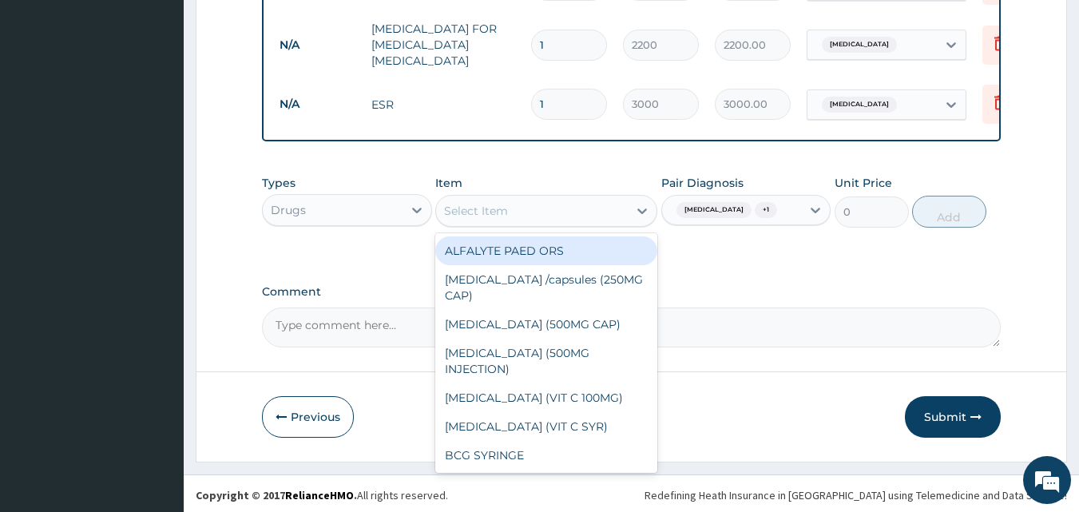
click at [582, 214] on div "Select Item" at bounding box center [532, 211] width 192 height 26
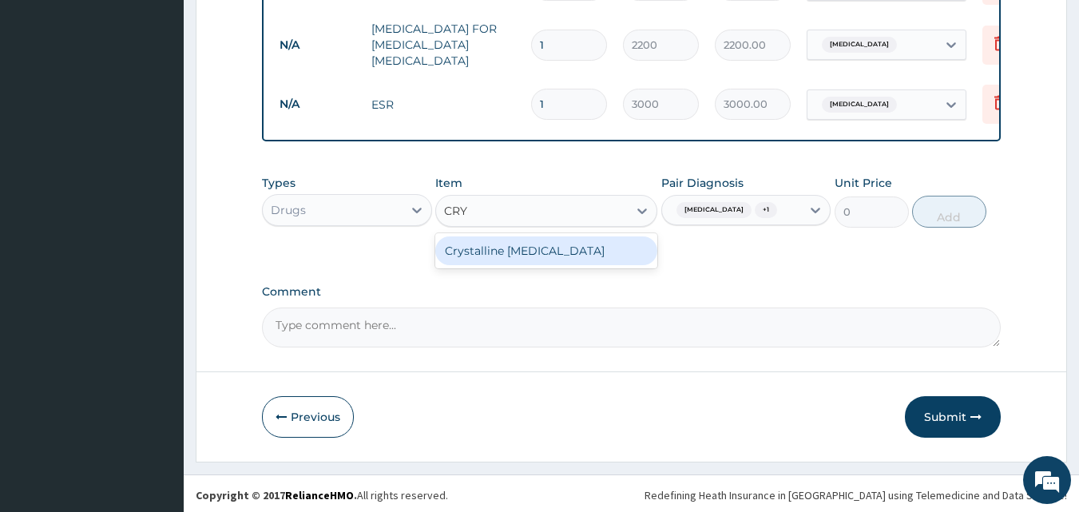
type input "CRYS"
click at [587, 245] on div "Crystalline Penicillin" at bounding box center [546, 250] width 222 height 29
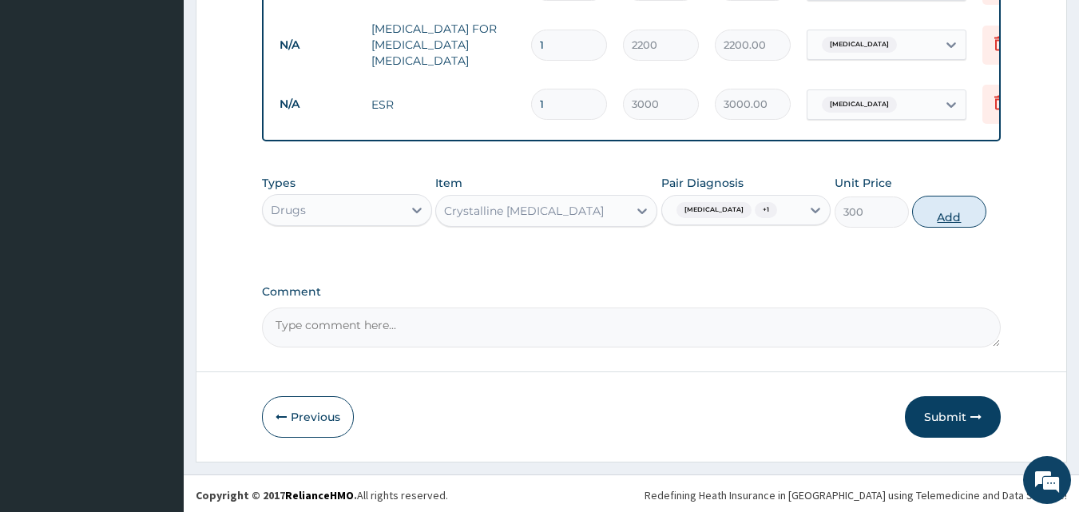
click at [950, 211] on button "Add" at bounding box center [949, 212] width 74 height 32
type input "0"
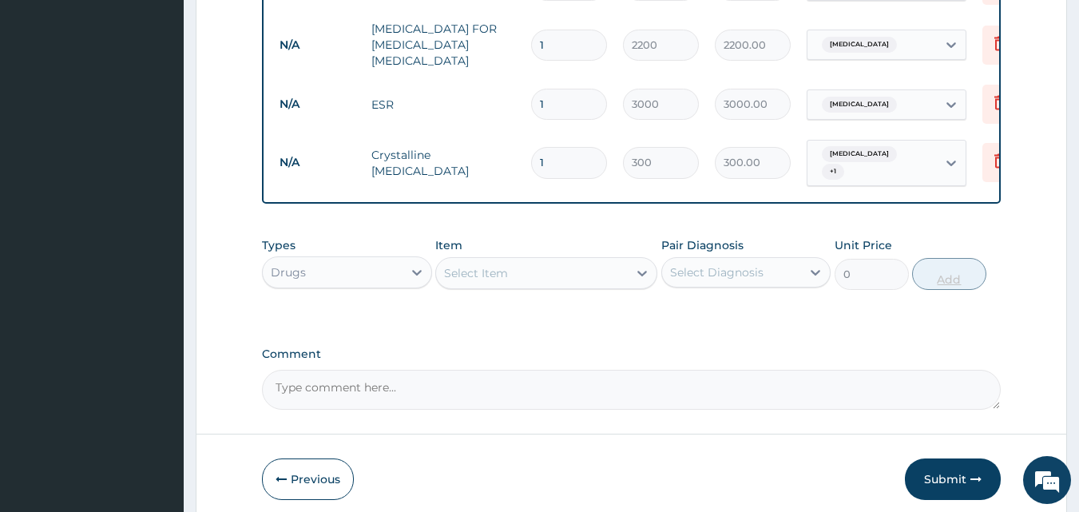
type input "2"
type input "600.00"
type input "3"
type input "900.00"
type input "4"
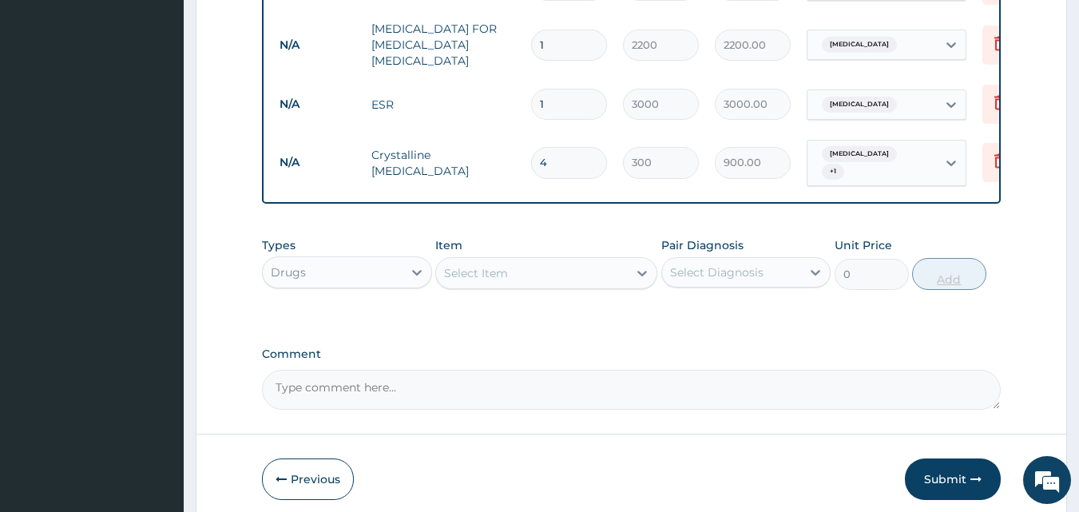
type input "1200.00"
click at [584, 283] on div "Types Drugs Item Select Item Pair Diagnosis Select Diagnosis Unit Price 0 Add" at bounding box center [631, 263] width 739 height 69
click at [571, 271] on div "Select Item" at bounding box center [532, 273] width 192 height 26
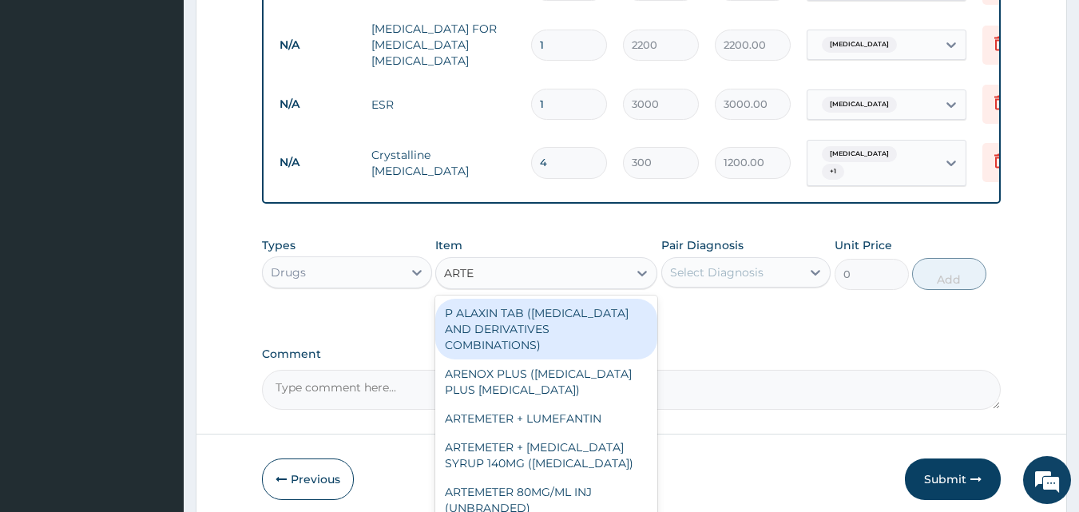
type input "ARTE"
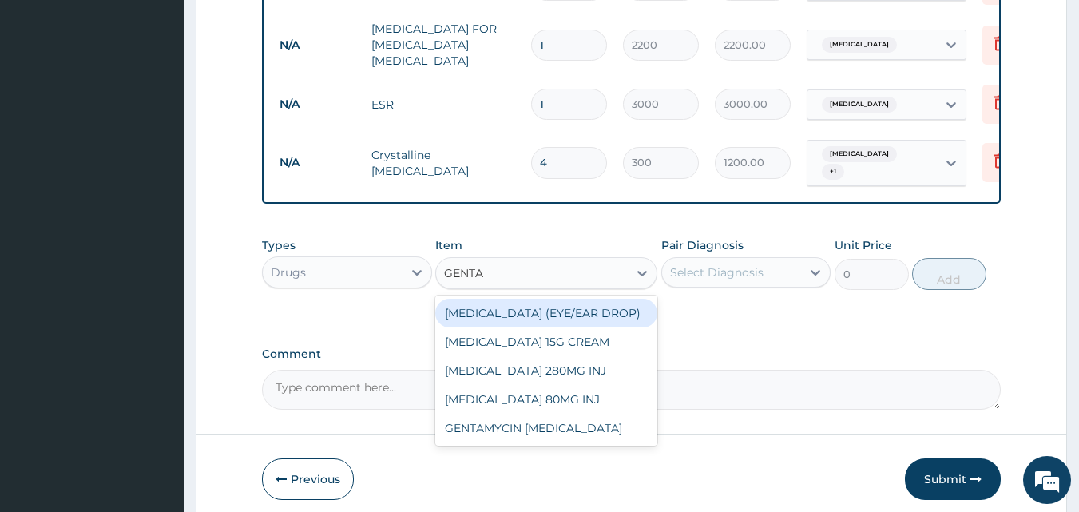
type input "GENTAM"
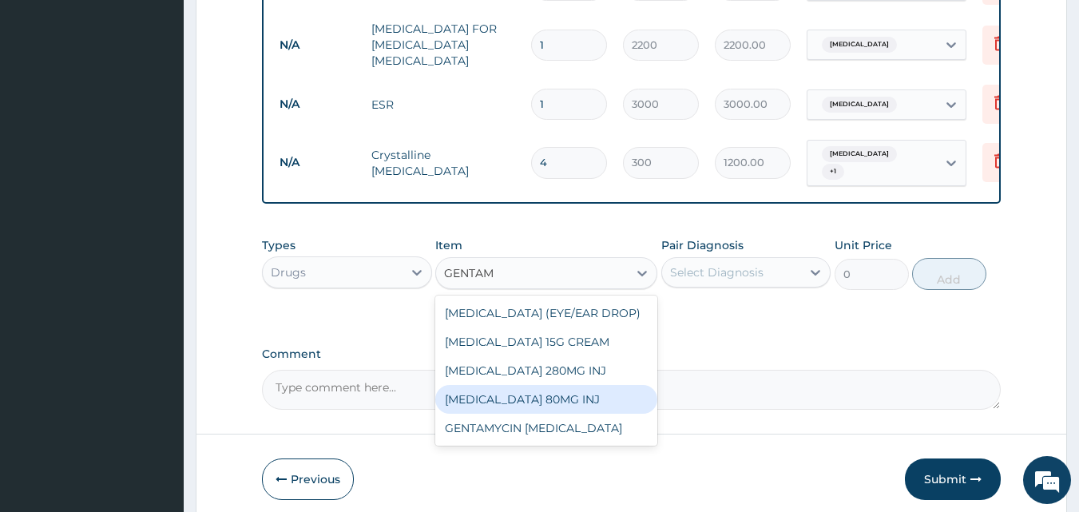
click at [541, 385] on div "GENTAMICIN 80MG INJ" at bounding box center [546, 399] width 222 height 29
type input "350"
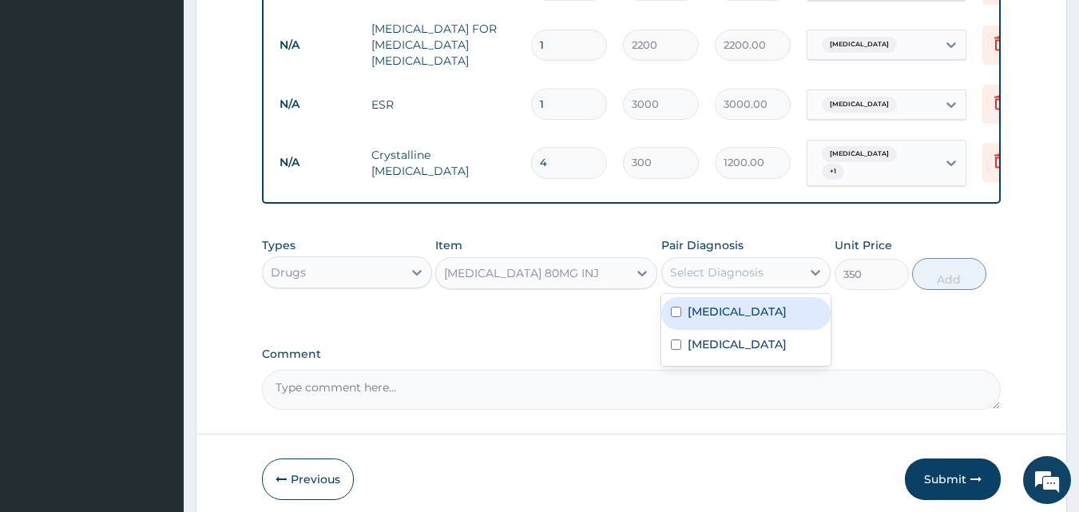
click at [723, 264] on div "Select Diagnosis" at bounding box center [716, 272] width 93 height 16
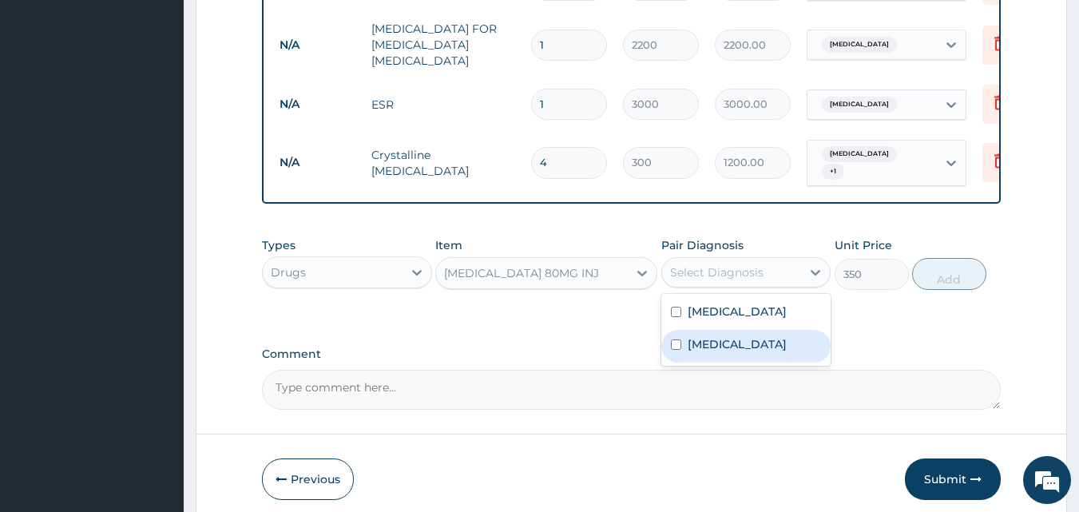
click at [713, 346] on div "Sepsis" at bounding box center [746, 346] width 170 height 33
checkbox input "true"
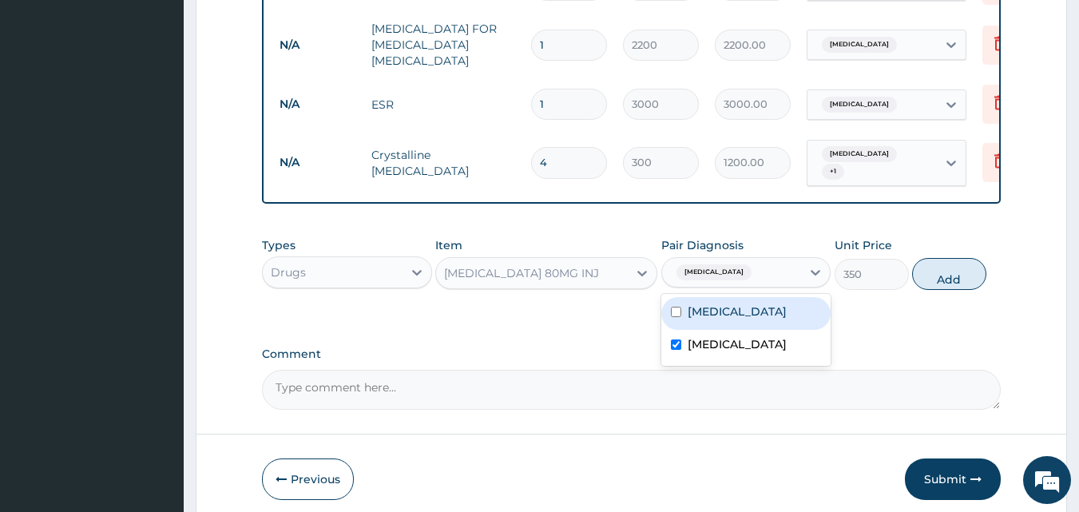
click at [968, 244] on div "Types Drugs Item GENTAMICIN 80MG INJ Pair Diagnosis option Sepsis, selected. op…" at bounding box center [631, 263] width 739 height 69
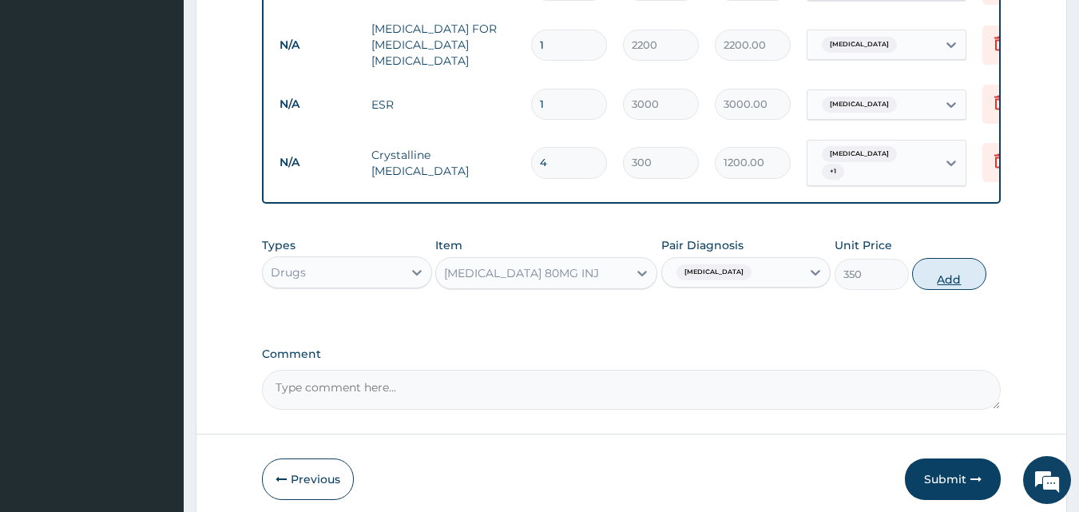
click at [961, 258] on button "Add" at bounding box center [949, 274] width 74 height 32
type input "0"
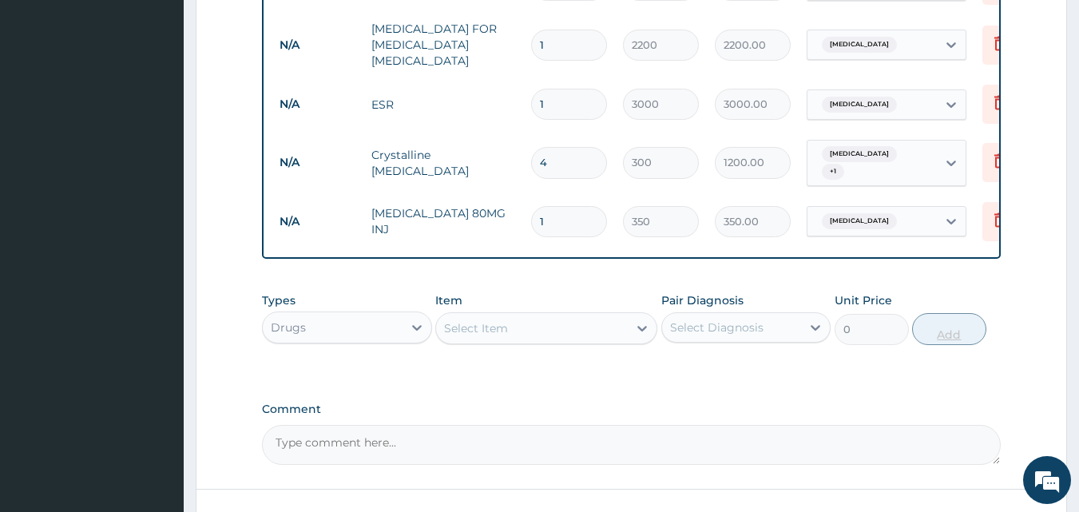
type input "2"
type input "700.00"
type input "3"
type input "1050.00"
type input "4"
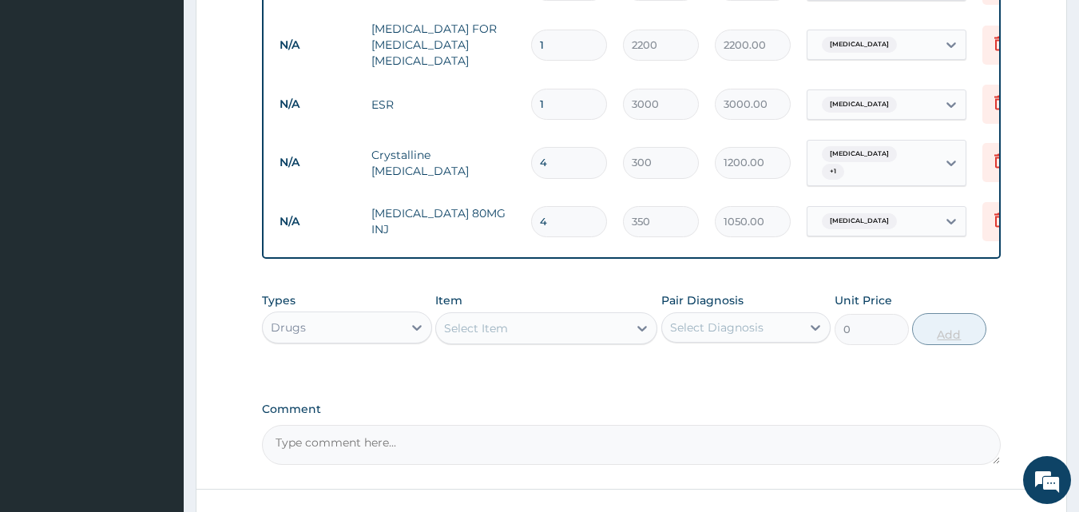
type input "1400.00"
type input "5"
type input "1750.00"
type input "4"
type input "1400.00"
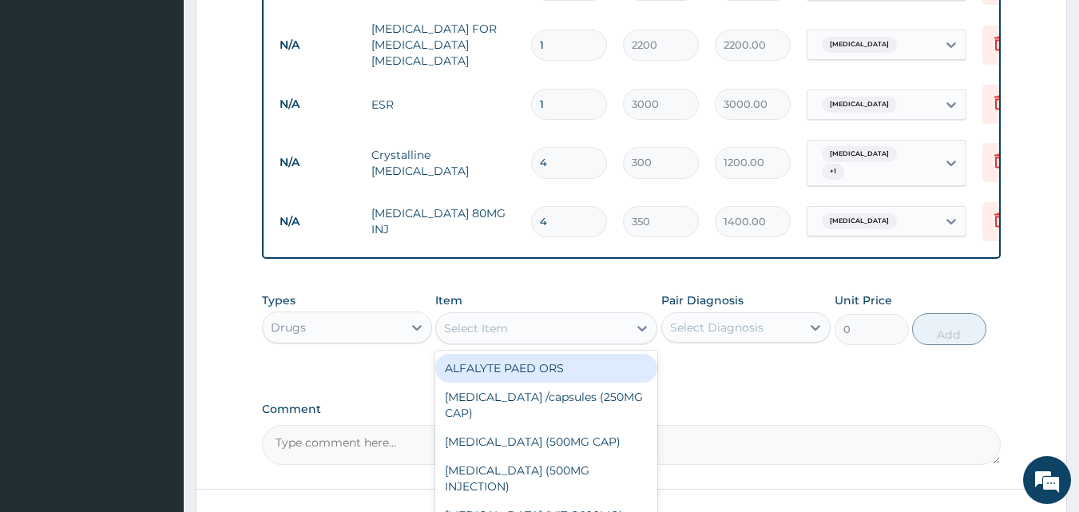
click at [613, 315] on div "Select Item" at bounding box center [532, 328] width 192 height 26
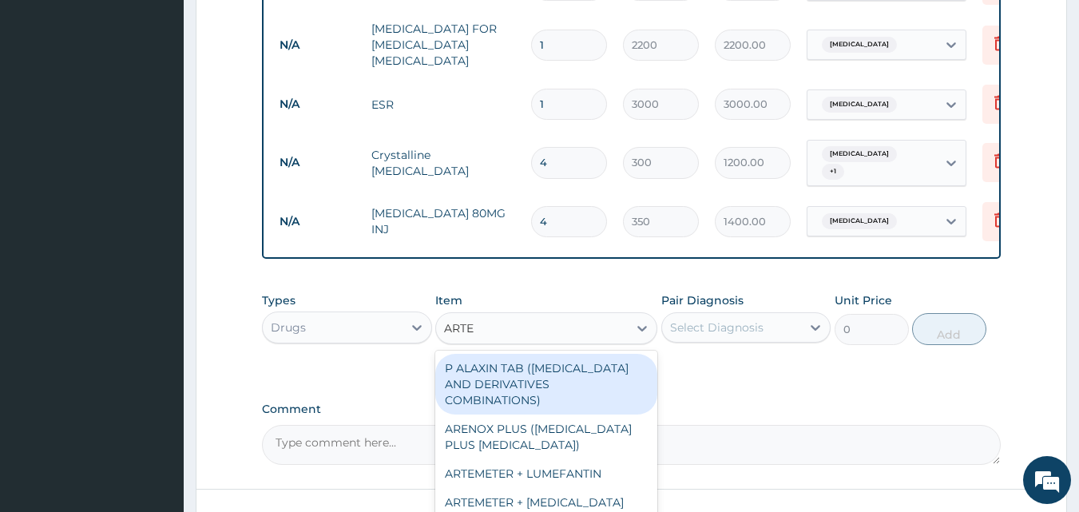
type input "ARTEM"
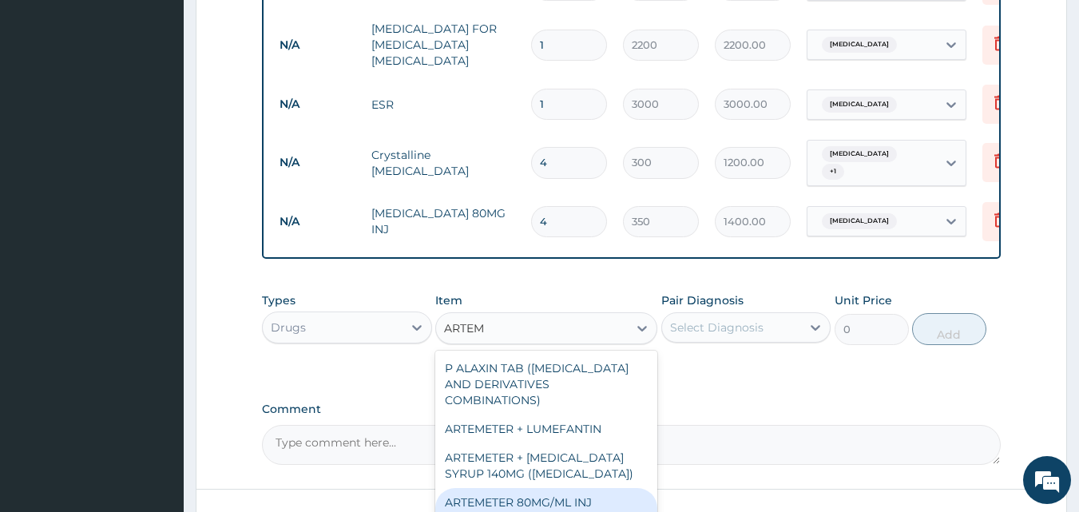
click at [548, 488] on div "ARTEMETER 80MG/ML INJ (UNBRANDED)" at bounding box center [546, 510] width 222 height 45
type input "350"
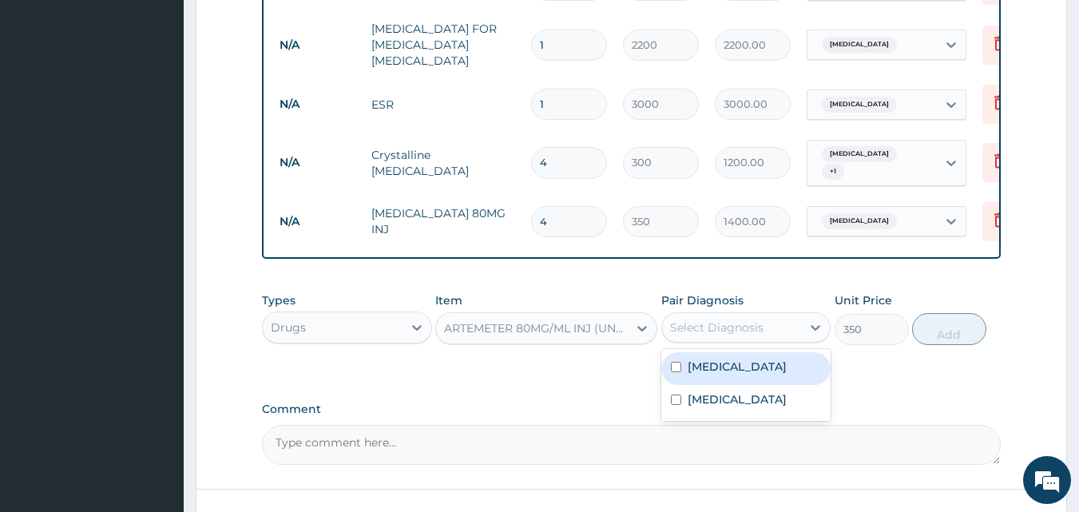
click at [711, 324] on div "Select Diagnosis" at bounding box center [716, 327] width 93 height 16
click at [705, 363] on label "Malaria" at bounding box center [736, 366] width 99 height 16
checkbox input "true"
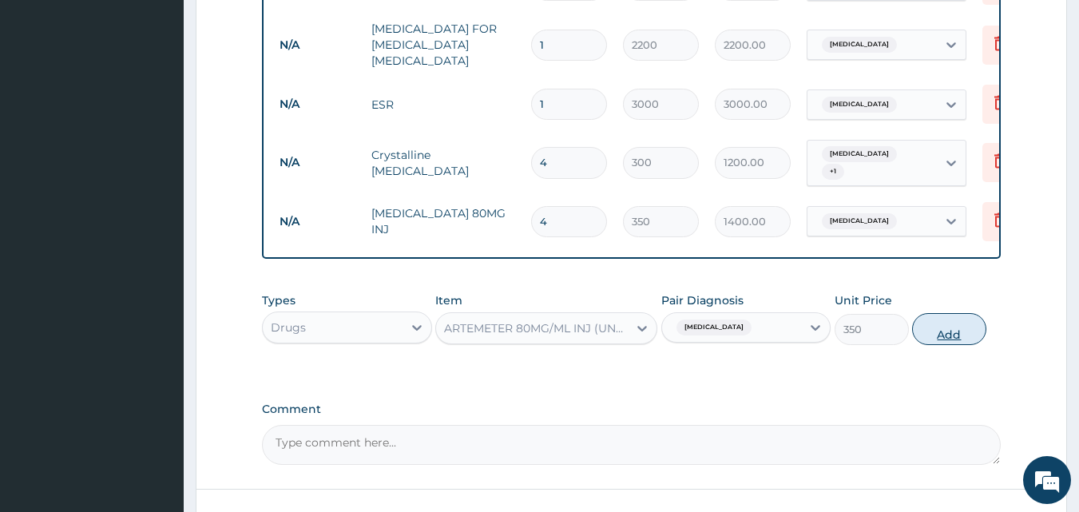
click at [947, 325] on button "Add" at bounding box center [949, 329] width 74 height 32
type input "0"
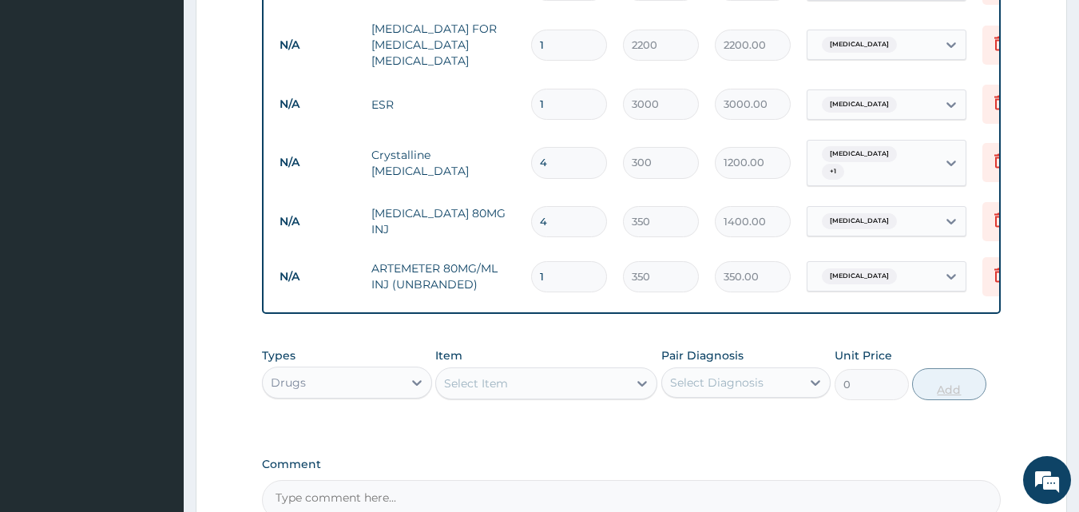
type input "2"
type input "700.00"
type input "3"
type input "1050.00"
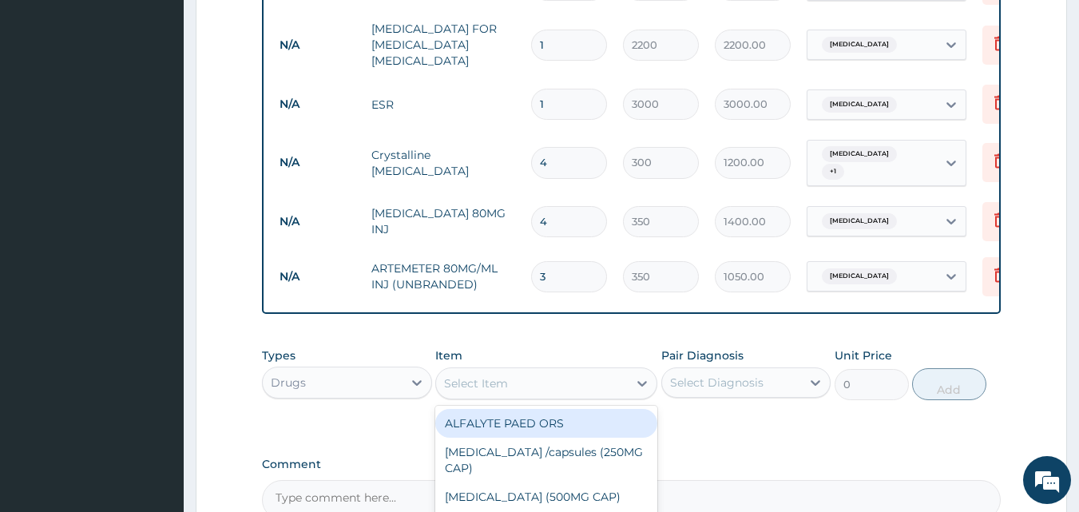
click at [530, 370] on div "Select Item" at bounding box center [532, 383] width 192 height 26
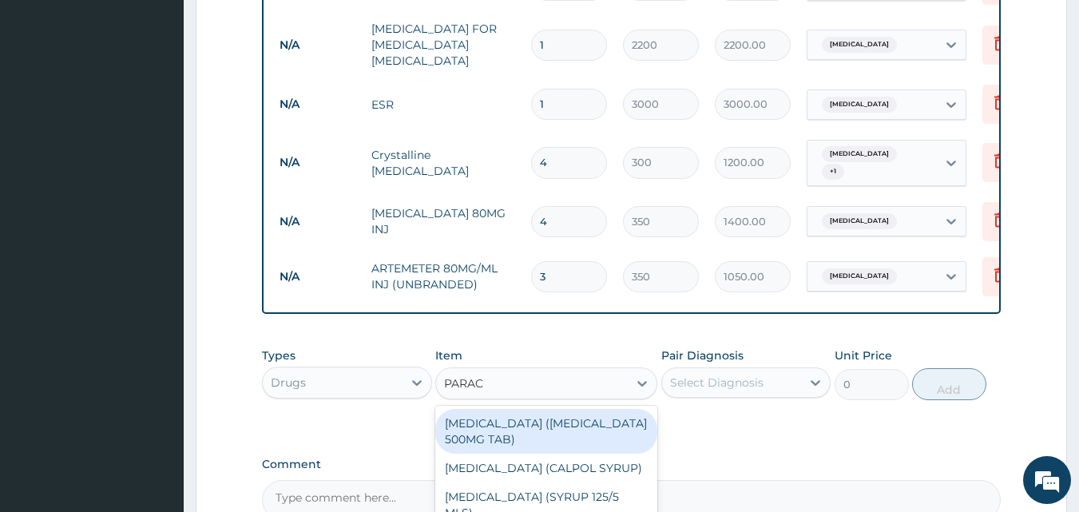
type input "PARACE"
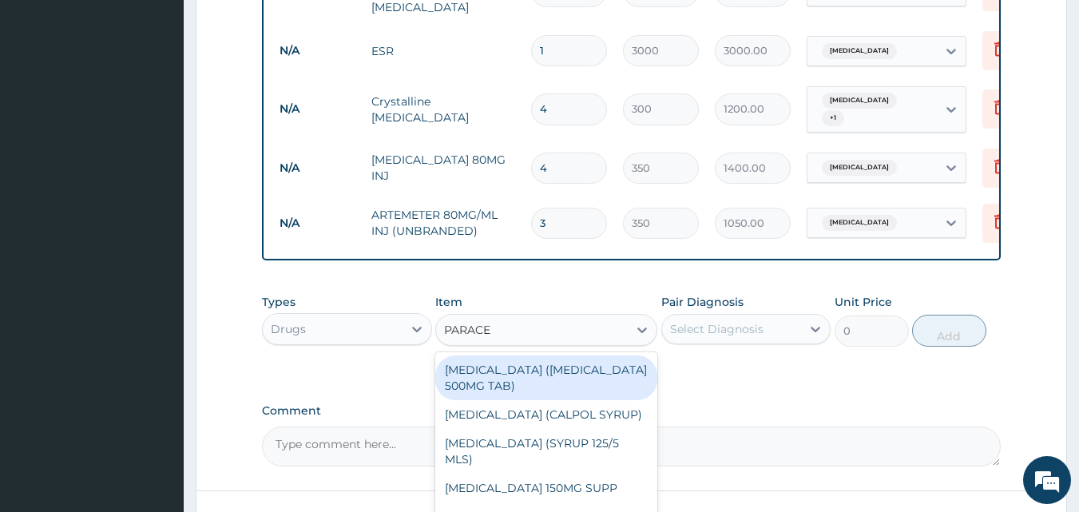
scroll to position [814, 0]
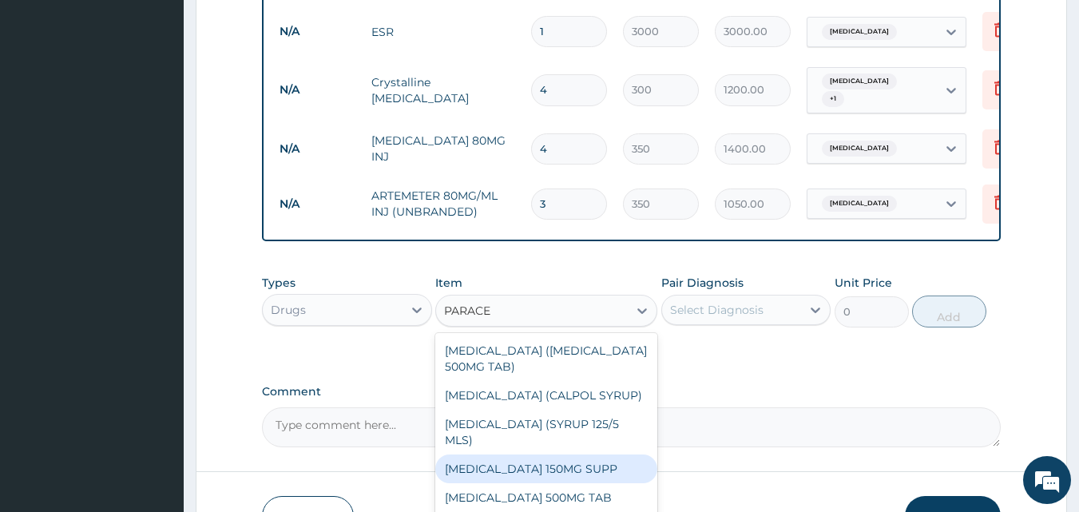
click at [609, 458] on div "PARACETAMOL 150MG SUPP" at bounding box center [546, 468] width 222 height 29
type input "180"
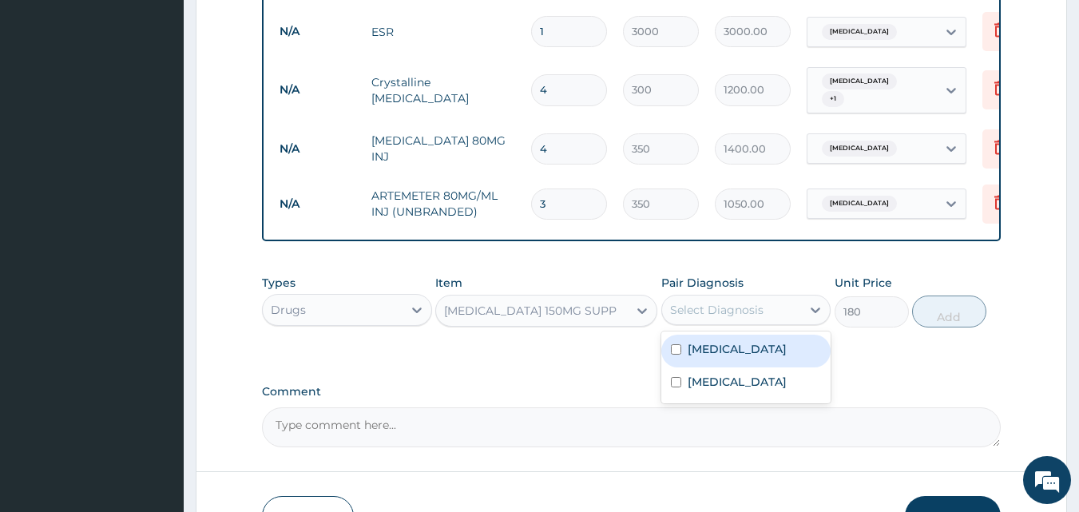
click at [792, 297] on div "Select Diagnosis" at bounding box center [732, 310] width 140 height 26
click at [758, 353] on div "Malaria" at bounding box center [746, 351] width 170 height 33
checkbox input "true"
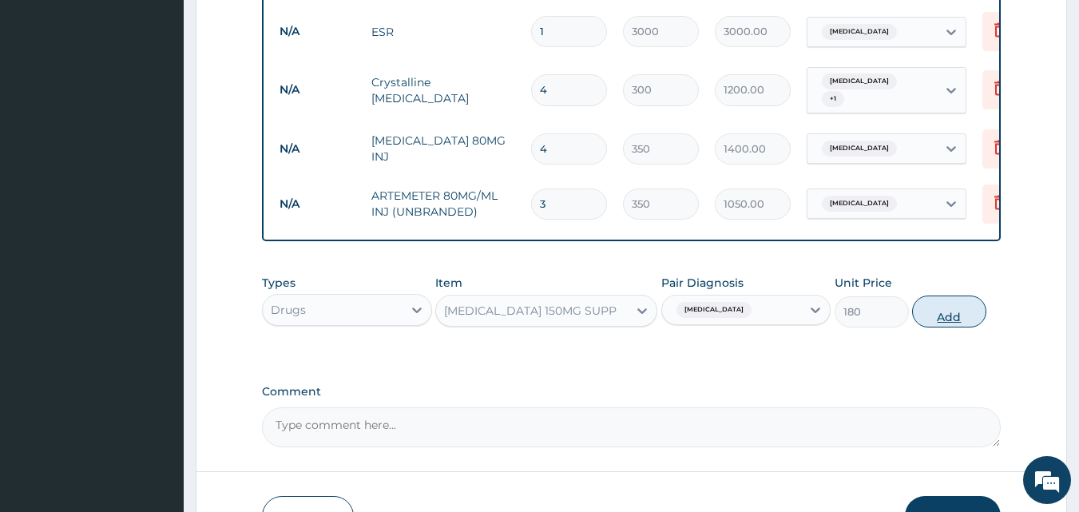
click at [947, 299] on button "Add" at bounding box center [949, 311] width 74 height 32
type input "0"
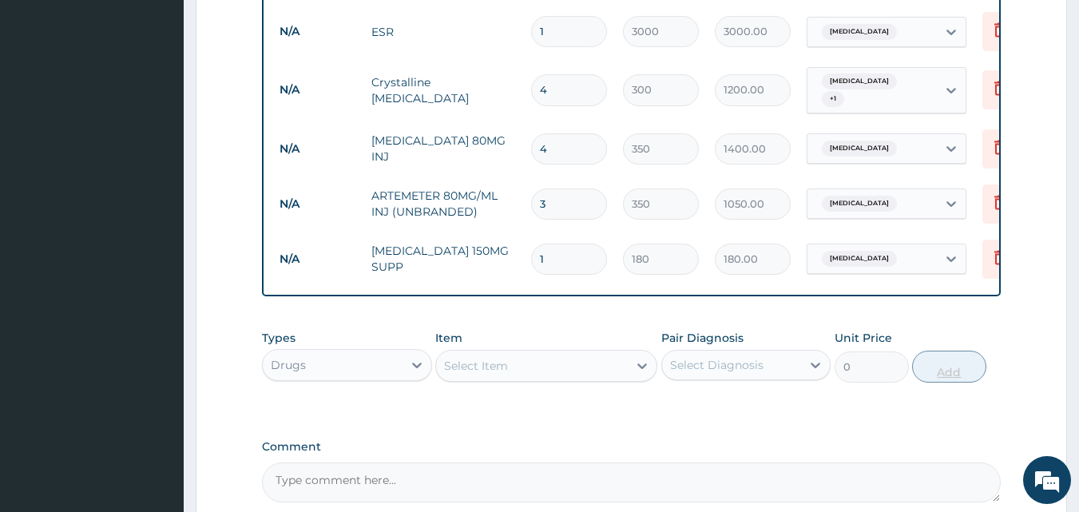
type input "2"
type input "360.00"
type input "3"
type input "540.00"
type input "4"
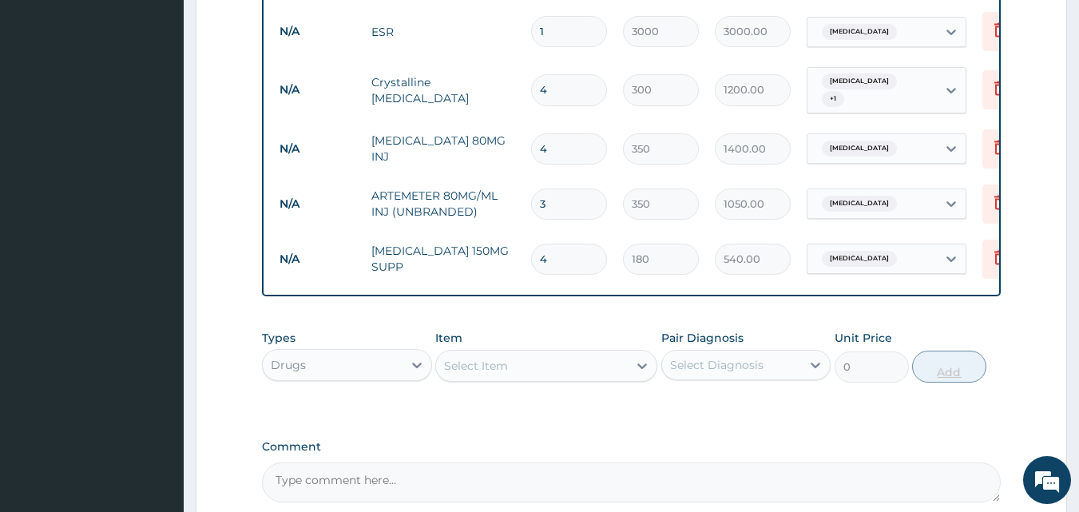
type input "720.00"
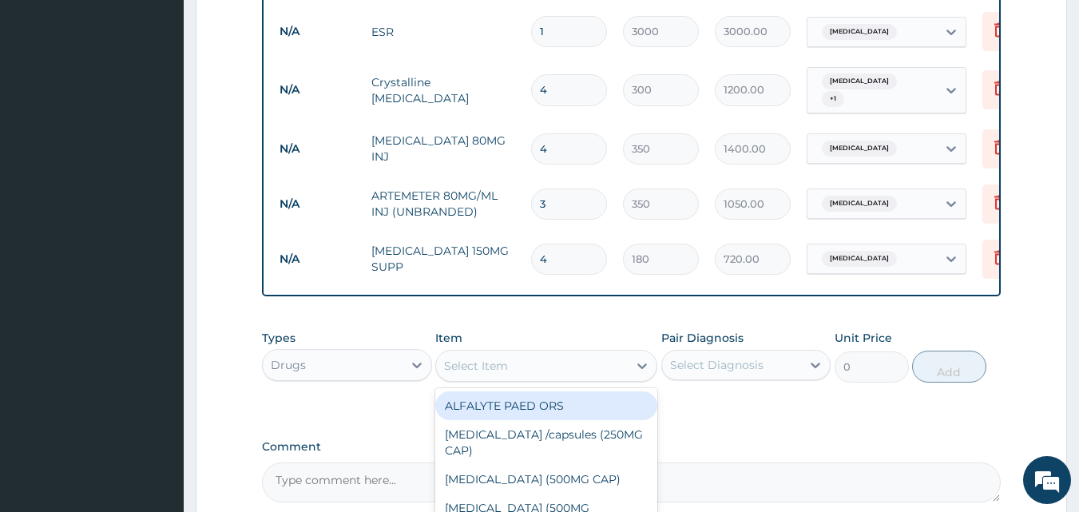
click at [598, 362] on div "Select Item" at bounding box center [532, 366] width 192 height 26
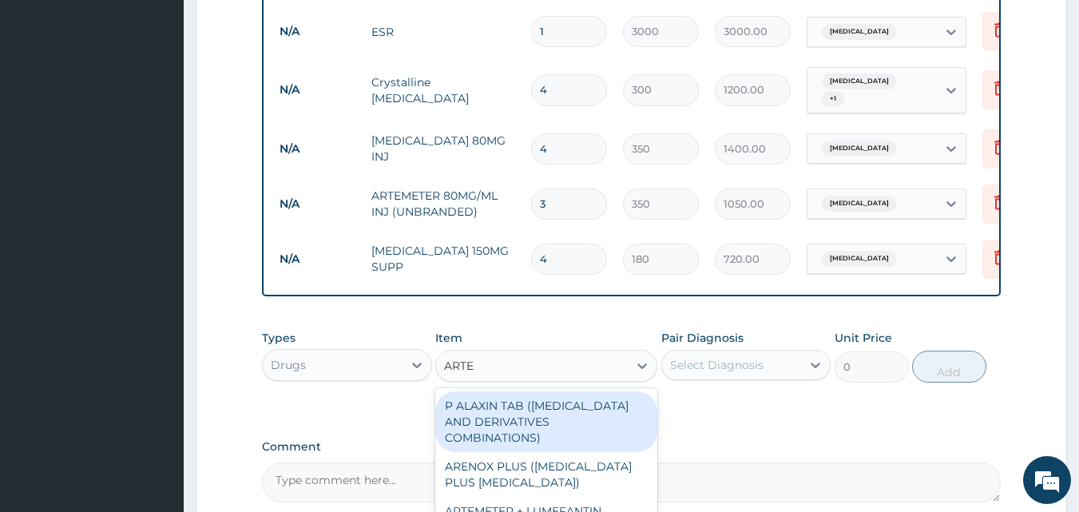
type input "ARTEM"
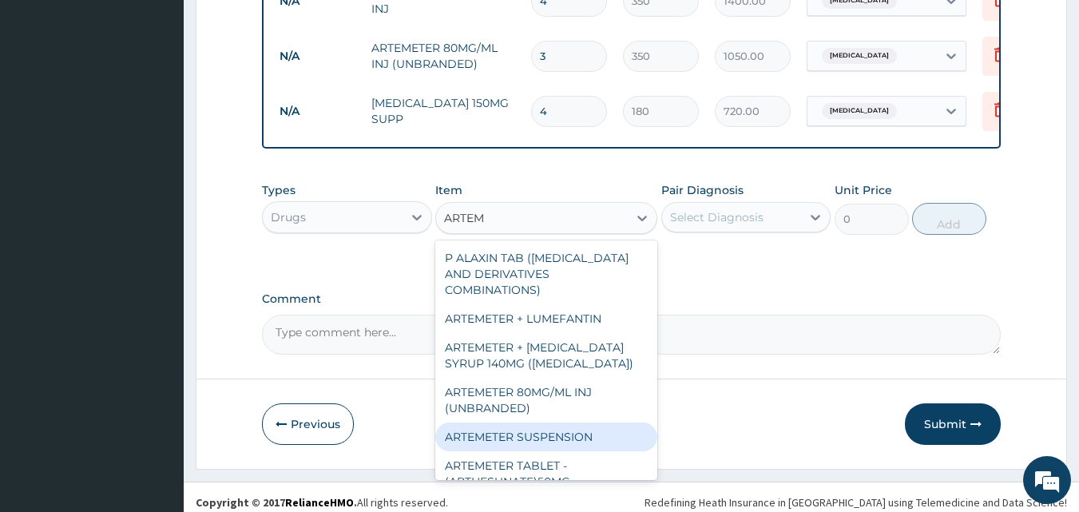
click at [632, 422] on div "ARTEMETER SUSPENSION" at bounding box center [546, 436] width 222 height 29
type input "1500"
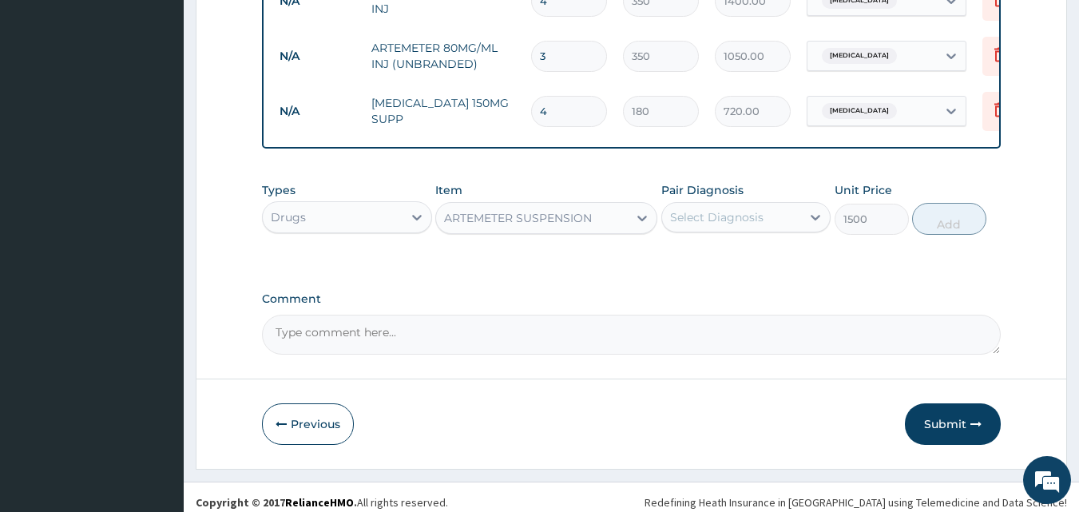
click at [757, 209] on div "Select Diagnosis" at bounding box center [716, 217] width 93 height 16
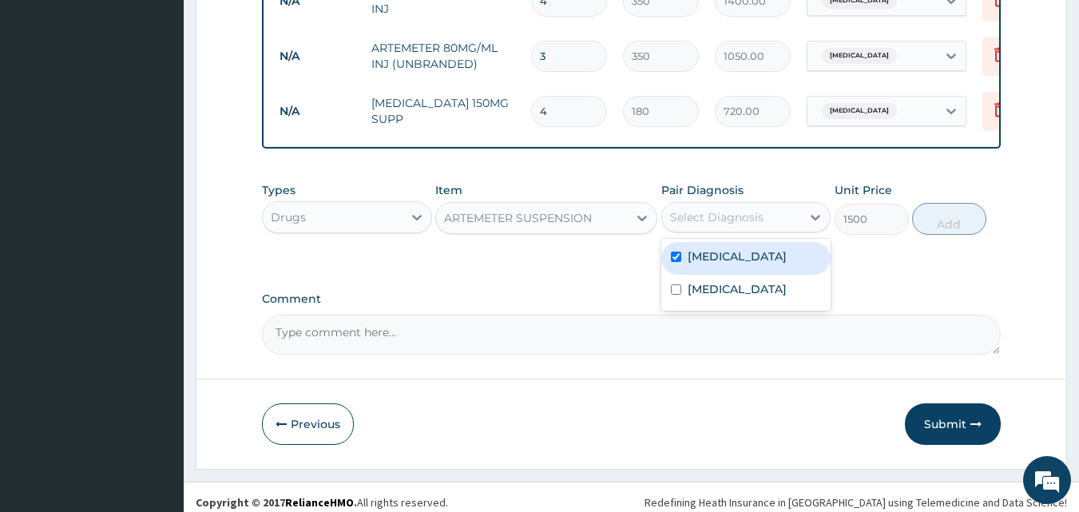
checkbox input "true"
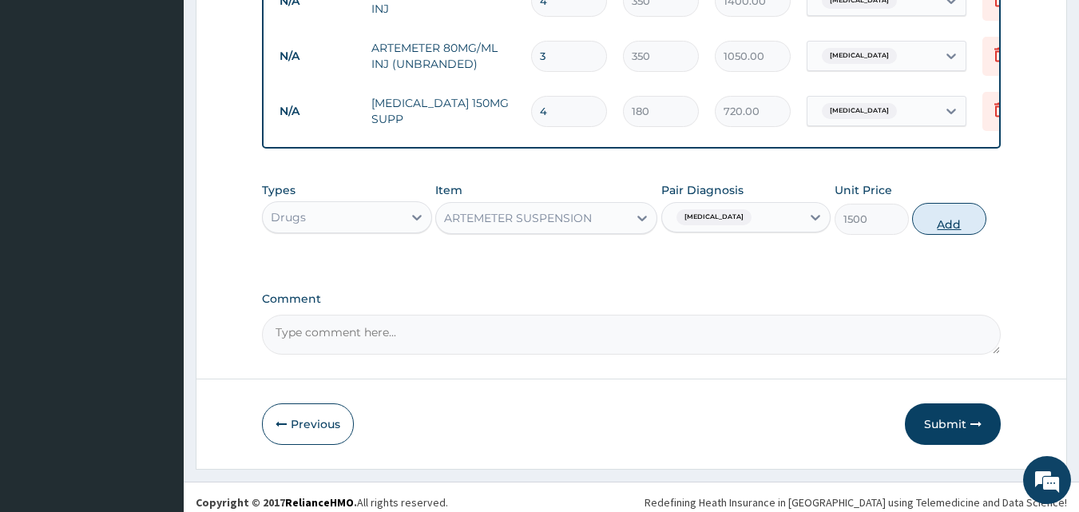
click at [956, 208] on button "Add" at bounding box center [949, 219] width 74 height 32
type input "0"
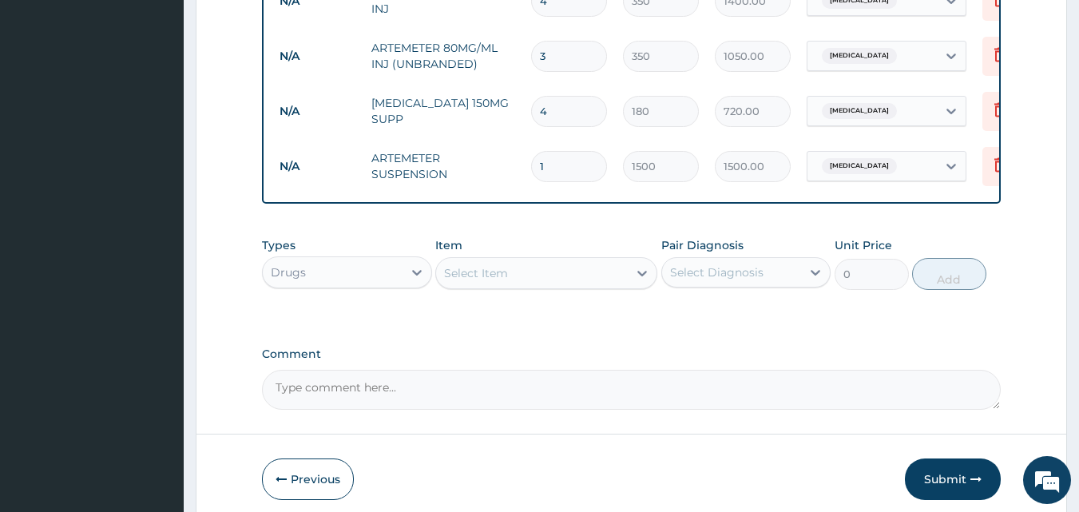
click at [507, 267] on div "Select Item" at bounding box center [476, 273] width 64 height 16
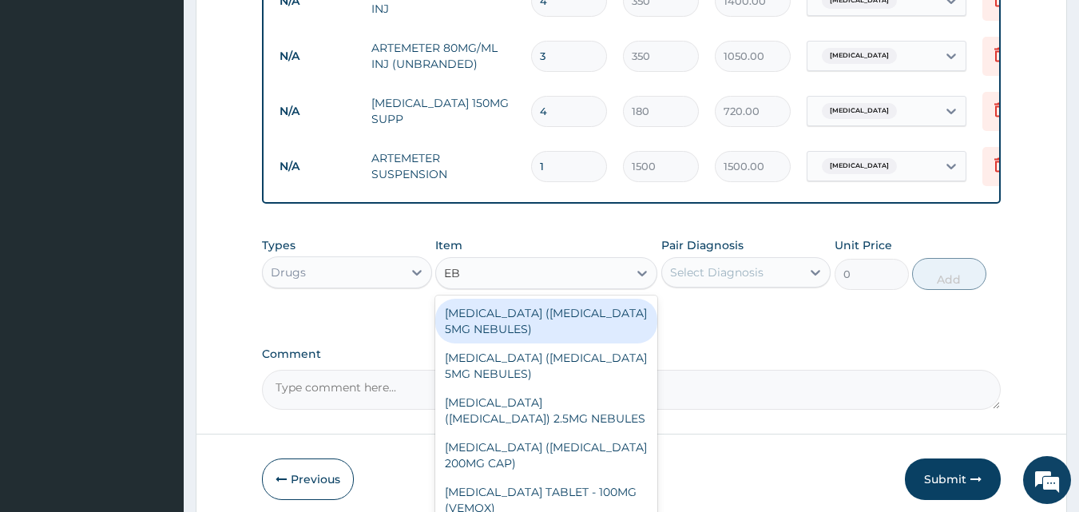
type input "E"
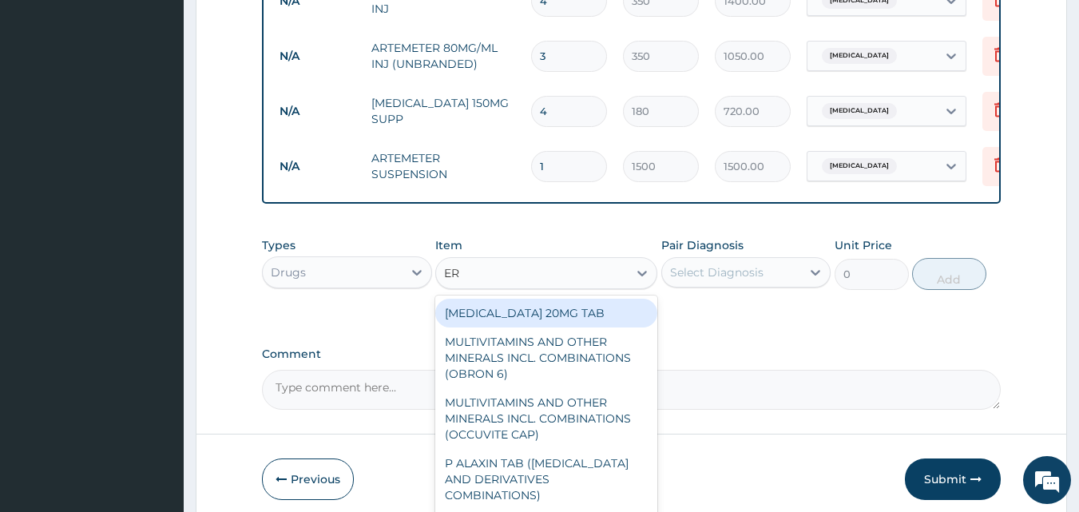
type input "ERY"
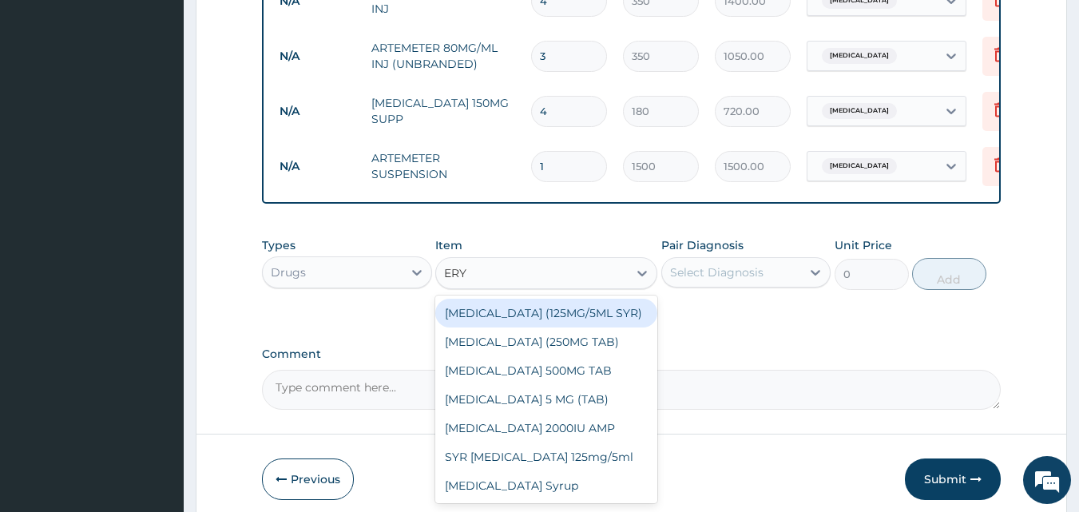
click at [541, 302] on div "ERYTHROMYCIN (125MG/5ML SYR)" at bounding box center [546, 313] width 222 height 29
type input "100"
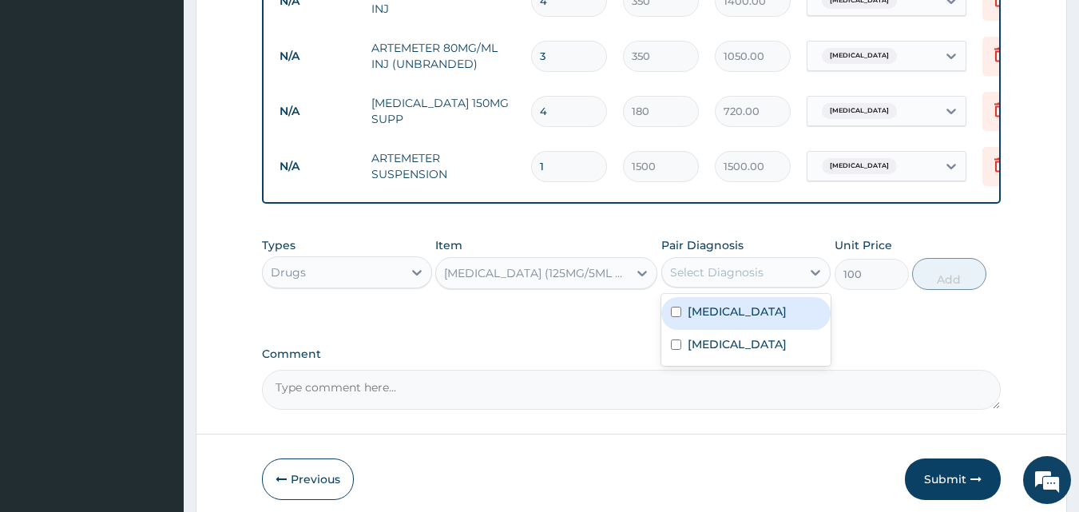
click at [703, 264] on div "Select Diagnosis" at bounding box center [716, 272] width 93 height 16
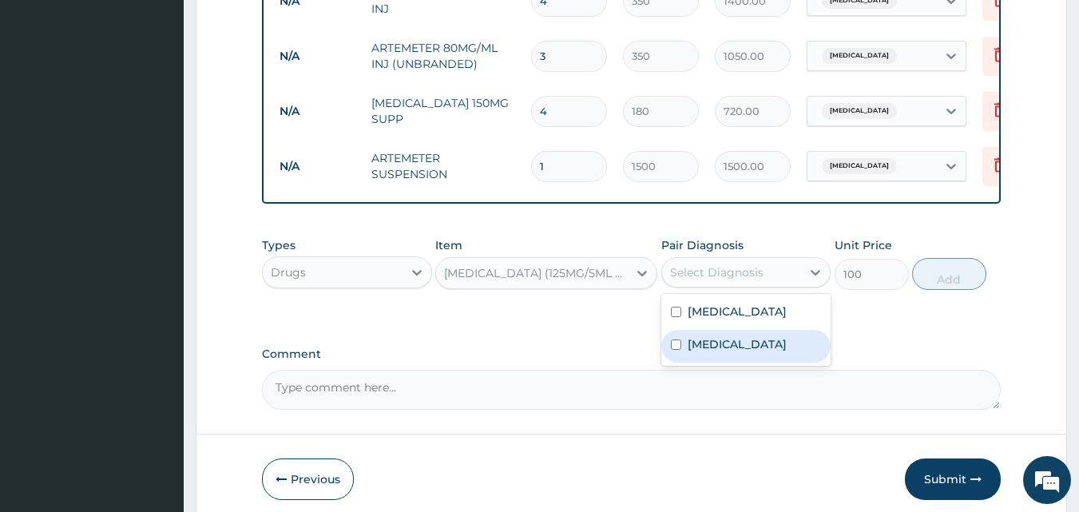
click at [710, 336] on label "Sepsis" at bounding box center [736, 344] width 99 height 16
checkbox input "true"
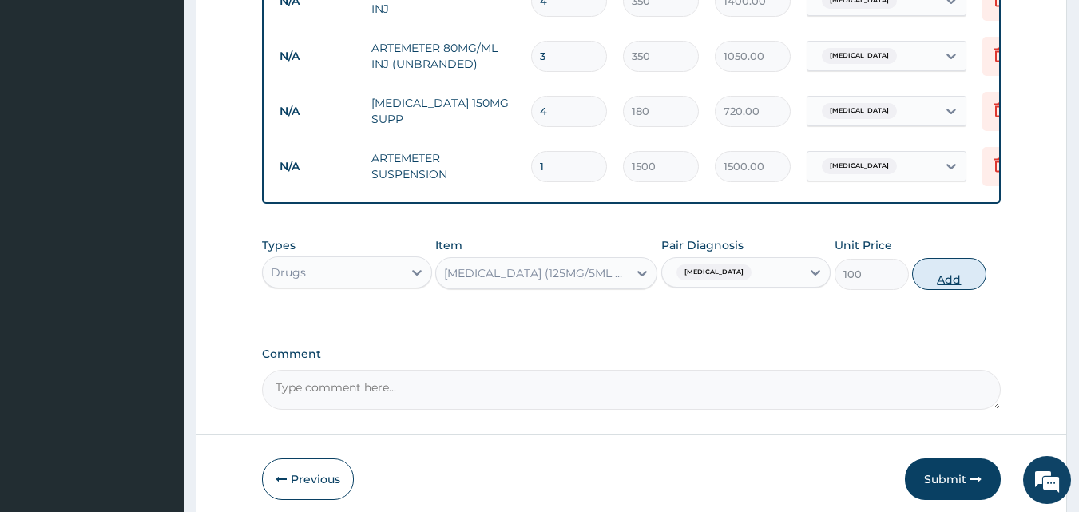
click at [952, 259] on button "Add" at bounding box center [949, 274] width 74 height 32
type input "0"
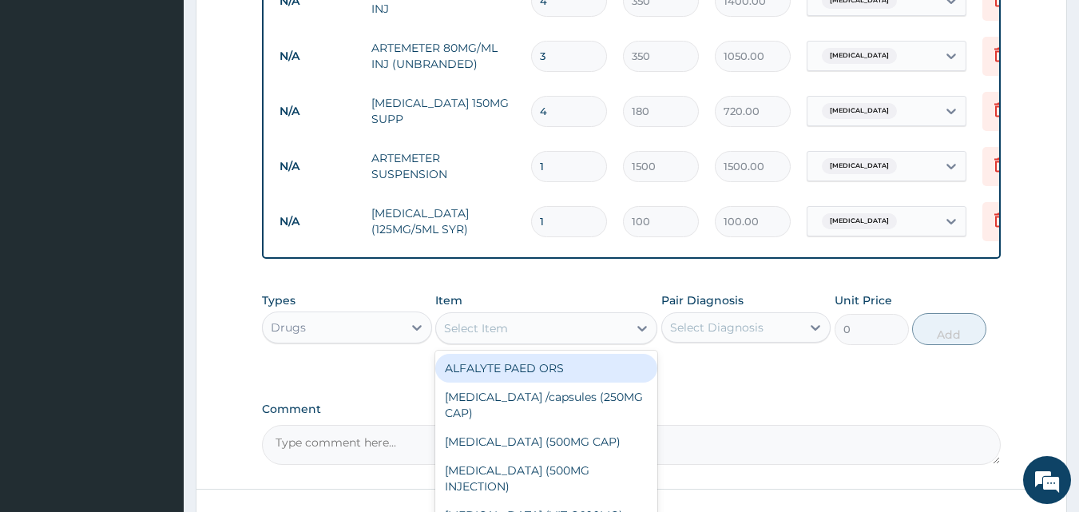
click at [541, 315] on div "Select Item" at bounding box center [532, 328] width 192 height 26
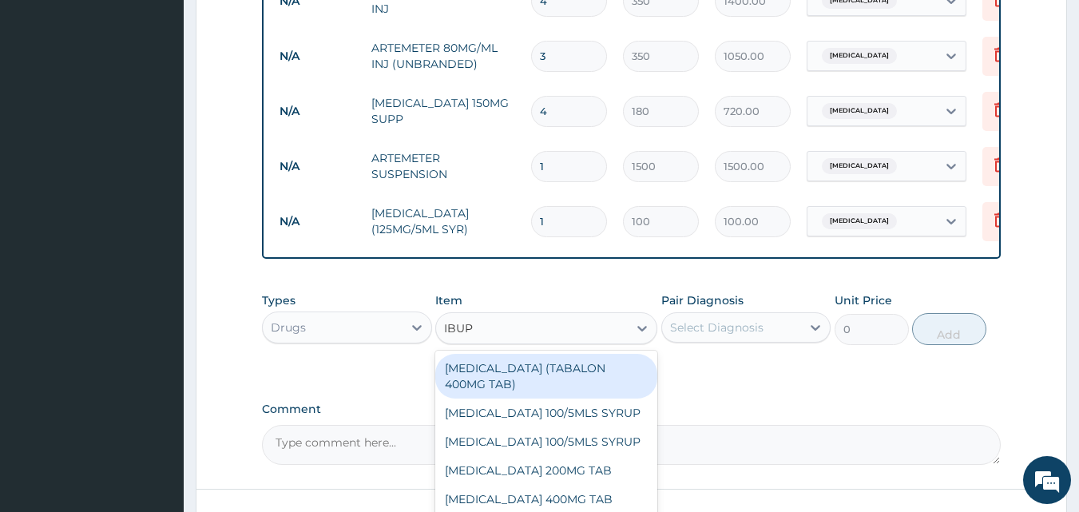
type input "IBUPR"
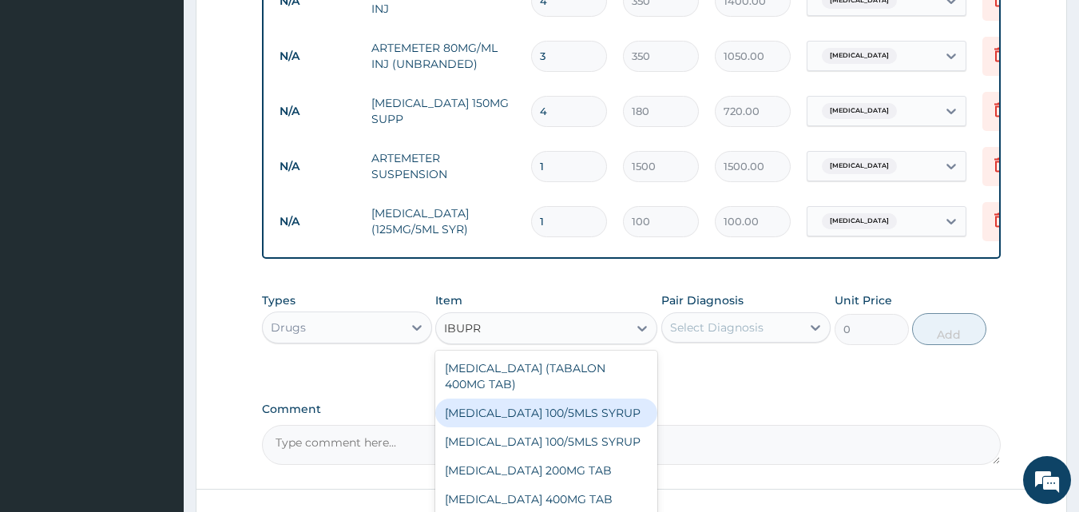
click at [607, 398] on div "IBUPROFEN 100/5MLS SYRUP" at bounding box center [546, 412] width 222 height 29
type input "500"
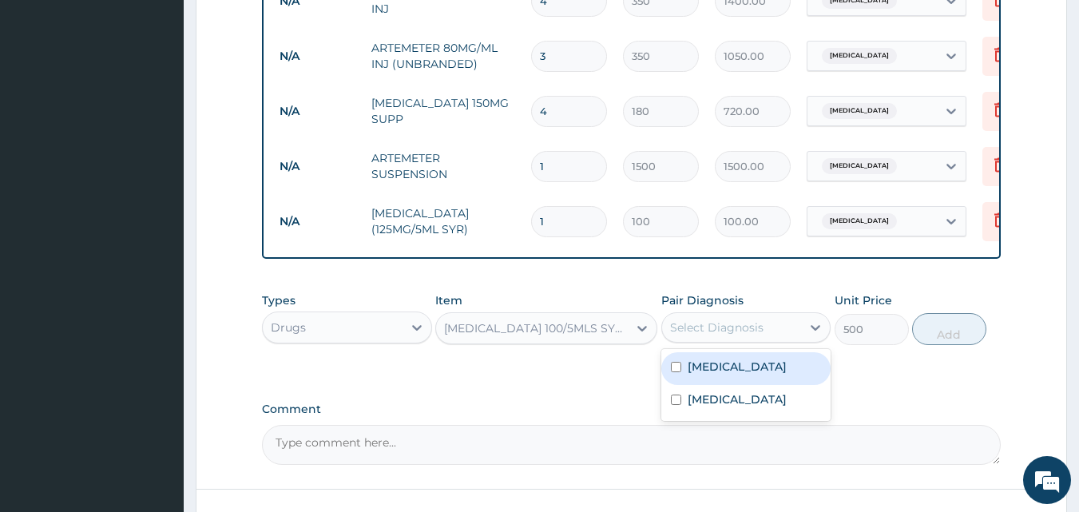
click at [715, 330] on div "Select Diagnosis" at bounding box center [746, 327] width 170 height 30
click at [716, 368] on div "Malaria" at bounding box center [746, 368] width 170 height 33
checkbox input "true"
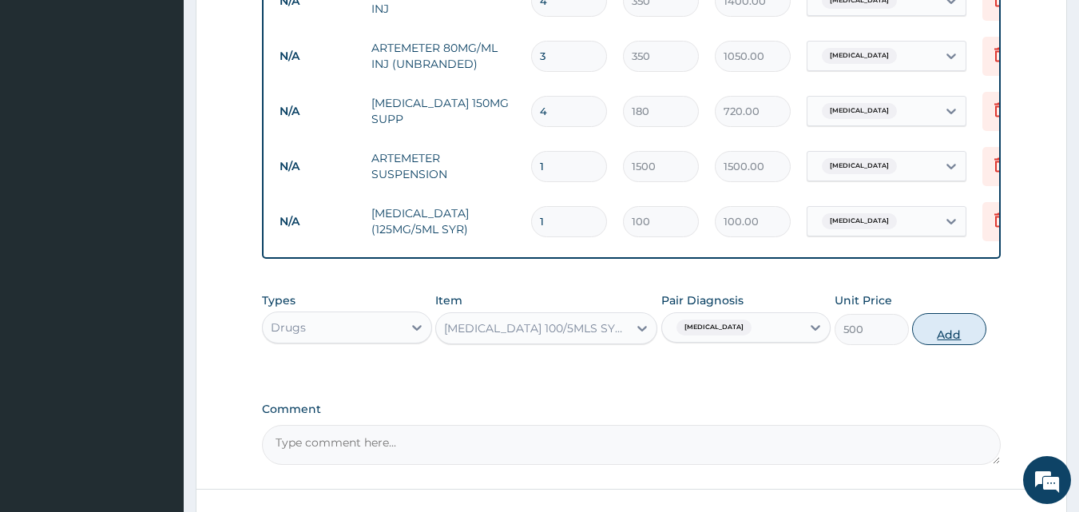
click at [934, 316] on button "Add" at bounding box center [949, 329] width 74 height 32
type input "0"
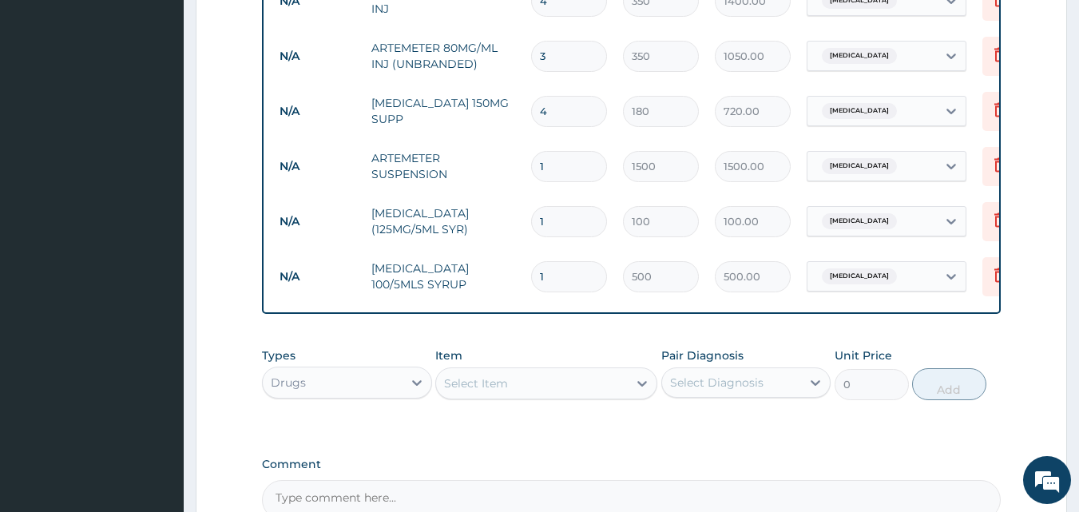
click at [489, 370] on div "Select Item" at bounding box center [532, 383] width 192 height 26
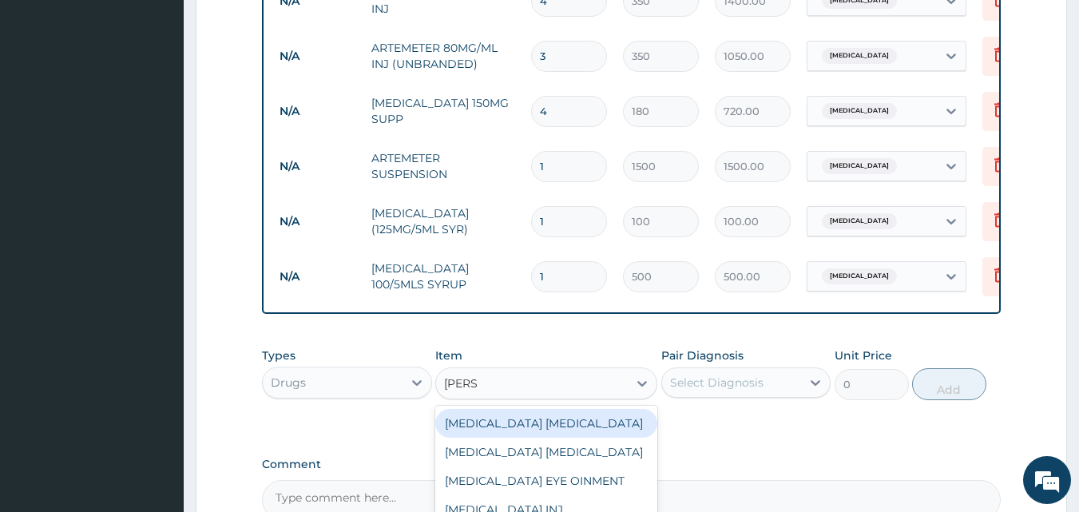
type input "LORAT"
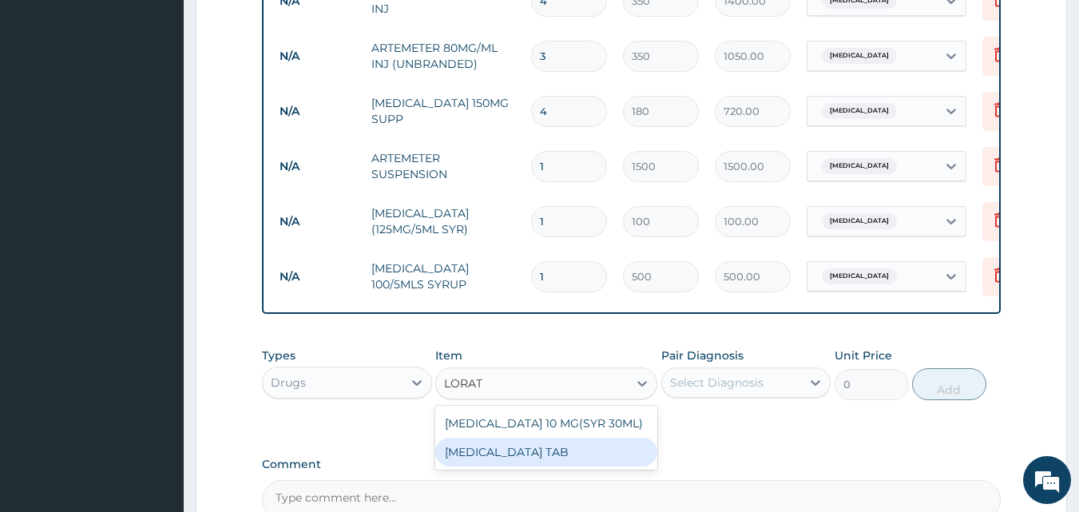
click at [552, 438] on div "LORATADINE TAB" at bounding box center [546, 452] width 222 height 29
type input "100"
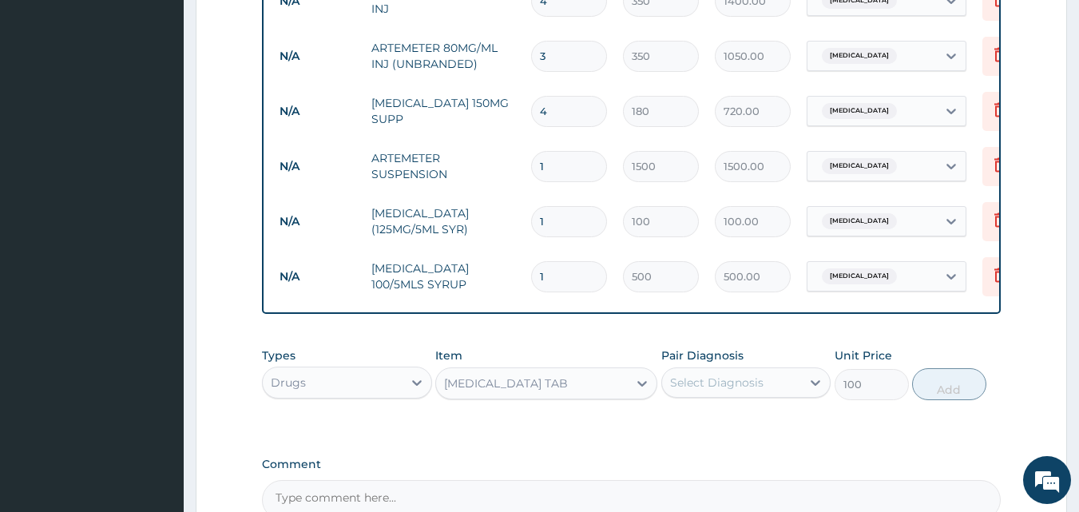
click at [596, 370] on div "LORATADINE TAB" at bounding box center [532, 383] width 192 height 26
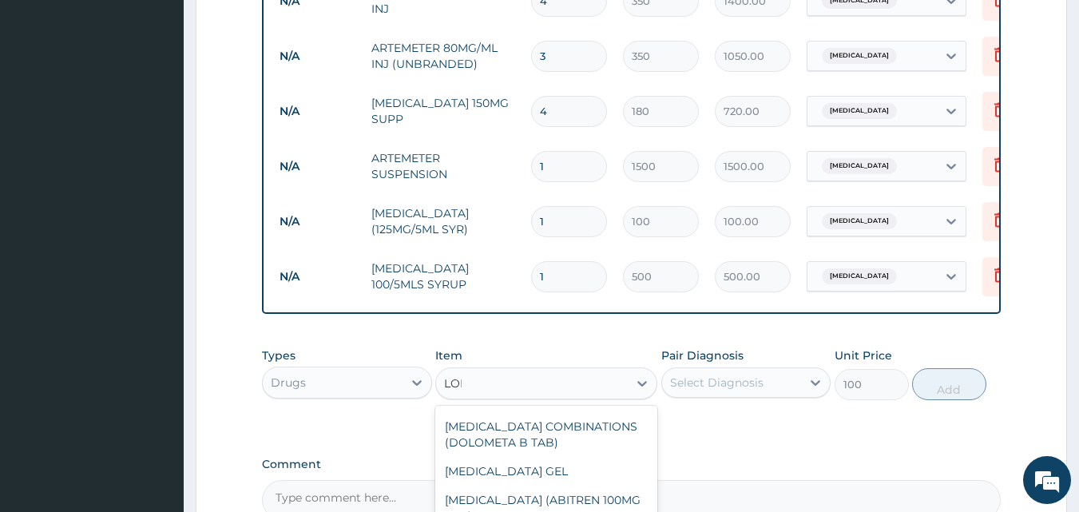
scroll to position [399, 0]
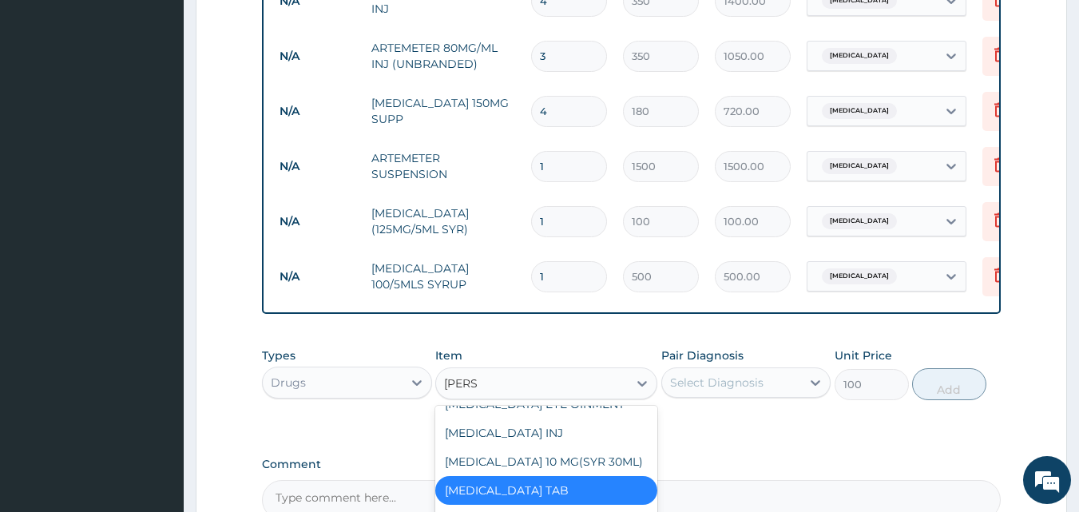
type input "LORAT"
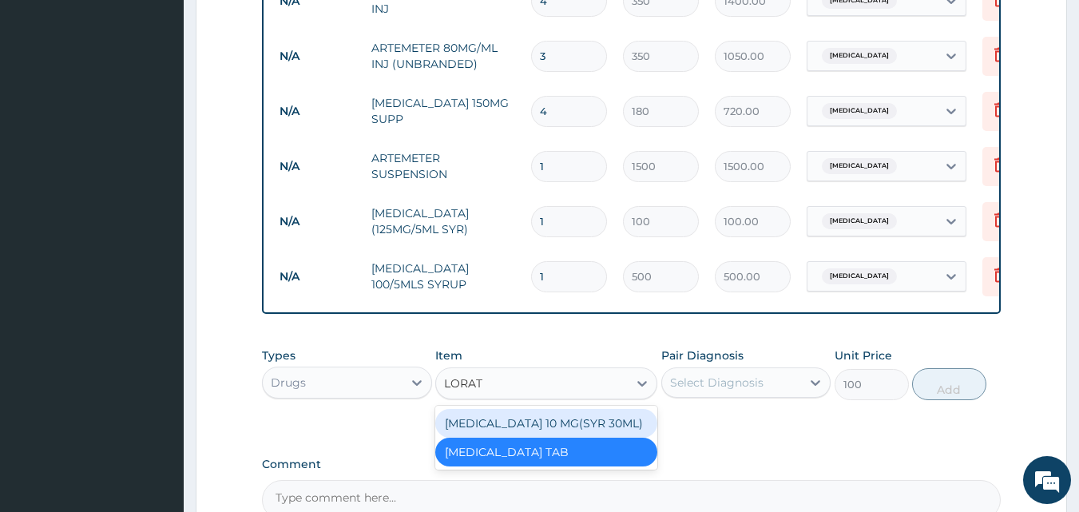
click at [584, 410] on div "LORATADINE 10 MG(SYR 30ML)" at bounding box center [546, 423] width 222 height 29
type input "1800"
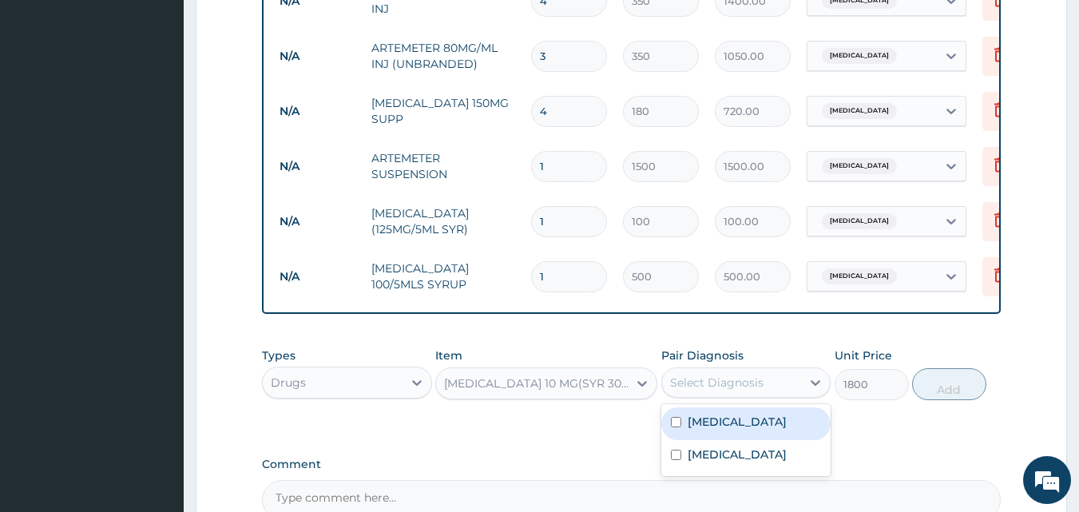
click at [756, 378] on div "Select Diagnosis" at bounding box center [716, 382] width 93 height 16
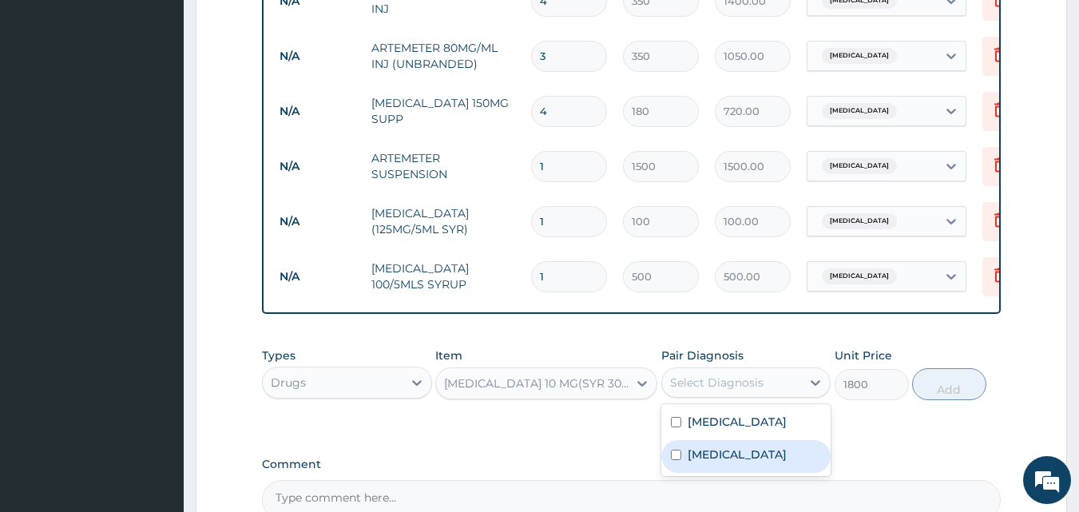
click at [743, 444] on div "Sepsis" at bounding box center [746, 456] width 170 height 33
checkbox input "true"
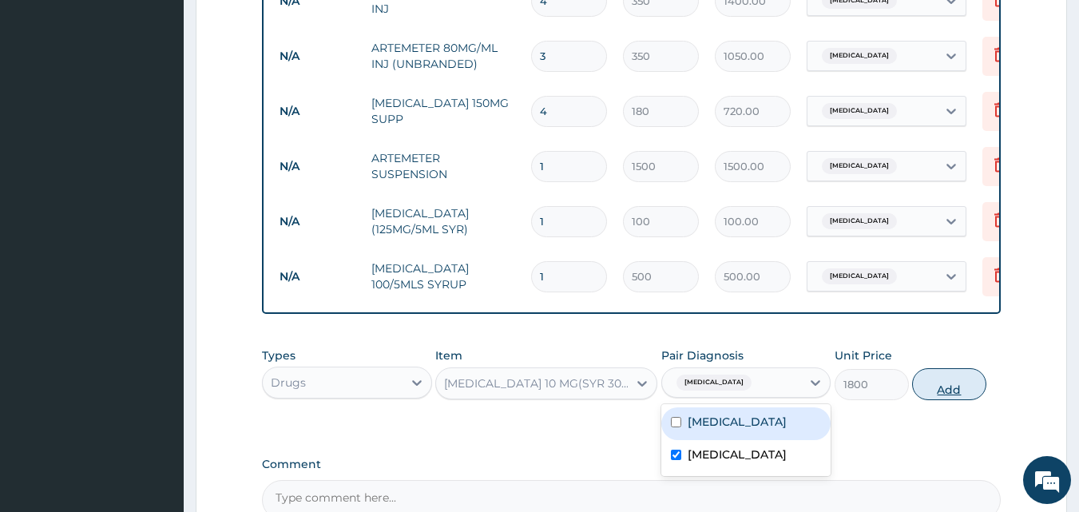
click at [922, 373] on button "Add" at bounding box center [949, 384] width 74 height 32
type input "0"
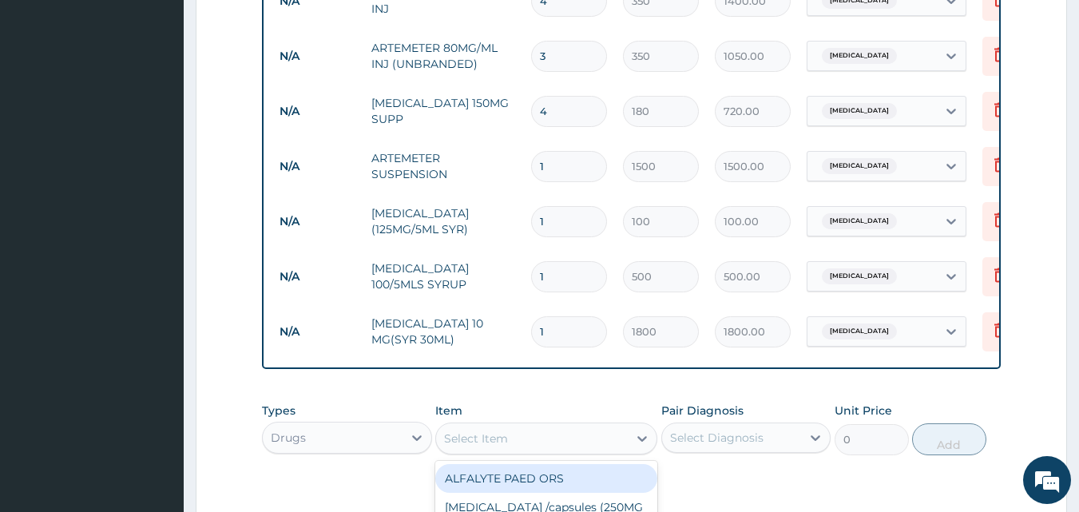
click at [616, 426] on div "Select Item" at bounding box center [532, 439] width 192 height 26
type input "COUGH"
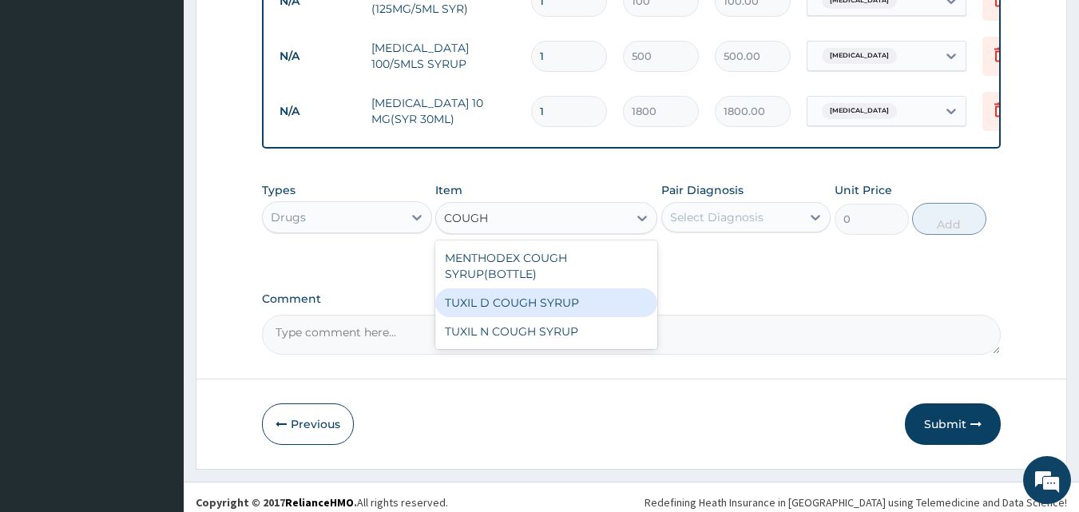
click at [542, 288] on div "TUXIL D COUGH SYRUP" at bounding box center [546, 302] width 222 height 29
type input "500"
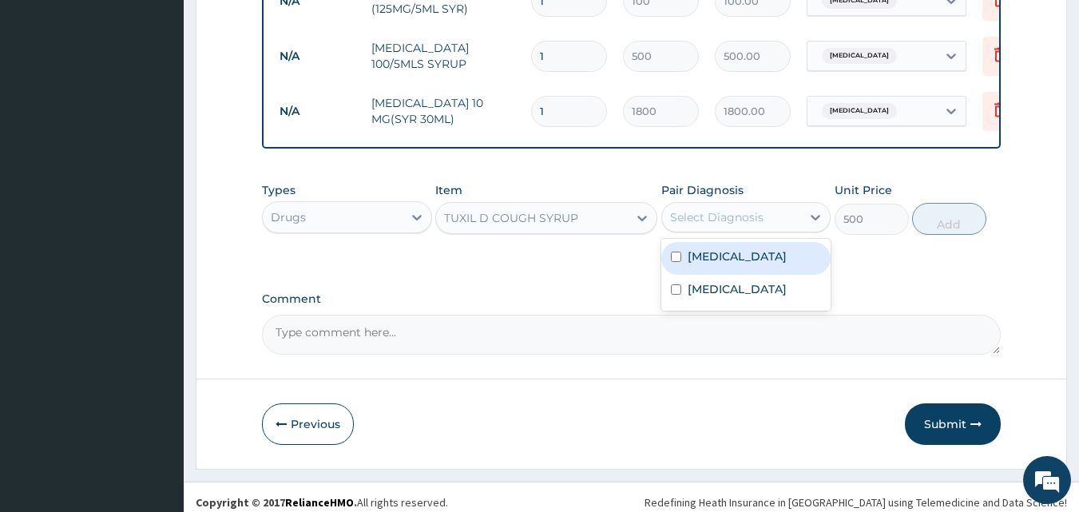
click at [750, 209] on div "Select Diagnosis" at bounding box center [716, 217] width 93 height 16
click at [741, 254] on div "Malaria" at bounding box center [746, 258] width 170 height 33
checkbox input "true"
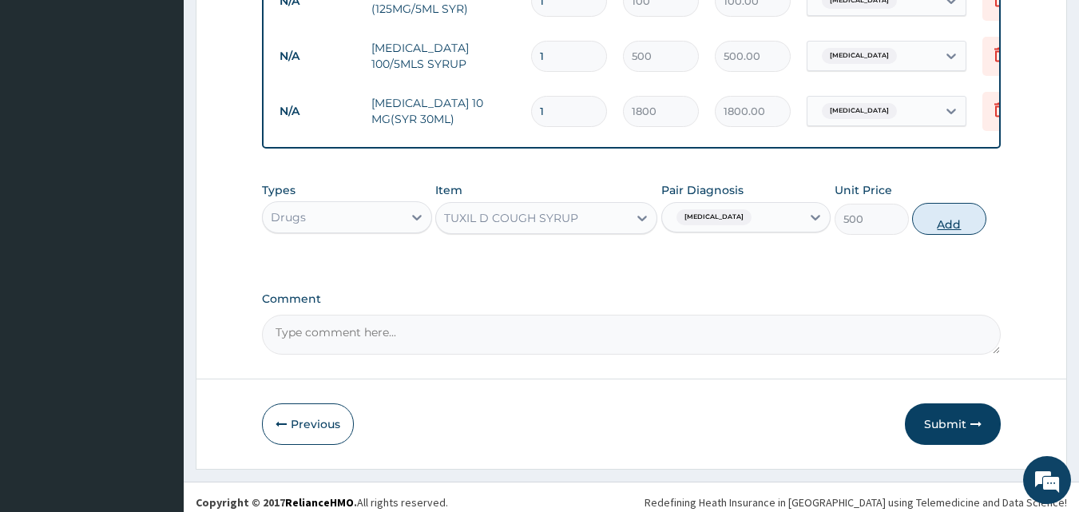
click at [955, 215] on button "Add" at bounding box center [949, 219] width 74 height 32
type input "0"
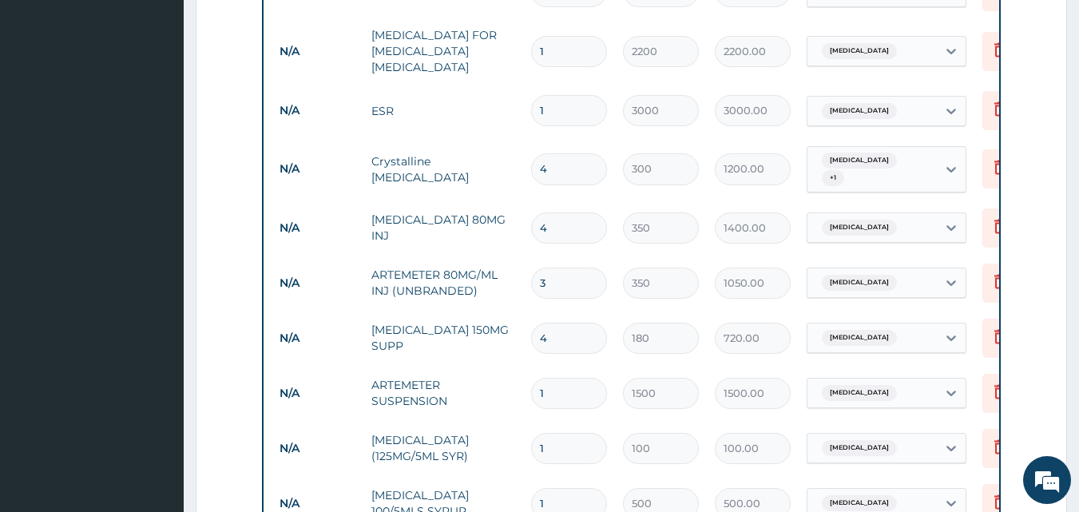
scroll to position [287, 0]
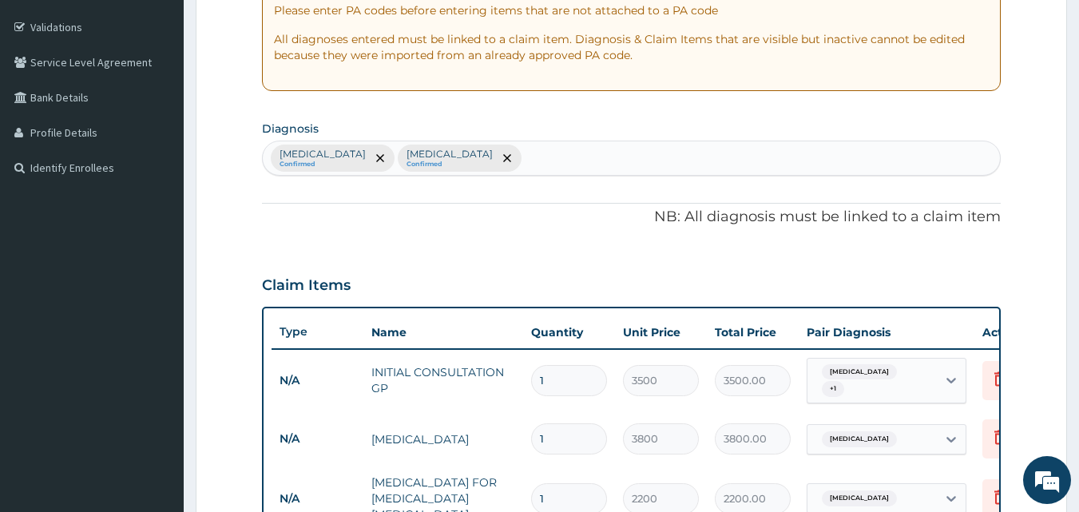
click at [761, 156] on div "Malaria Confirmed Sepsis Confirmed" at bounding box center [632, 158] width 738 height 34
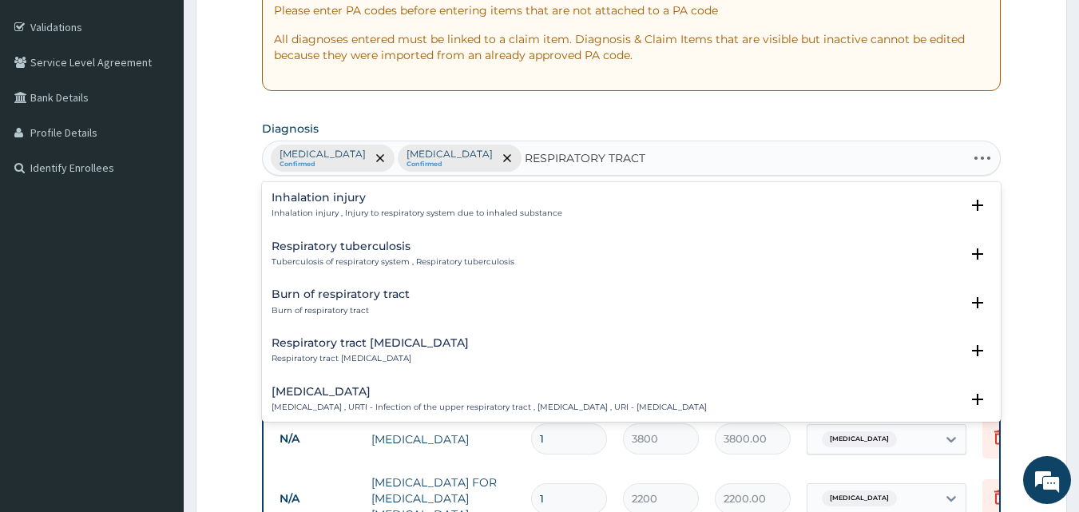
type input "RESPIRATORY TRACT"
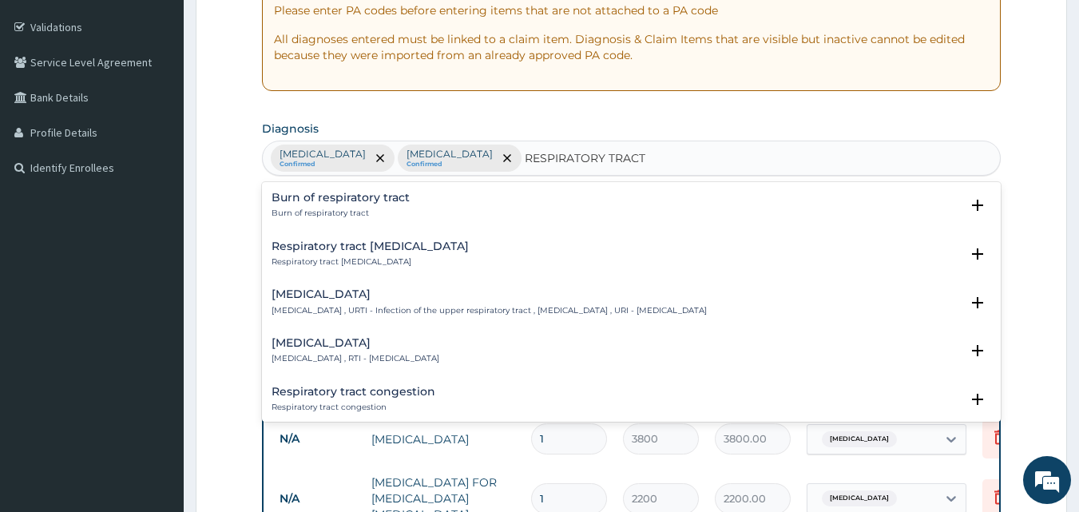
click at [374, 332] on div "Respiratory tract infection Respiratory tract infection , RTI - Respiratory tra…" at bounding box center [631, 355] width 739 height 49
click at [369, 349] on h4 "Respiratory tract infection" at bounding box center [355, 343] width 168 height 12
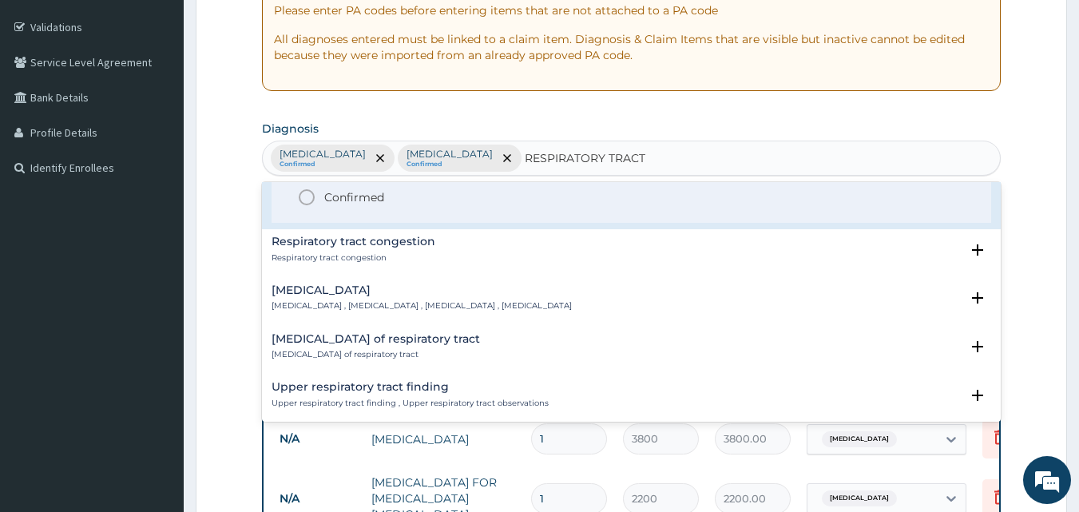
scroll to position [116, 0]
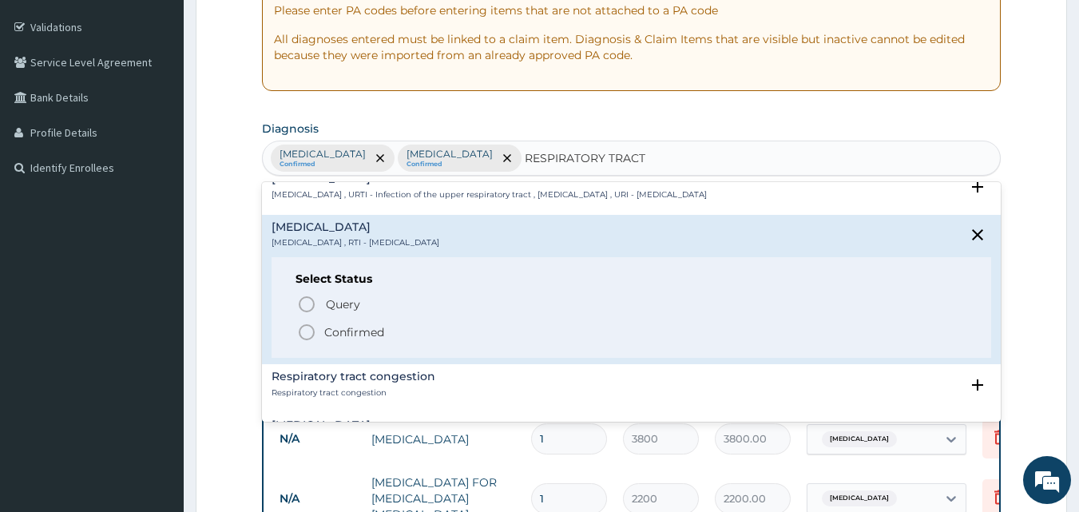
click at [307, 329] on icon "status option filled" at bounding box center [306, 332] width 19 height 19
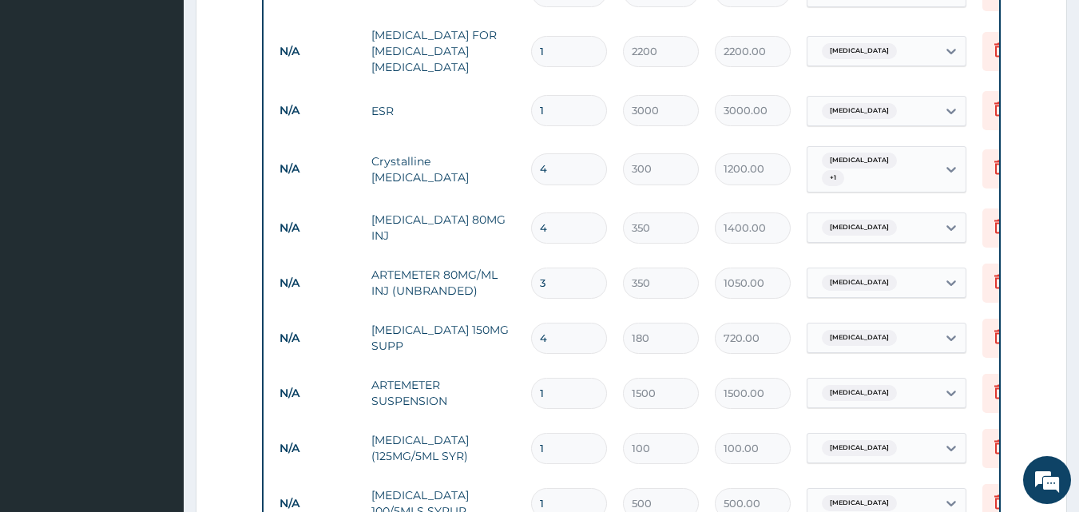
scroll to position [1182, 0]
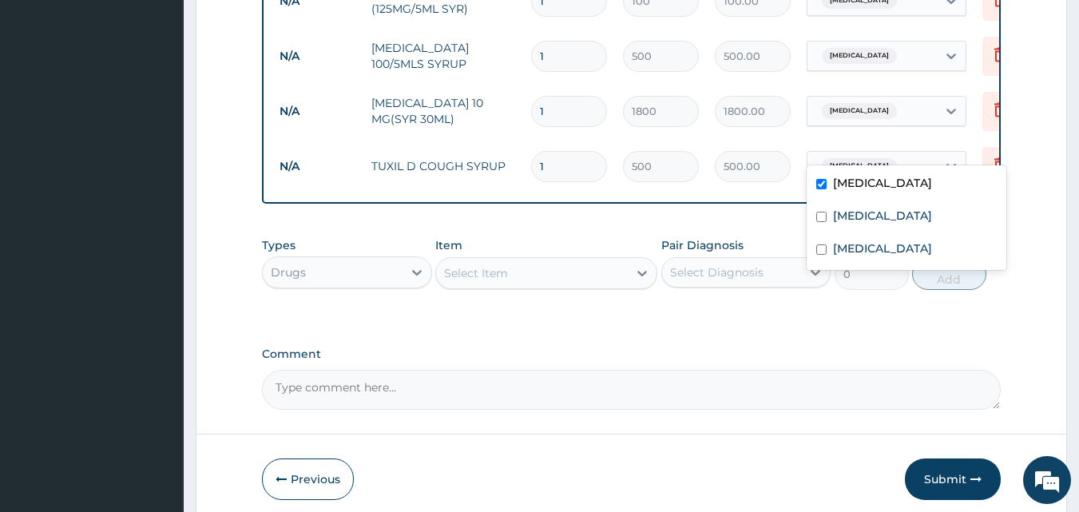
click at [885, 152] on div "Malaria" at bounding box center [871, 165] width 129 height 27
click at [853, 241] on label "Respiratory tract infection" at bounding box center [882, 248] width 99 height 16
checkbox input "true"
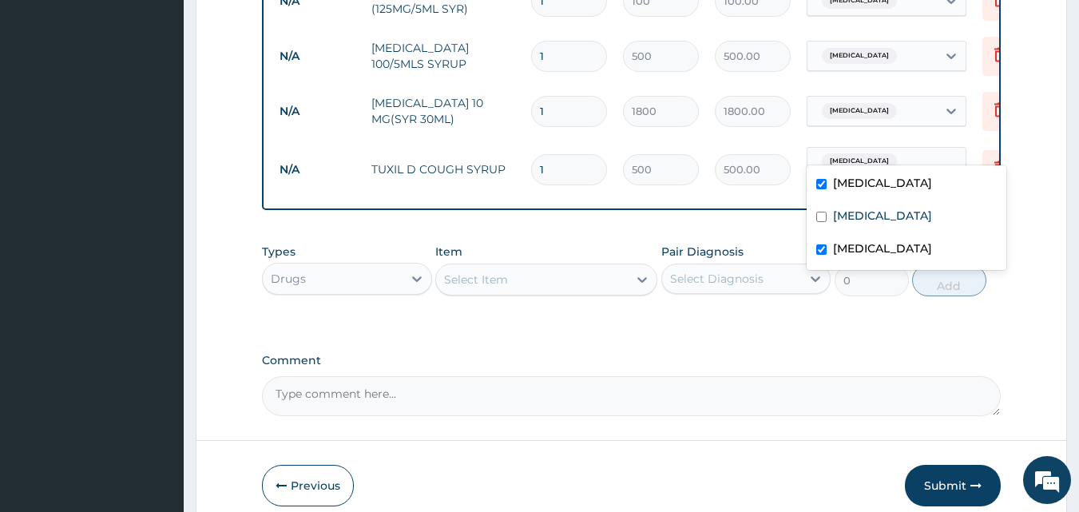
click at [839, 176] on label "Malaria" at bounding box center [882, 183] width 99 height 16
checkbox input "false"
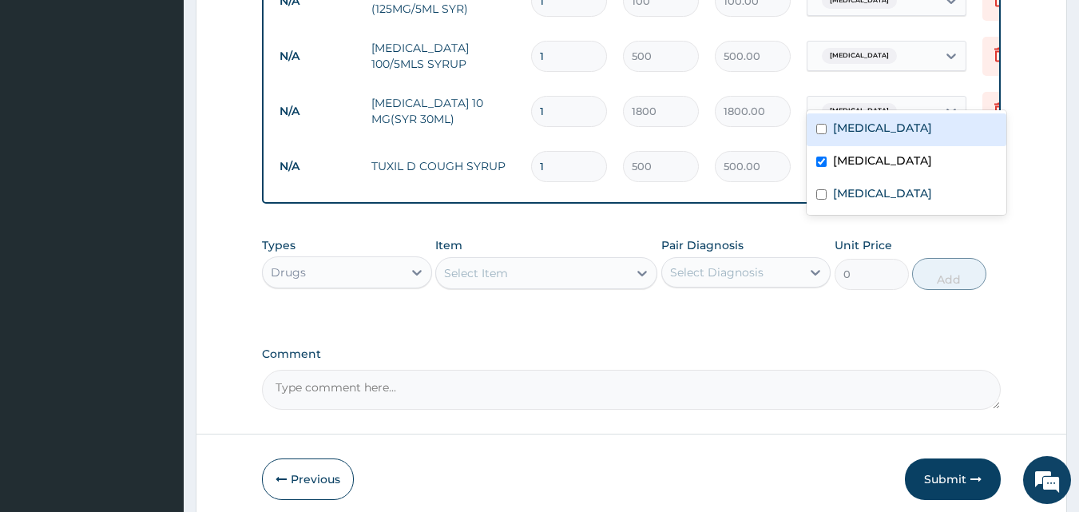
click at [871, 102] on div "Sepsis" at bounding box center [871, 110] width 129 height 27
click at [851, 172] on div "Sepsis" at bounding box center [906, 162] width 200 height 33
checkbox input "false"
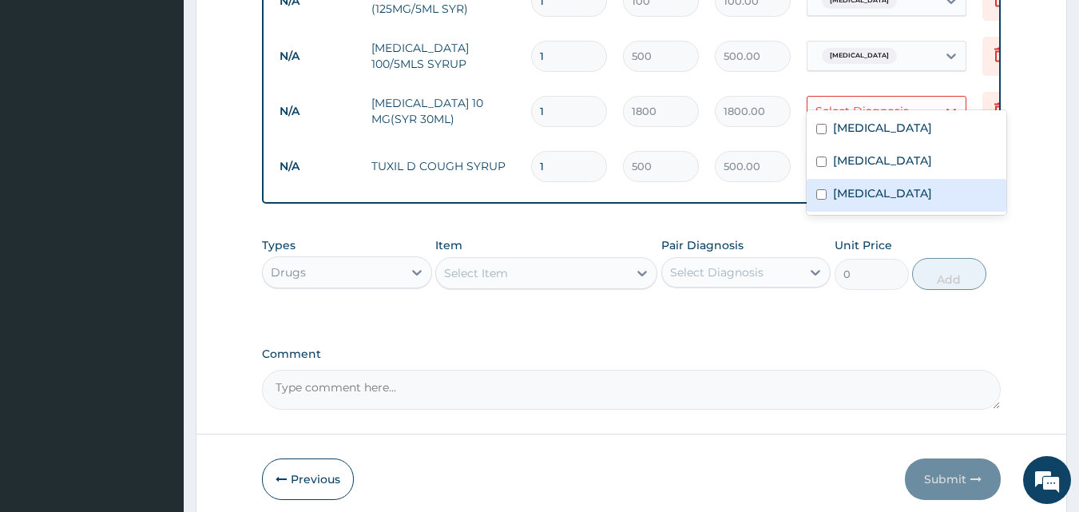
click at [853, 184] on div "Respiratory tract infection" at bounding box center [906, 195] width 200 height 33
checkbox input "true"
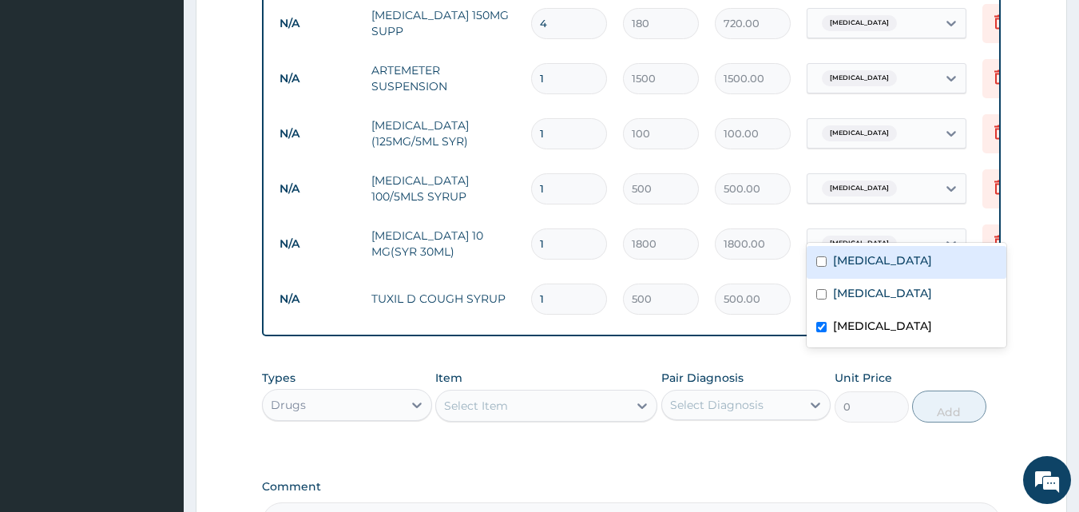
scroll to position [1003, 0]
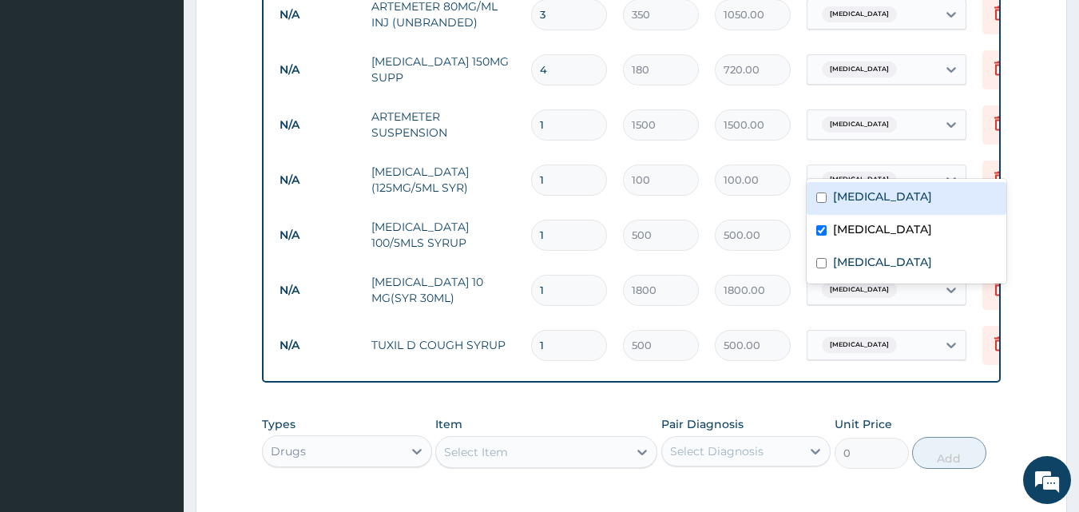
click at [872, 166] on div "Sepsis" at bounding box center [871, 179] width 129 height 27
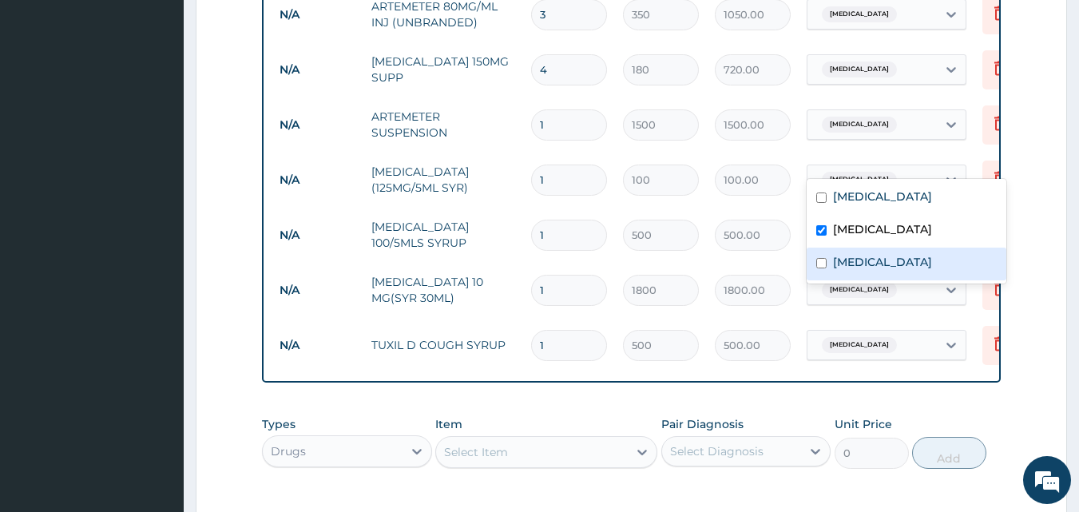
click at [868, 259] on label "Respiratory tract infection" at bounding box center [882, 262] width 99 height 16
checkbox input "true"
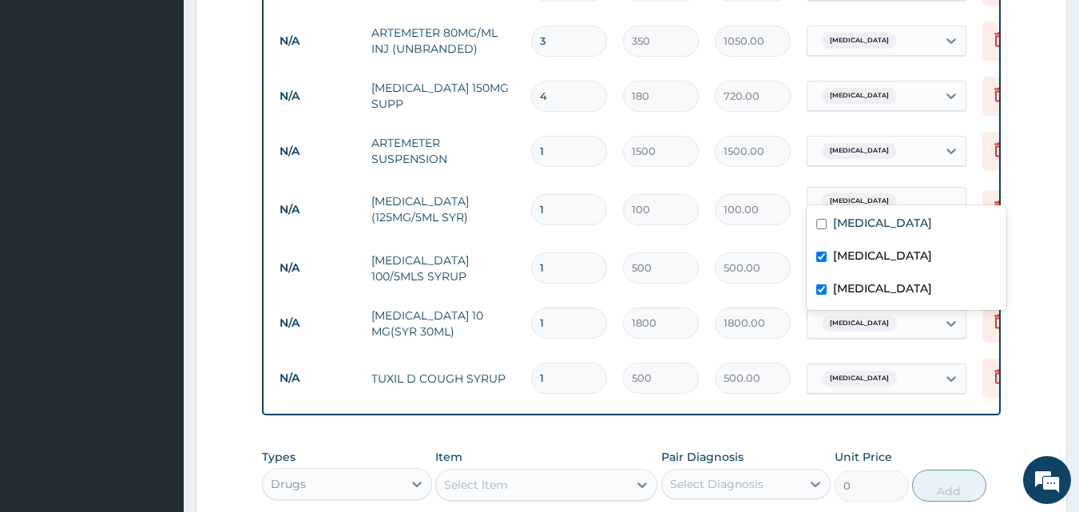
scroll to position [529, 0]
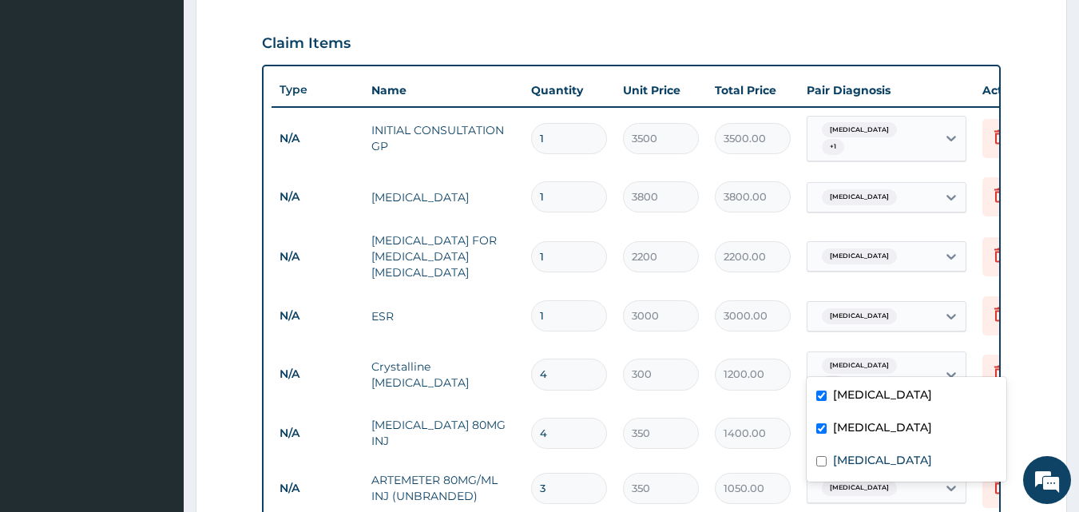
click at [869, 368] on div "Sepsis + 1" at bounding box center [871, 374] width 129 height 45
click at [870, 460] on label "Respiratory tract infection" at bounding box center [882, 460] width 99 height 16
checkbox input "true"
click at [869, 400] on label "Malaria" at bounding box center [882, 394] width 99 height 16
checkbox input "false"
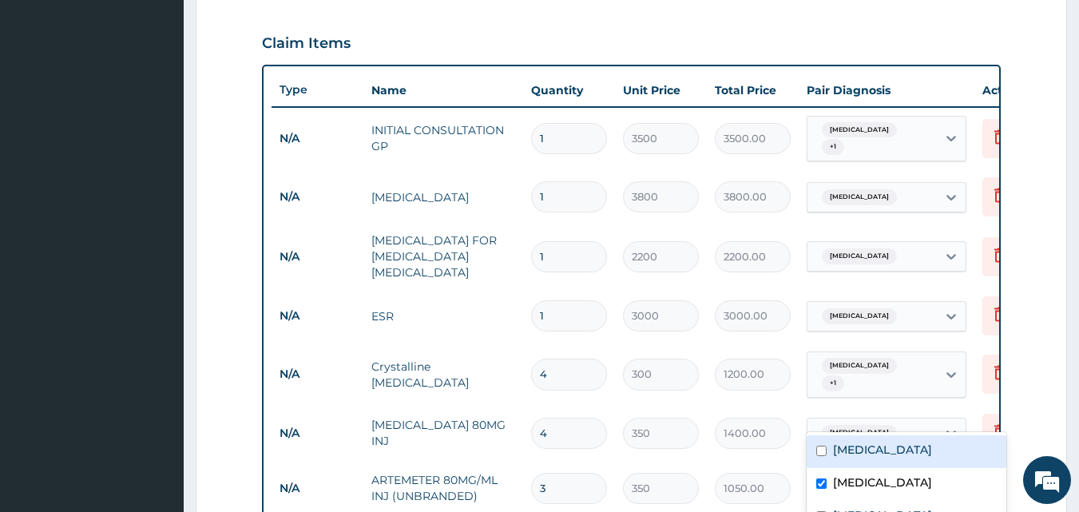
click at [913, 419] on div "Sepsis" at bounding box center [871, 432] width 129 height 27
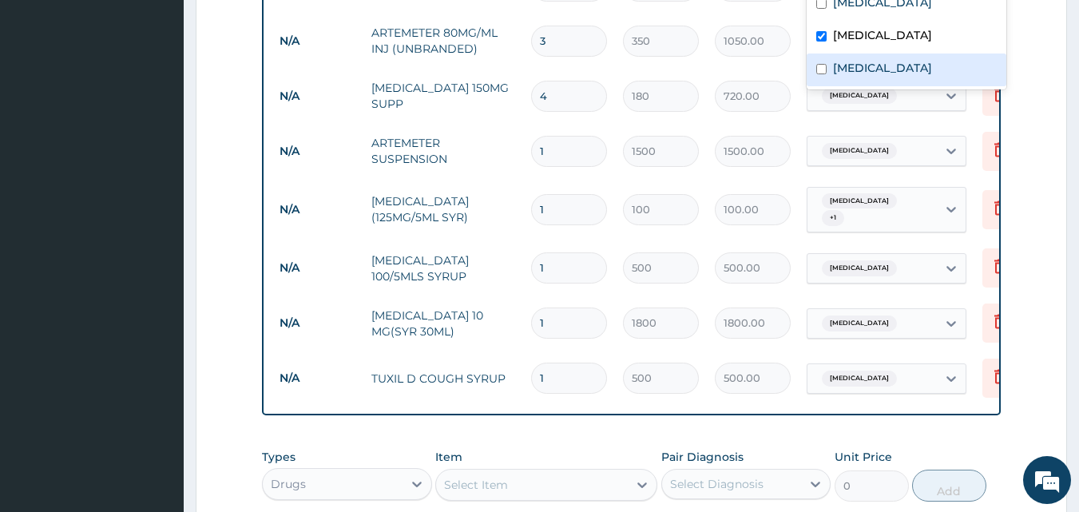
click at [829, 68] on div "Respiratory tract infection" at bounding box center [906, 69] width 200 height 33
checkbox input "true"
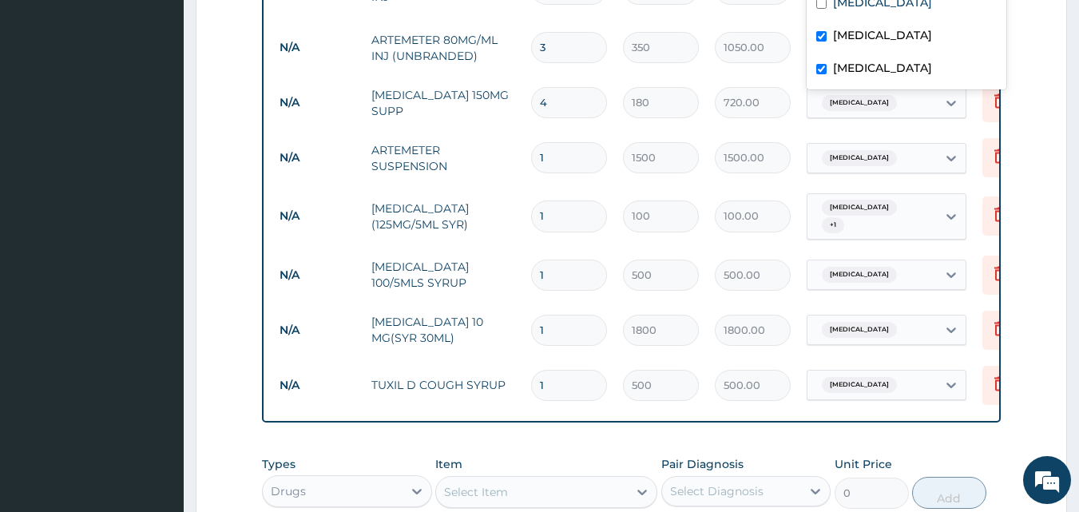
scroll to position [529, 0]
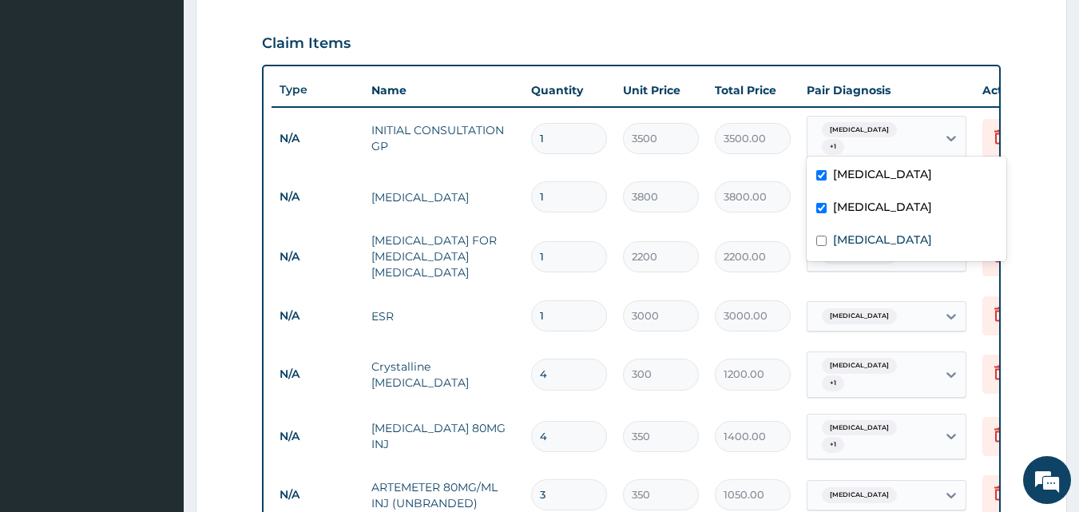
click at [921, 133] on div "Sepsis + 1" at bounding box center [871, 139] width 129 height 45
click at [858, 240] on label "Respiratory tract infection" at bounding box center [882, 240] width 99 height 16
checkbox input "true"
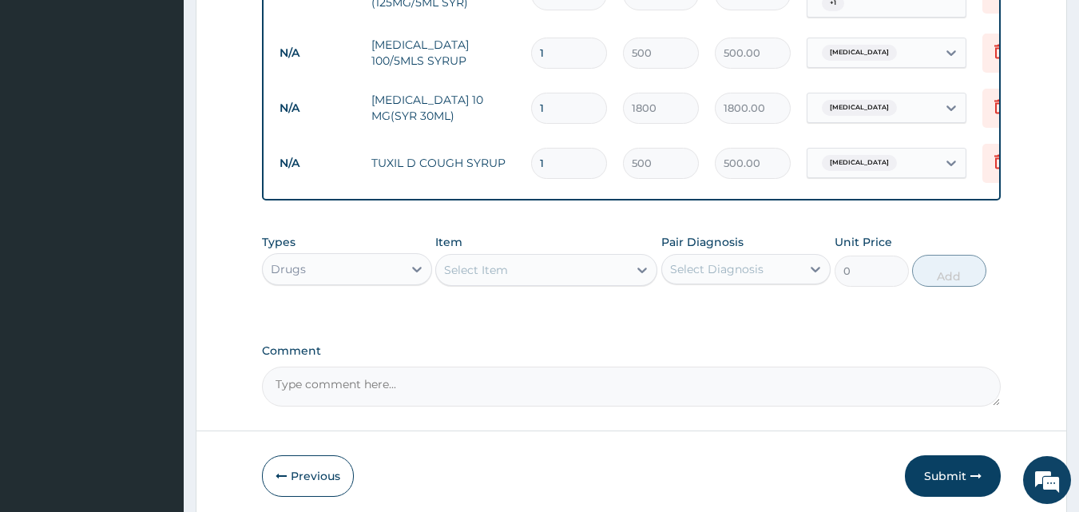
scroll to position [1237, 0]
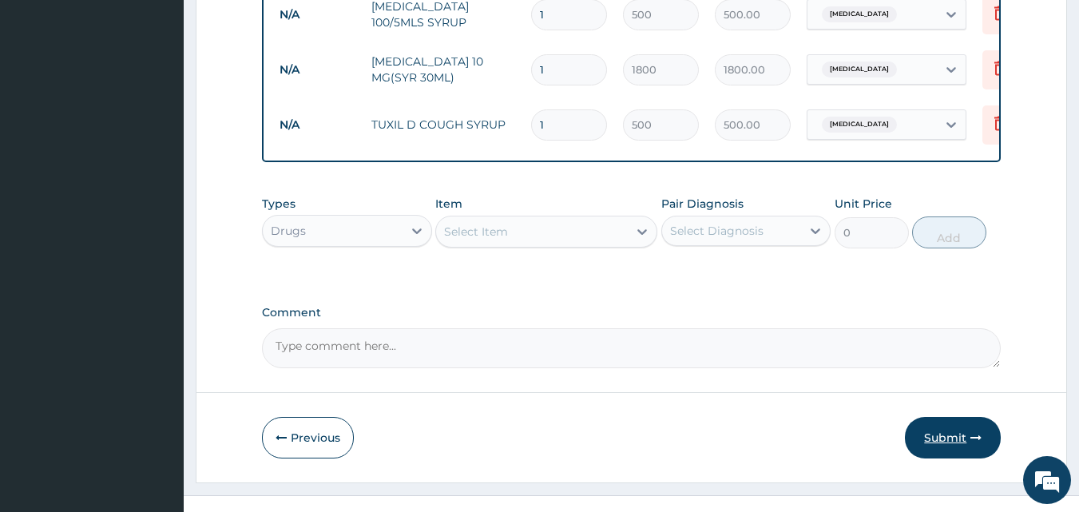
click at [955, 417] on button "Submit" at bounding box center [953, 438] width 96 height 42
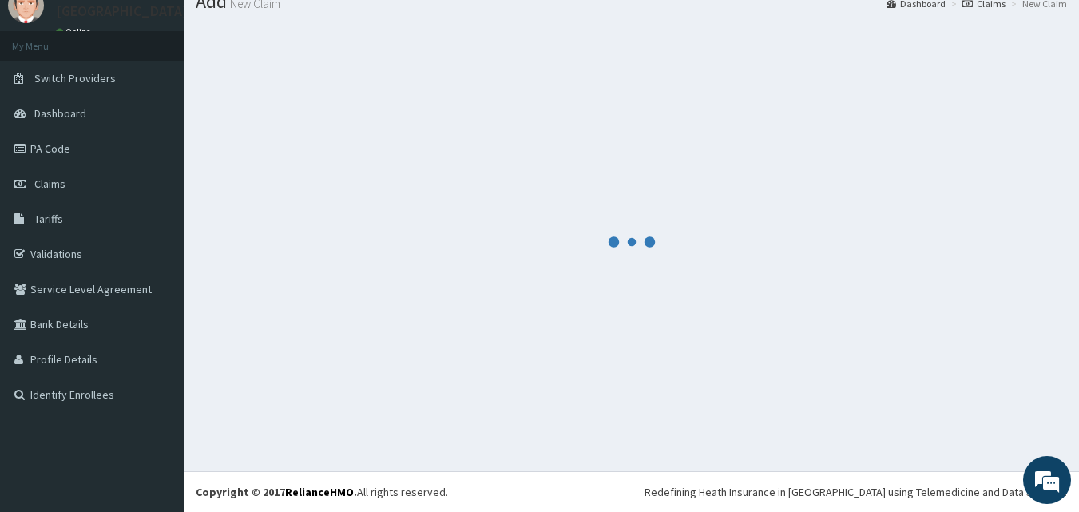
scroll to position [61, 0]
